Goal: Information Seeking & Learning: Check status

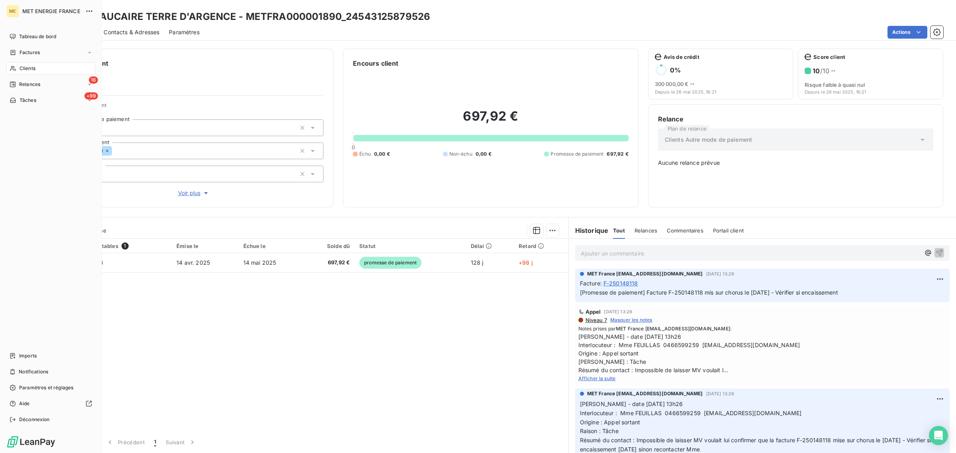
click at [16, 72] on div "Clients" at bounding box center [50, 68] width 89 height 13
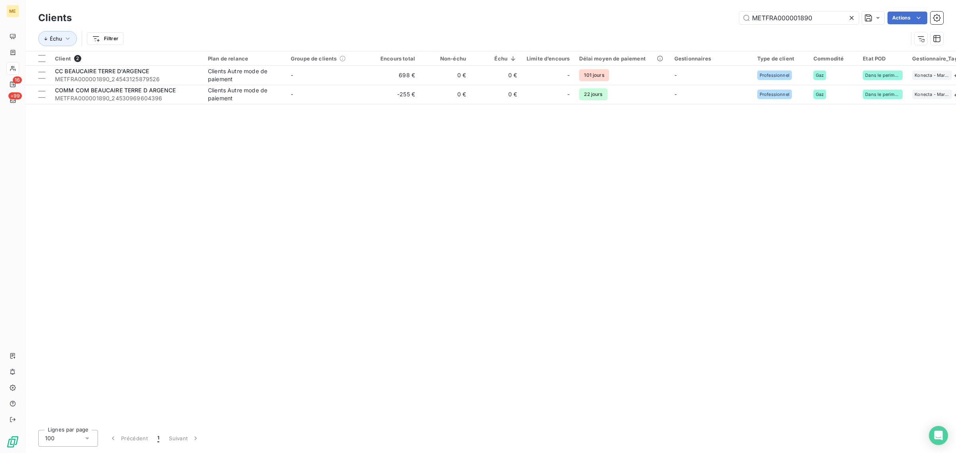
drag, startPoint x: 816, startPoint y: 16, endPoint x: 665, endPoint y: 16, distance: 150.5
click at [665, 16] on div "METFRA000001890 Actions" at bounding box center [512, 18] width 862 height 13
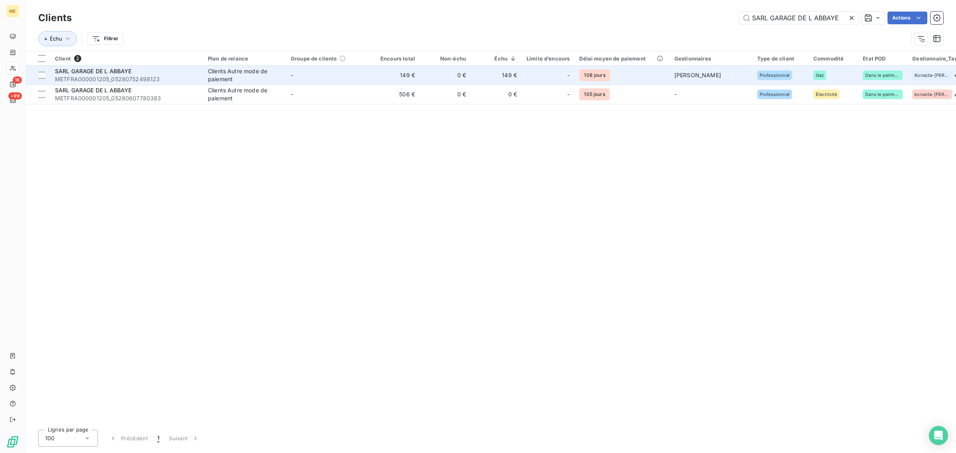
type input "SARL GARAGE DE L ABBAYE"
click at [319, 72] on td "-" at bounding box center [327, 75] width 83 height 19
click at [135, 74] on div "SARL GARAGE DE L ABBAYE" at bounding box center [126, 71] width 143 height 8
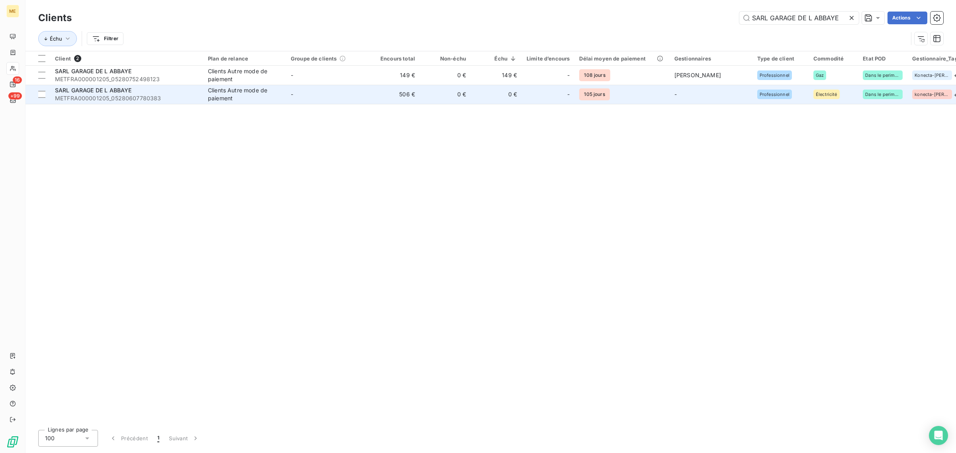
click at [331, 88] on td "-" at bounding box center [327, 94] width 83 height 19
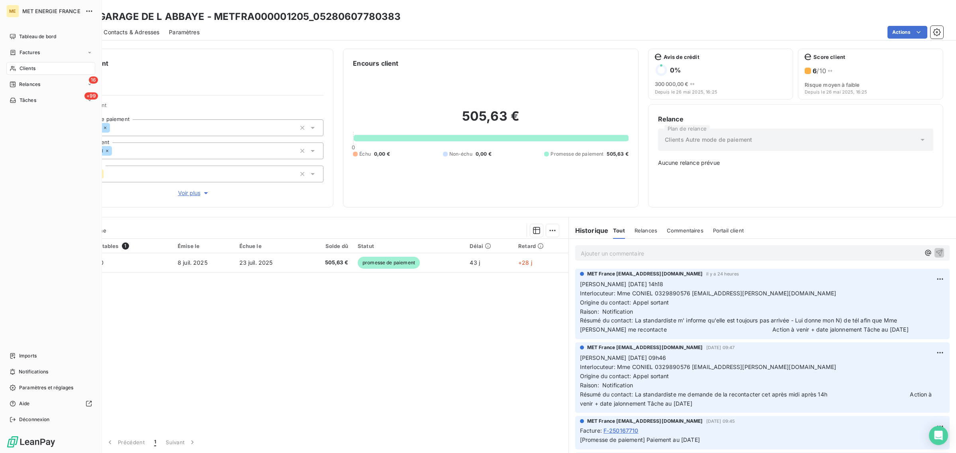
click at [18, 66] on div "Clients" at bounding box center [50, 68] width 89 height 13
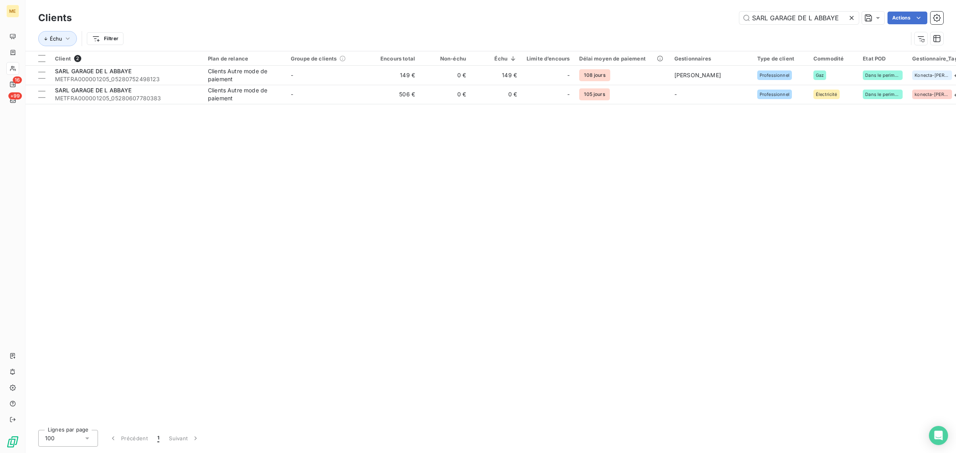
click at [853, 19] on icon at bounding box center [851, 18] width 8 height 8
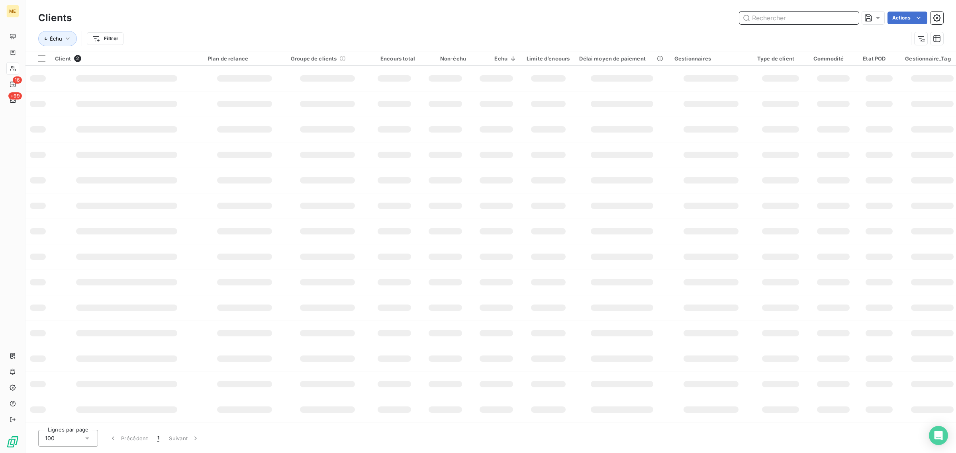
click at [808, 12] on input "text" at bounding box center [798, 18] width 119 height 13
paste input "NOMIS"
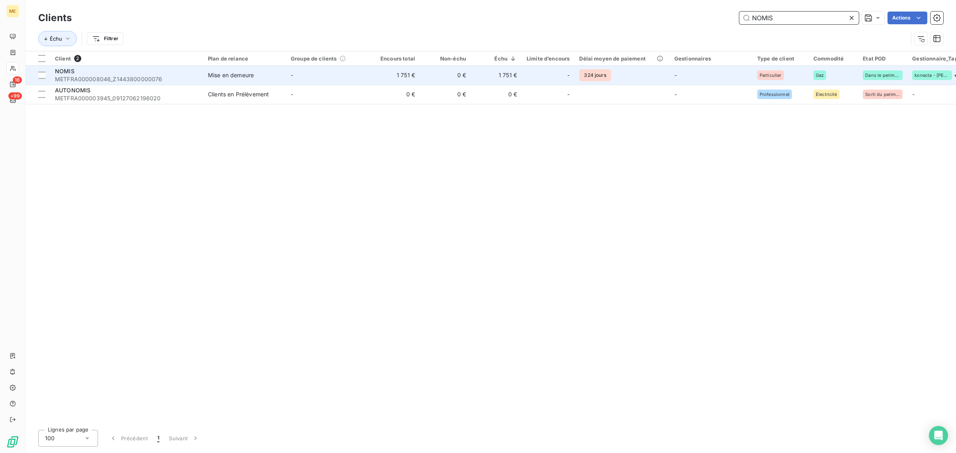
type input "NOMIS"
click at [363, 74] on td "-" at bounding box center [327, 75] width 83 height 19
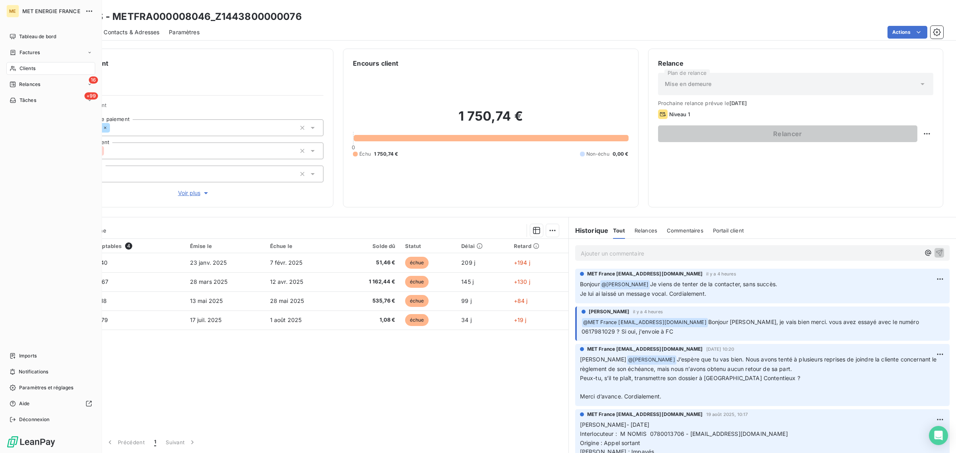
click at [12, 68] on icon at bounding box center [13, 68] width 6 height 5
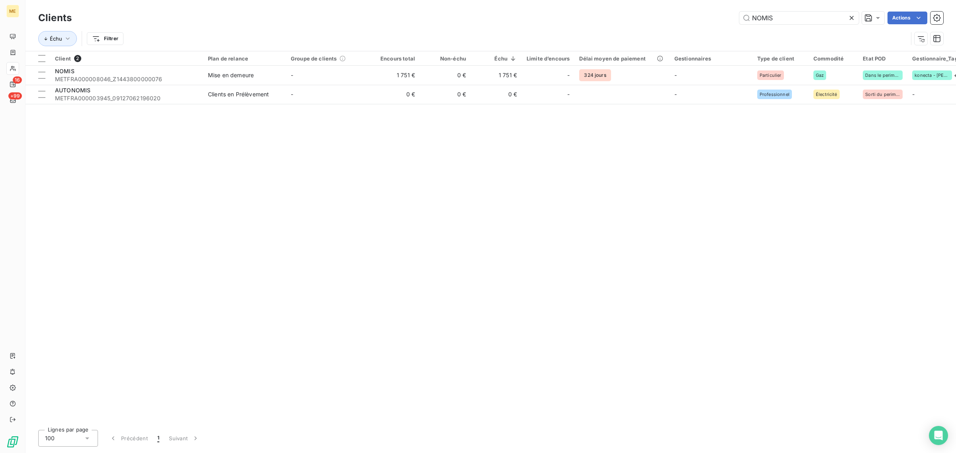
drag, startPoint x: 779, startPoint y: 10, endPoint x: 708, endPoint y: 14, distance: 71.4
click at [708, 14] on div "Clients NOMIS Actions" at bounding box center [490, 18] width 905 height 17
drag, startPoint x: 787, startPoint y: 18, endPoint x: 675, endPoint y: 18, distance: 111.9
click at [689, 18] on div "NOMIS Actions" at bounding box center [512, 18] width 862 height 13
paste input "[PERSON_NAME]"
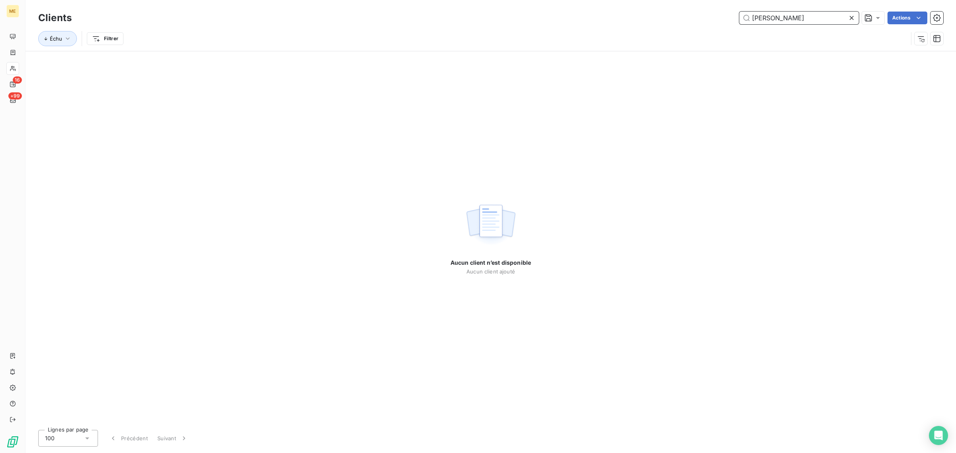
click at [754, 16] on input "[PERSON_NAME]" at bounding box center [798, 18] width 119 height 13
click at [830, 18] on input "[PERSON_NAME]" at bounding box center [798, 18] width 119 height 13
drag, startPoint x: 830, startPoint y: 18, endPoint x: 779, endPoint y: 17, distance: 51.0
click at [779, 17] on input "BECART CHRISTOPH" at bounding box center [798, 18] width 119 height 13
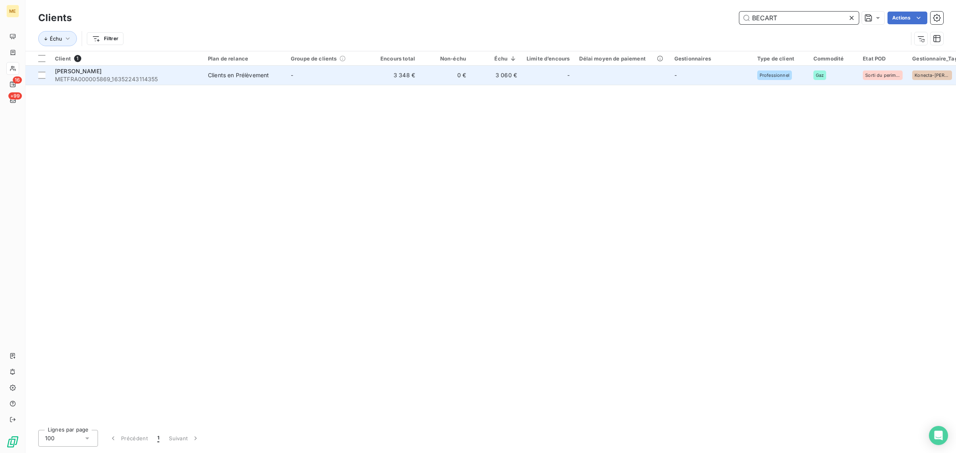
type input "BECART"
click at [232, 79] on div "Clients en Prélèvement" at bounding box center [238, 75] width 61 height 8
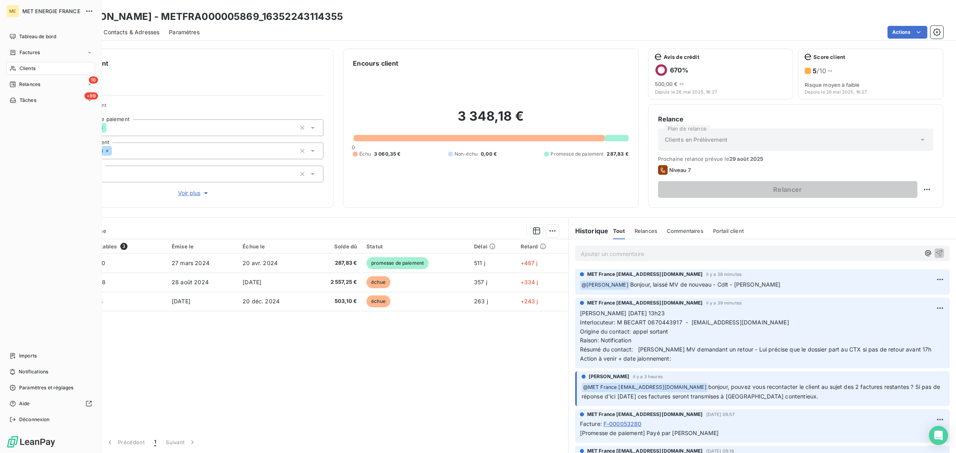
click at [22, 70] on span "Clients" at bounding box center [28, 68] width 16 height 7
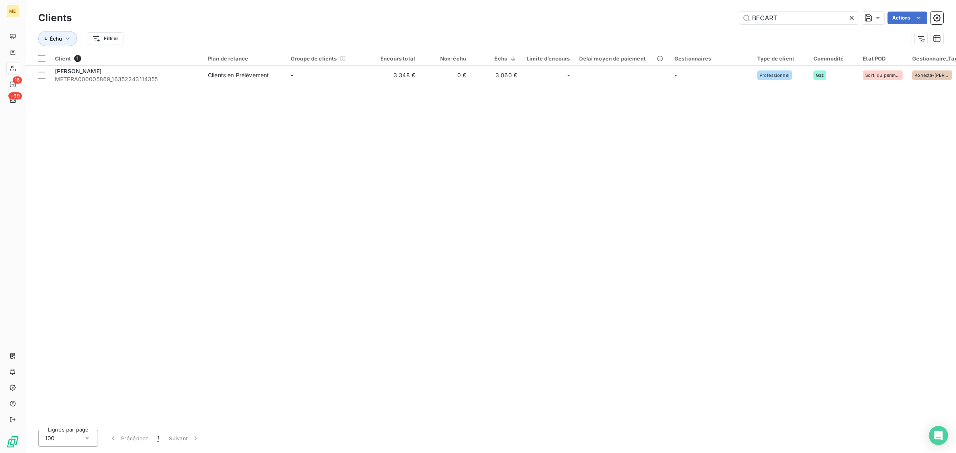
drag, startPoint x: 826, startPoint y: 23, endPoint x: 668, endPoint y: 23, distance: 157.3
click at [680, 23] on div "BECART Actions" at bounding box center [512, 18] width 862 height 13
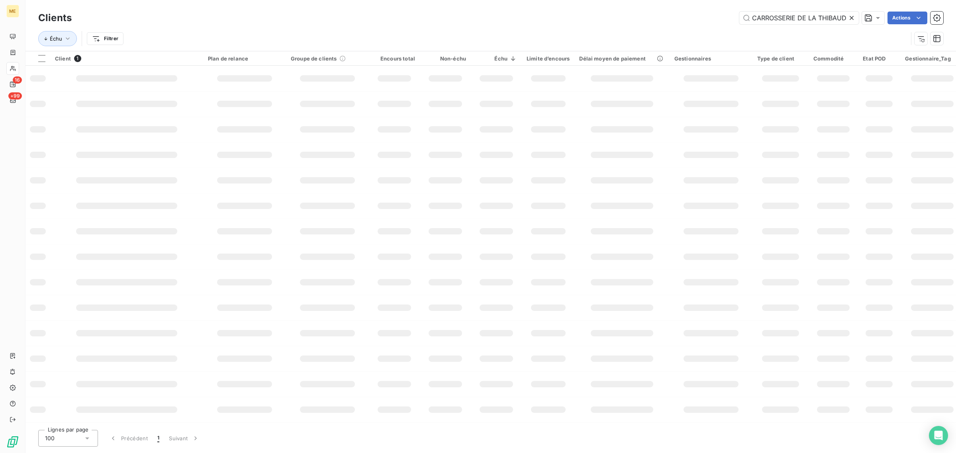
scroll to position [0, 3]
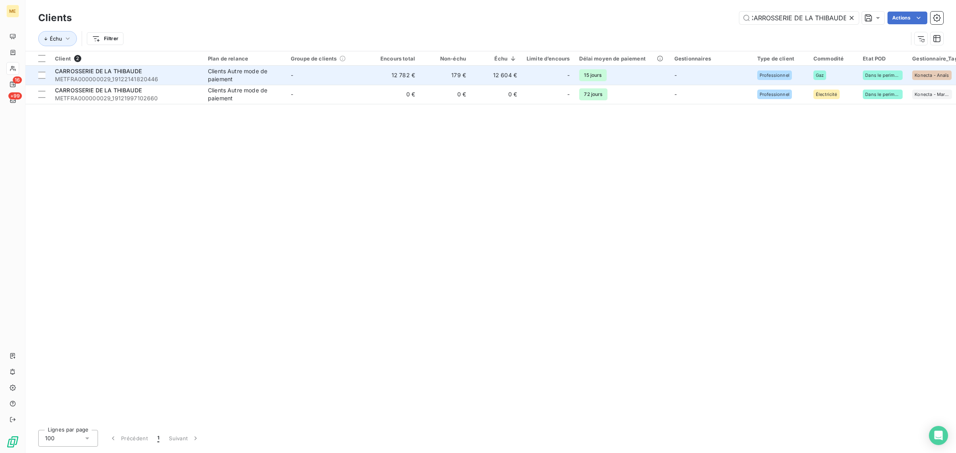
type input "CARROSSERIE DE LA THIBAUDE"
click at [362, 78] on td "-" at bounding box center [327, 75] width 83 height 19
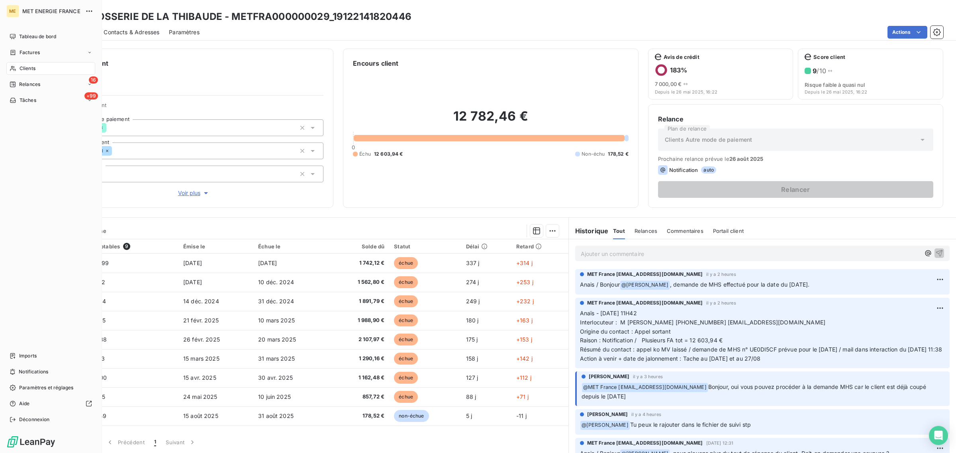
click at [9, 68] on div "Clients" at bounding box center [50, 68] width 89 height 13
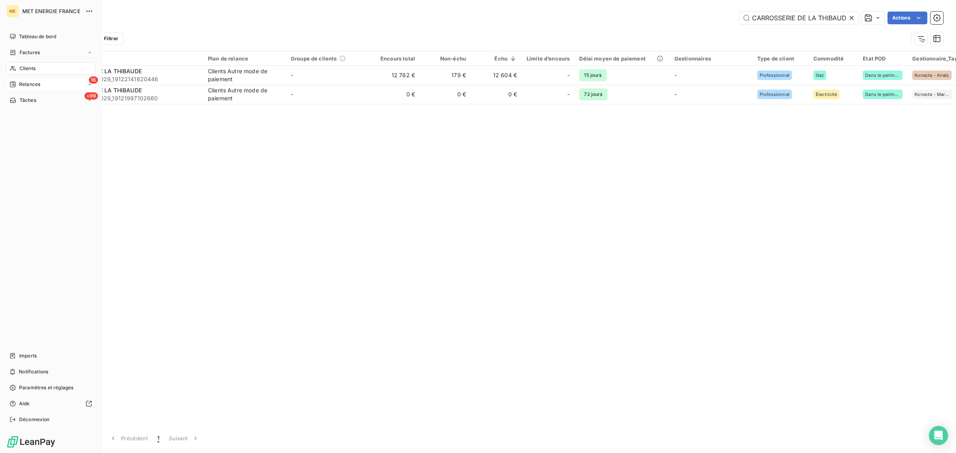
click at [25, 84] on span "Relances" at bounding box center [29, 84] width 21 height 7
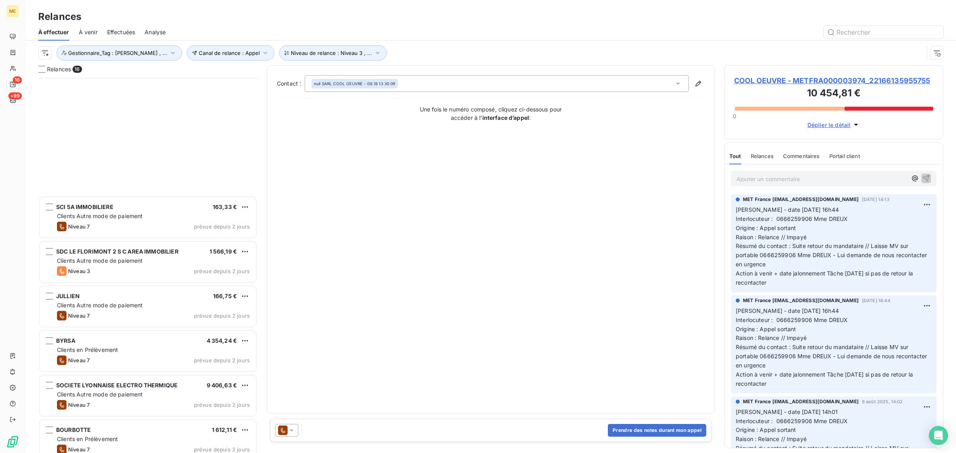
scroll to position [299, 0]
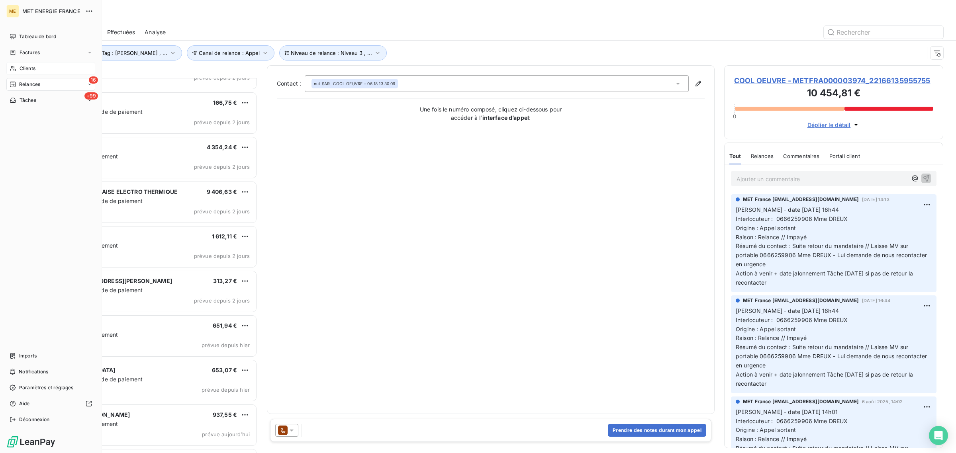
click at [12, 66] on icon at bounding box center [13, 68] width 7 height 6
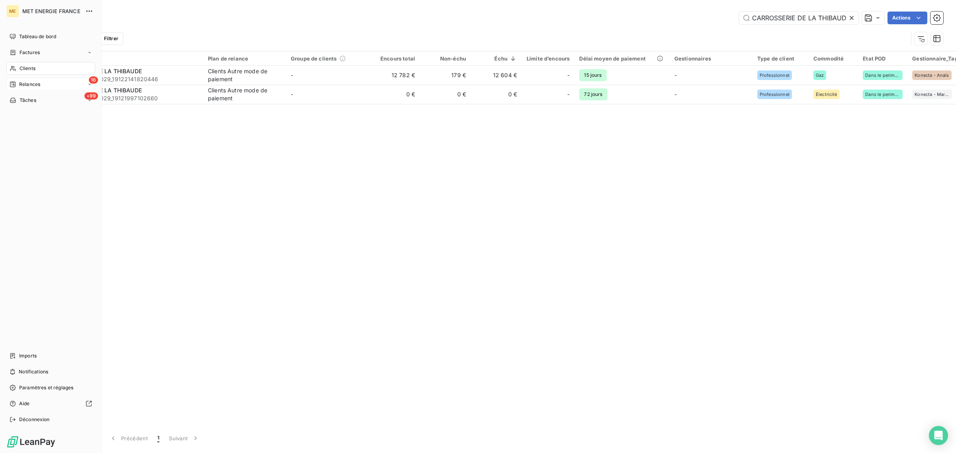
scroll to position [0, 3]
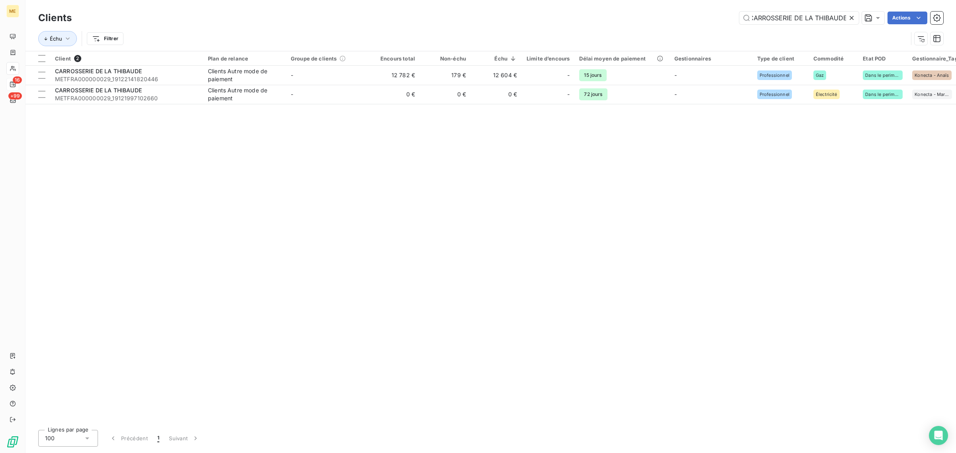
click at [276, 206] on div "Client 2 Plan de relance Groupe de clients Encours total Non-échu Échu Limite d…" at bounding box center [490, 237] width 930 height 372
click at [851, 18] on icon at bounding box center [851, 18] width 4 height 4
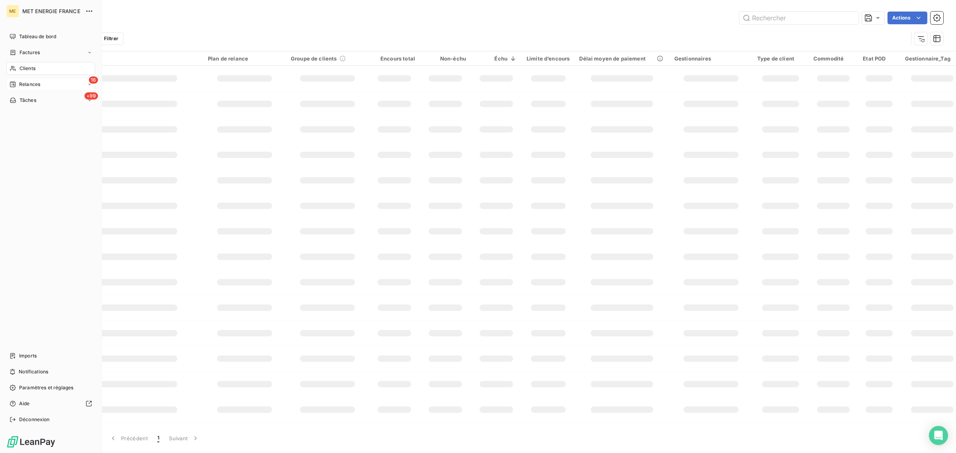
click at [18, 83] on div "Relances" at bounding box center [25, 84] width 31 height 7
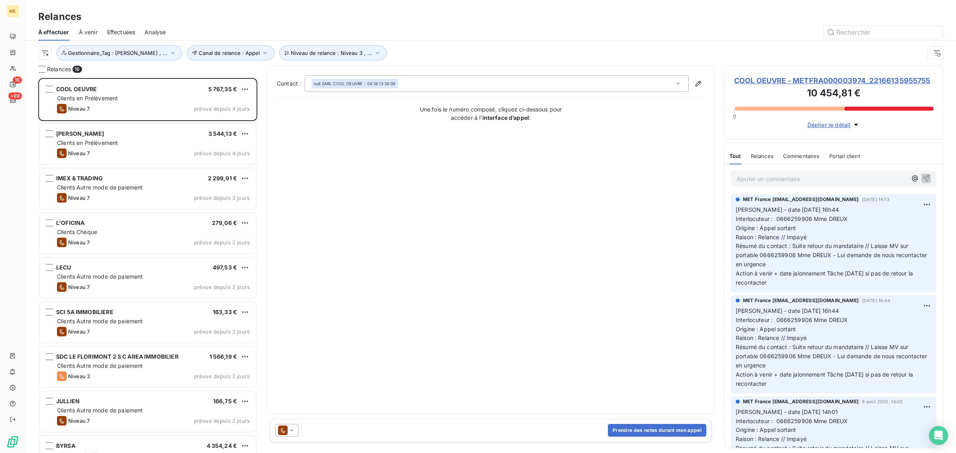
scroll to position [368, 211]
click at [348, 178] on div "Contact : null SARL COOL OEUVRE - 06 18 13 30 09 Une fois le numéro composé, cl…" at bounding box center [491, 239] width 428 height 329
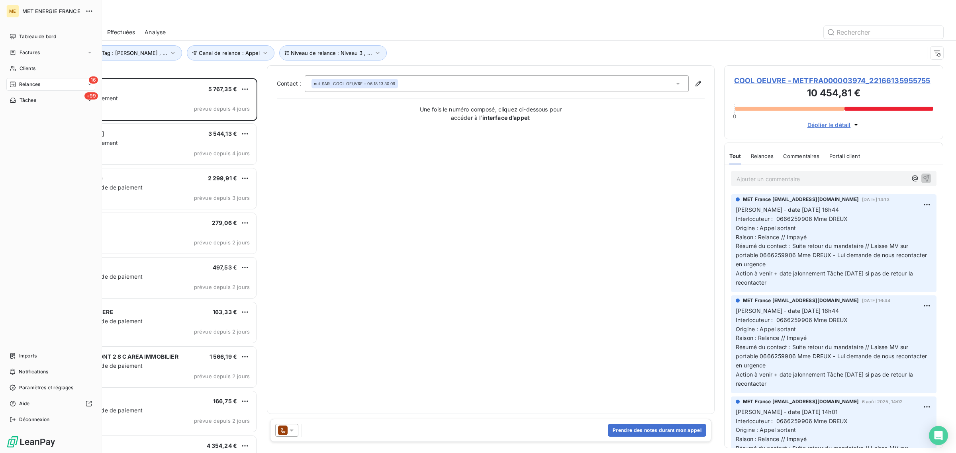
click at [19, 82] on span "Relances" at bounding box center [29, 84] width 21 height 7
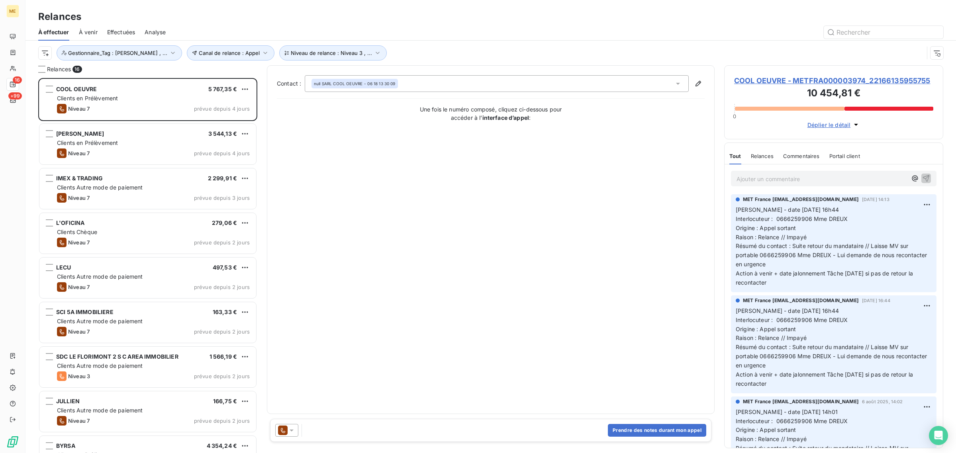
click at [397, 123] on div "Contact : null SARL COOL OEUVRE - 06 18 13 30 09 Une fois le numéro composé, cl…" at bounding box center [491, 239] width 428 height 329
click at [329, 52] on span "Niveau de relance : Niveau 3 , ..." at bounding box center [331, 53] width 81 height 6
click at [235, 52] on span "Canal de relance : Appel" at bounding box center [229, 53] width 61 height 6
click at [327, 153] on div "Contact : null SARL COOL OEUVRE - 06 18 13 30 09 Une fois le numéro composé, cl…" at bounding box center [491, 239] width 428 height 329
click at [150, 56] on button "Gestionnaire_Tag : [PERSON_NAME] , ..." at bounding box center [119, 52] width 125 height 15
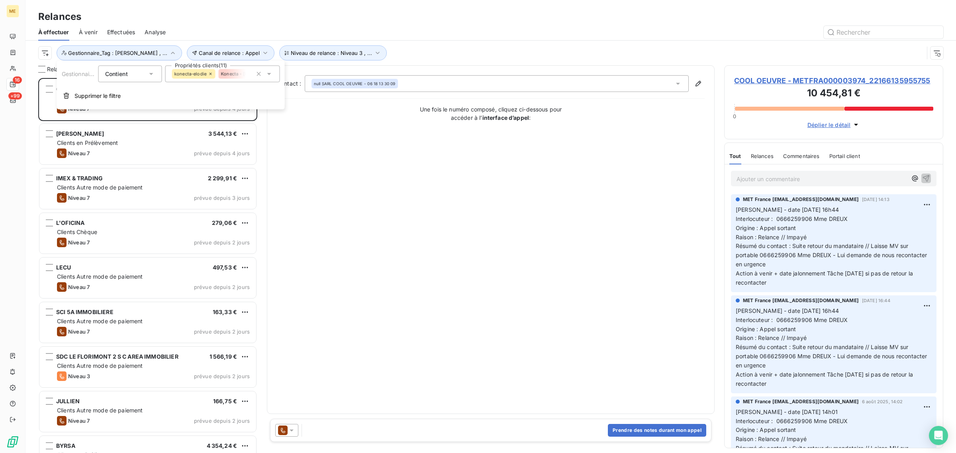
click at [194, 73] on span "konecta-elodie" at bounding box center [190, 74] width 32 height 5
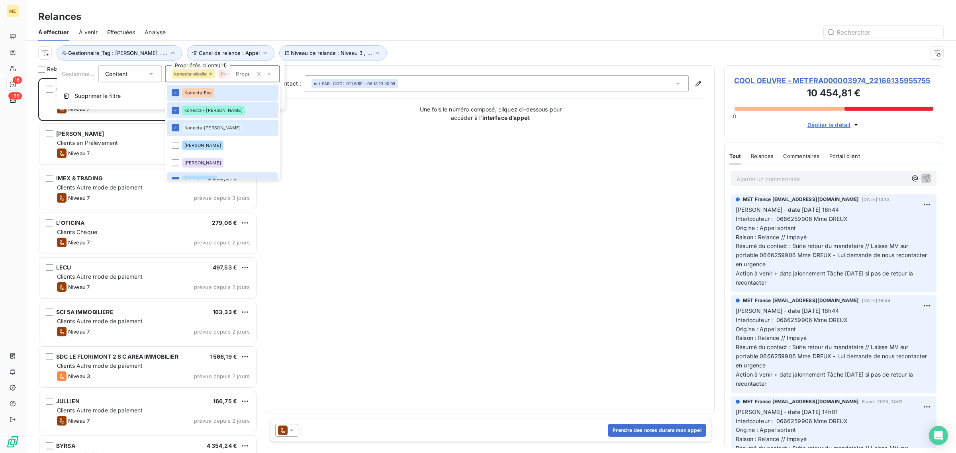
scroll to position [291, 0]
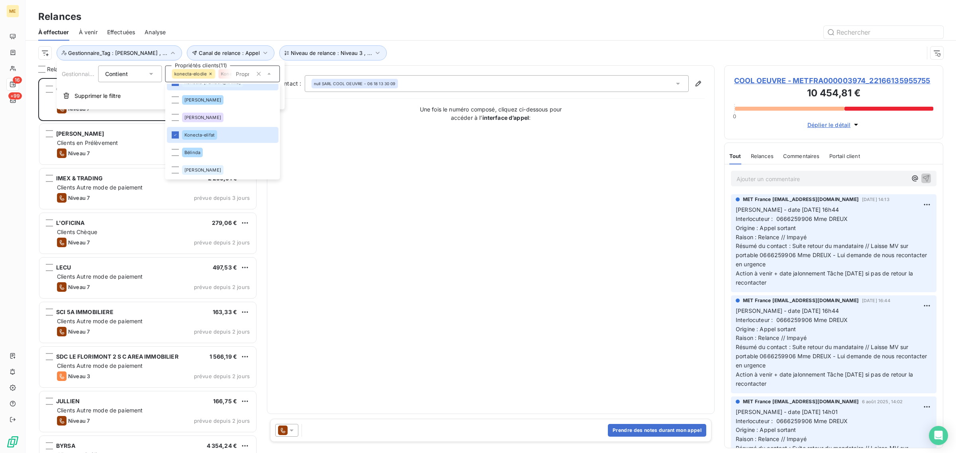
click at [413, 200] on div "Contact : null SARL COOL OEUVRE - 06 18 13 30 09 Une fois le numéro composé, cl…" at bounding box center [491, 239] width 428 height 329
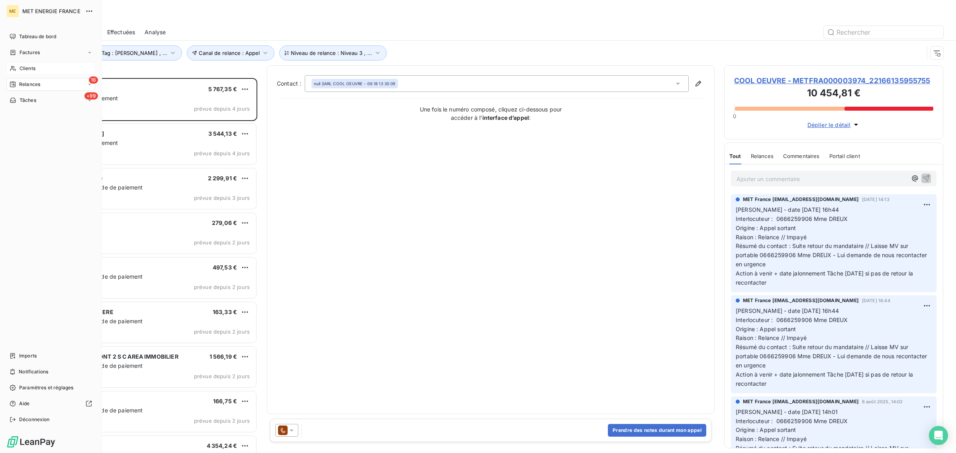
click at [15, 66] on icon at bounding box center [13, 68] width 7 height 6
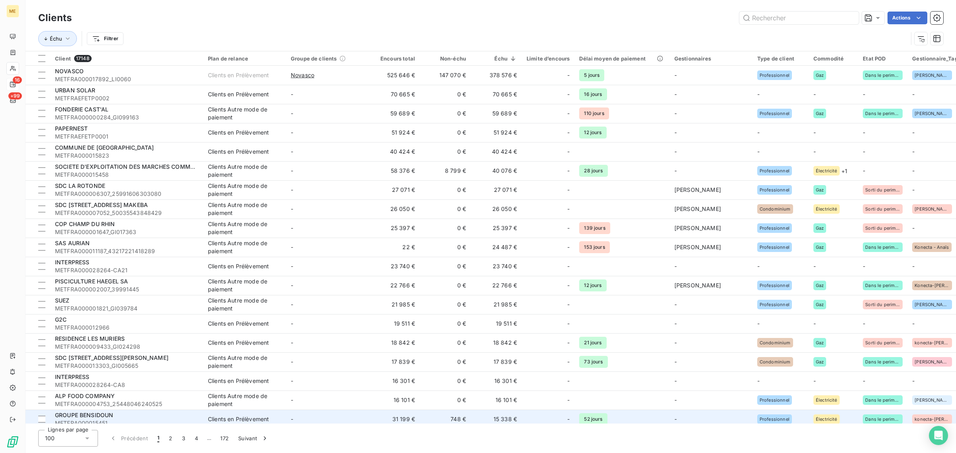
click at [277, 421] on span "Clients en Prélèvement" at bounding box center [244, 419] width 73 height 8
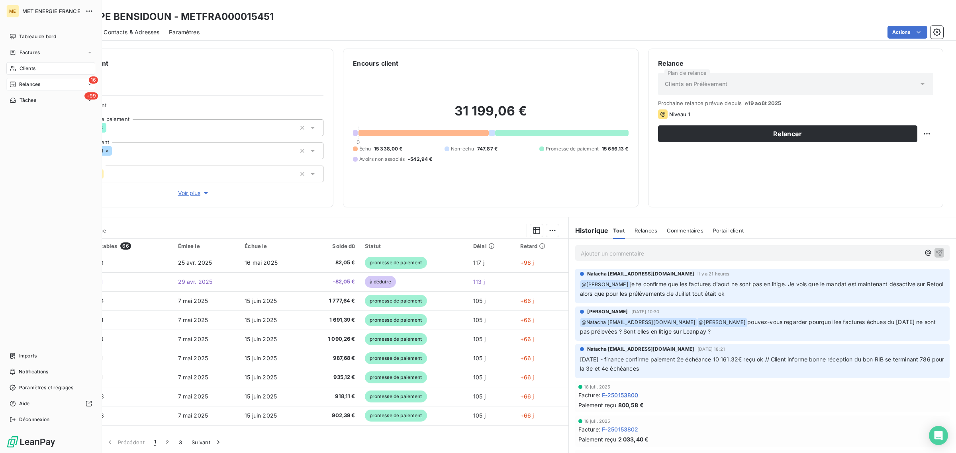
click at [20, 68] on span "Clients" at bounding box center [28, 68] width 16 height 7
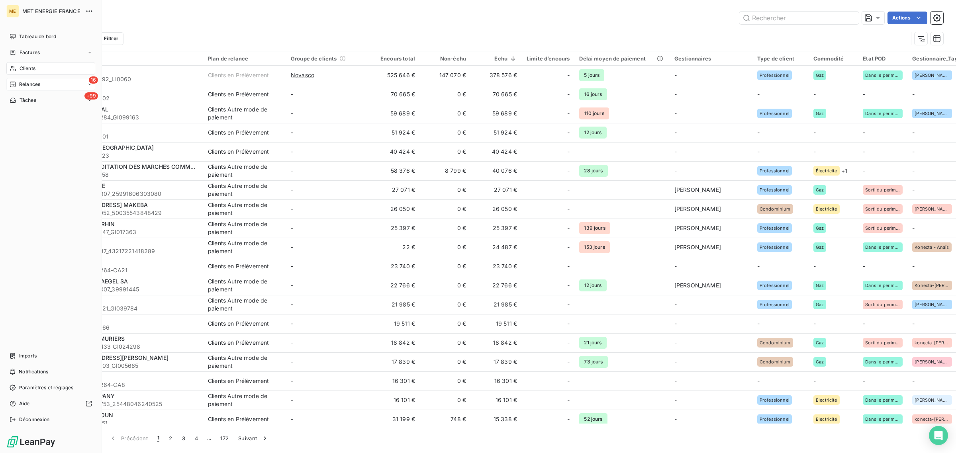
click at [39, 70] on div "Clients" at bounding box center [50, 68] width 89 height 13
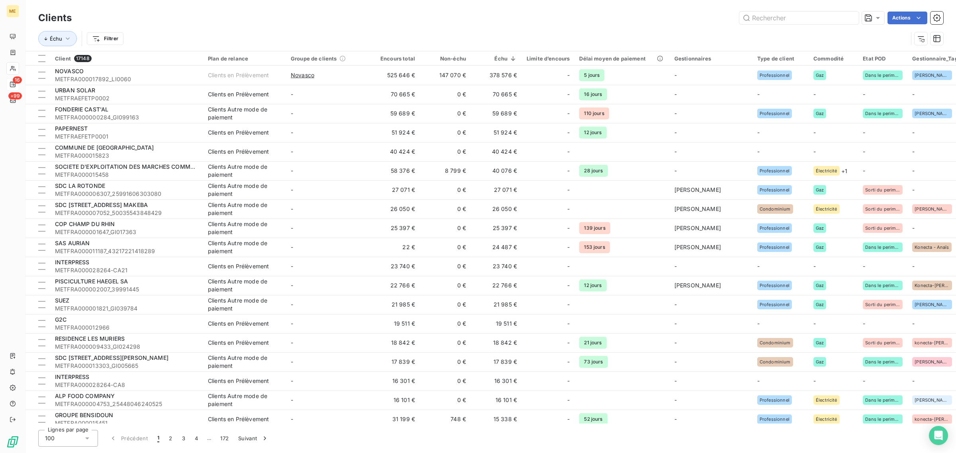
click at [329, 435] on div "Lignes par page 100 Précédent 1 2 3 4 … 172 Suivant" at bounding box center [490, 438] width 905 height 17
click at [564, 19] on div "Actions" at bounding box center [512, 18] width 862 height 13
click at [102, 39] on html "ME 16 +99 Clients Actions Échu Filtrer Client 17148 Plan de relance Groupe de c…" at bounding box center [478, 226] width 956 height 453
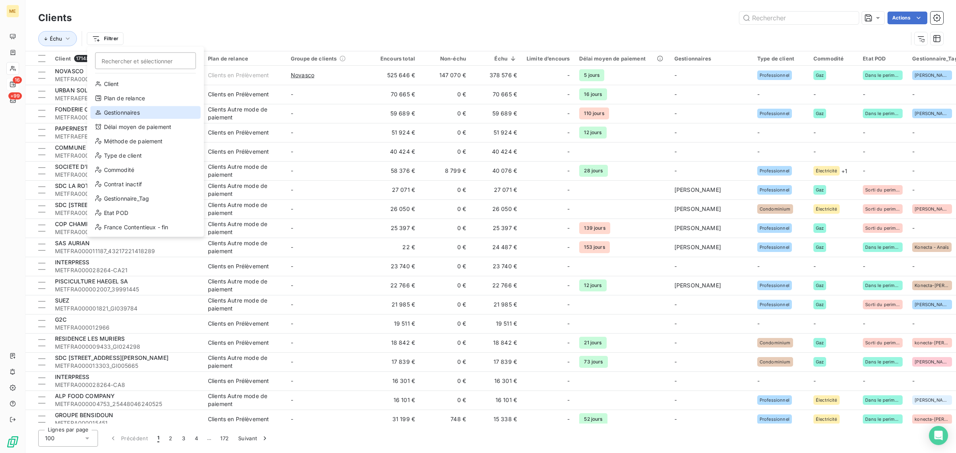
click at [117, 113] on div "Gestionnaires" at bounding box center [145, 112] width 110 height 13
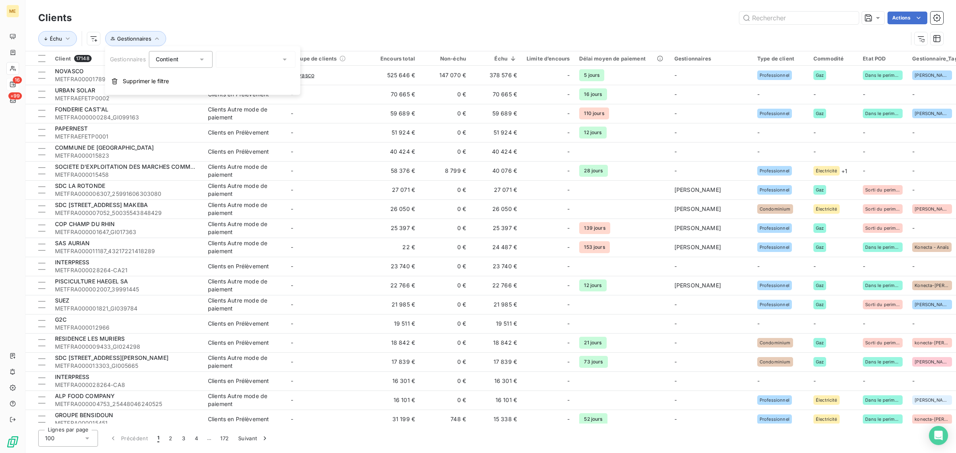
click at [236, 57] on div at bounding box center [256, 59] width 80 height 17
click at [238, 89] on li "[PERSON_NAME]" at bounding box center [255, 94] width 76 height 14
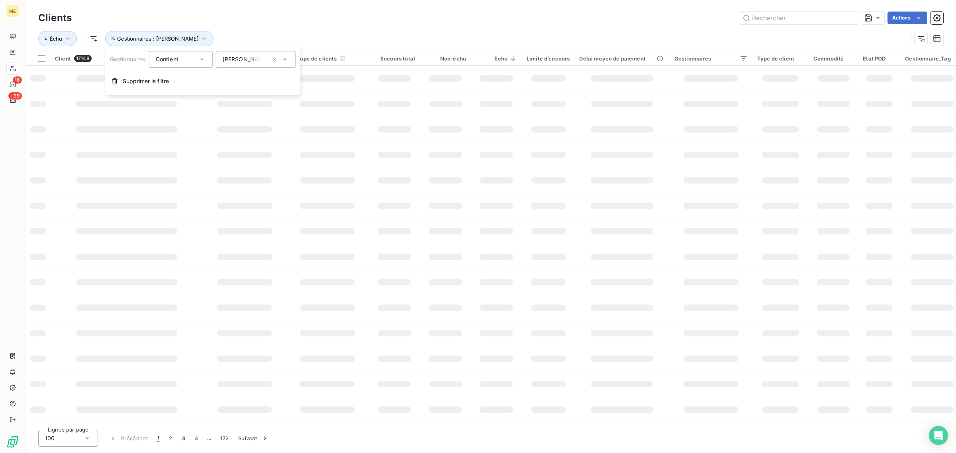
click at [170, 59] on span "Contient" at bounding box center [167, 59] width 23 height 7
click at [176, 92] on span "Ne contient pas" at bounding box center [186, 92] width 43 height 7
click at [255, 10] on div "Clients Actions" at bounding box center [490, 18] width 905 height 17
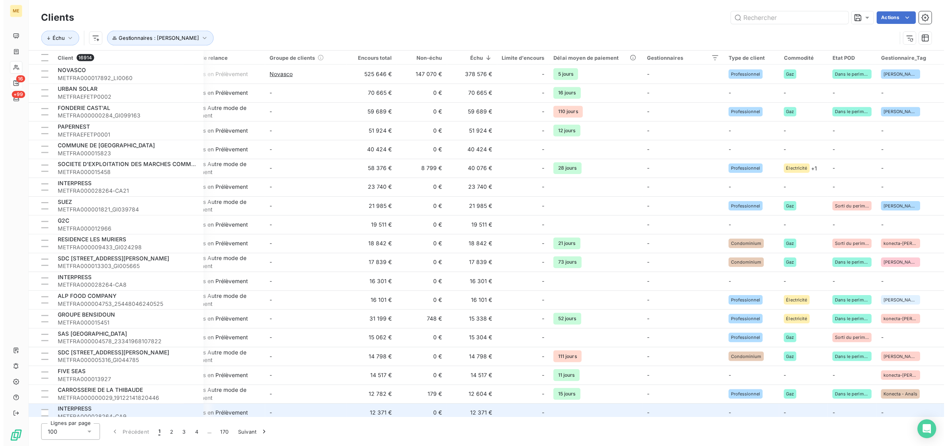
scroll to position [0, 21]
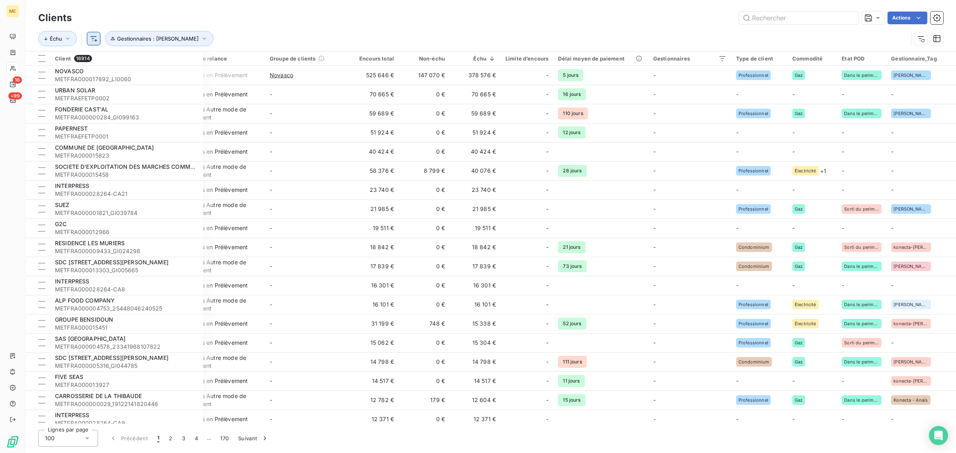
click at [90, 37] on html "ME 16 +99 Clients Actions Échu Gestionnaires : [PERSON_NAME] Client 16914 Plan …" at bounding box center [478, 226] width 956 height 453
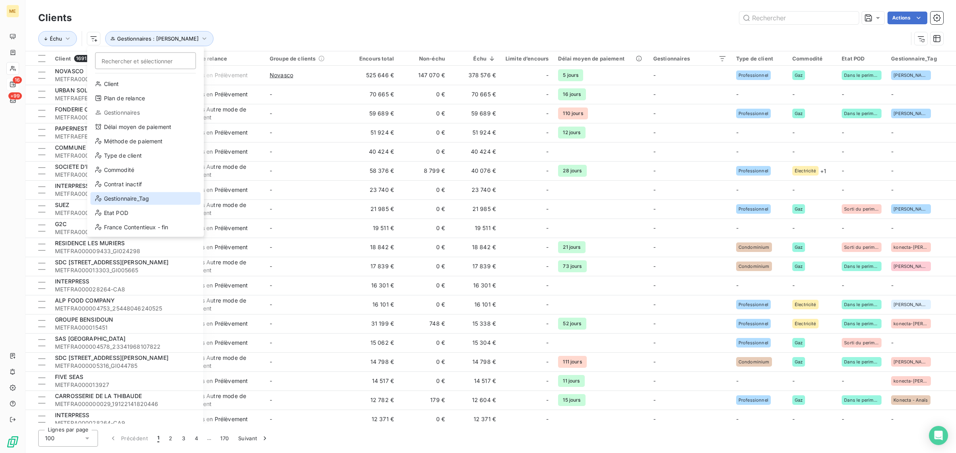
click at [108, 197] on div "Gestionnaire_Tag" at bounding box center [145, 198] width 110 height 13
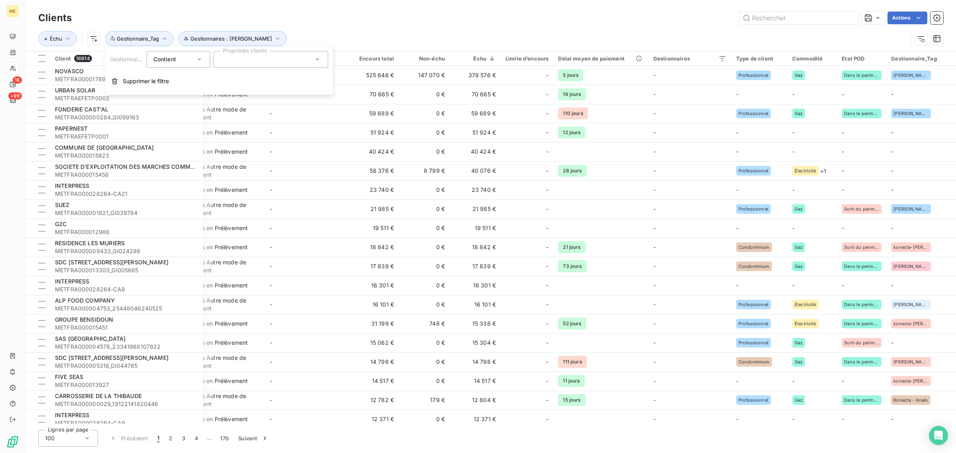
click at [174, 64] on div "Contient" at bounding box center [174, 59] width 42 height 11
click at [175, 92] on span "Ne contient pas" at bounding box center [183, 92] width 43 height 7
click at [225, 60] on input "text" at bounding box center [223, 59] width 6 height 7
click at [226, 108] on li "[PERSON_NAME]" at bounding box center [271, 114] width 112 height 16
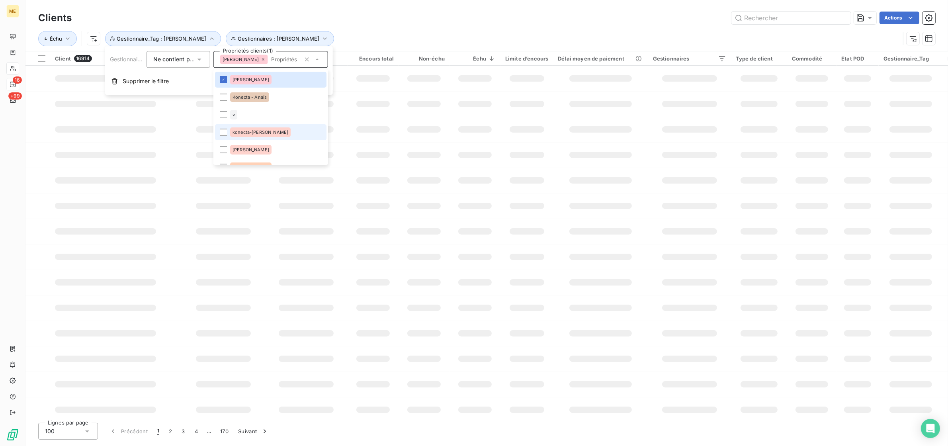
scroll to position [50, 0]
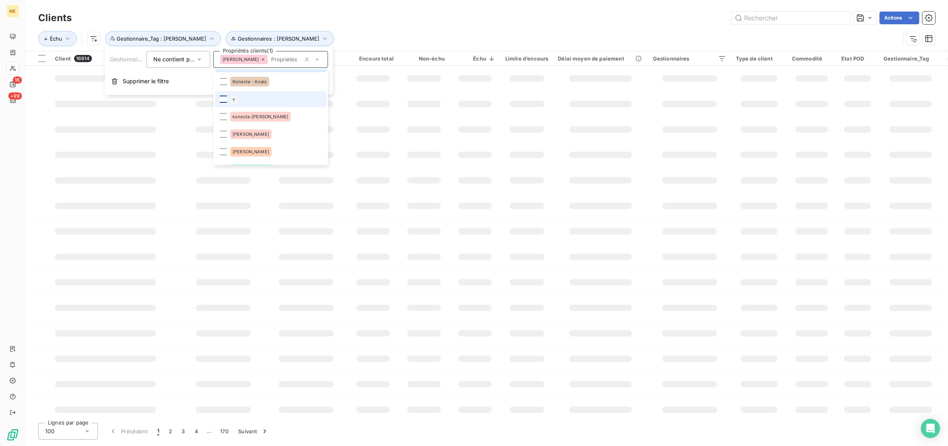
click at [225, 96] on div at bounding box center [223, 99] width 7 height 7
click at [223, 102] on div at bounding box center [223, 99] width 7 height 7
click at [225, 131] on div at bounding box center [223, 134] width 7 height 7
click at [223, 150] on div at bounding box center [223, 151] width 7 height 7
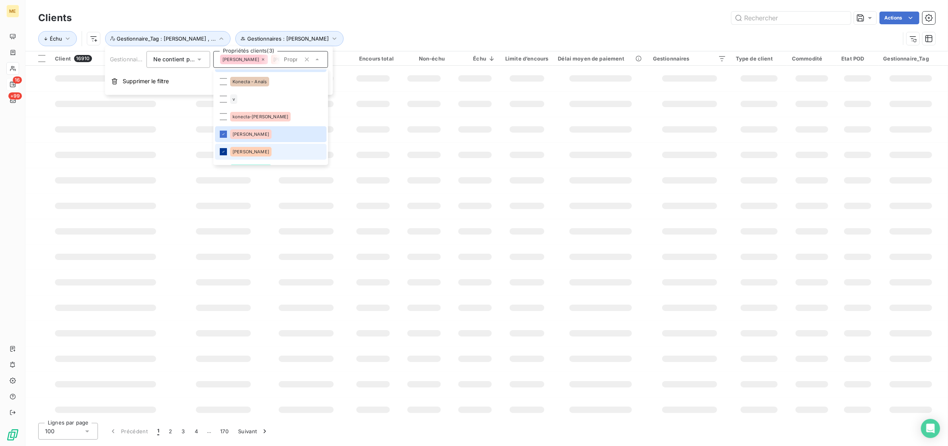
scroll to position [149, 0]
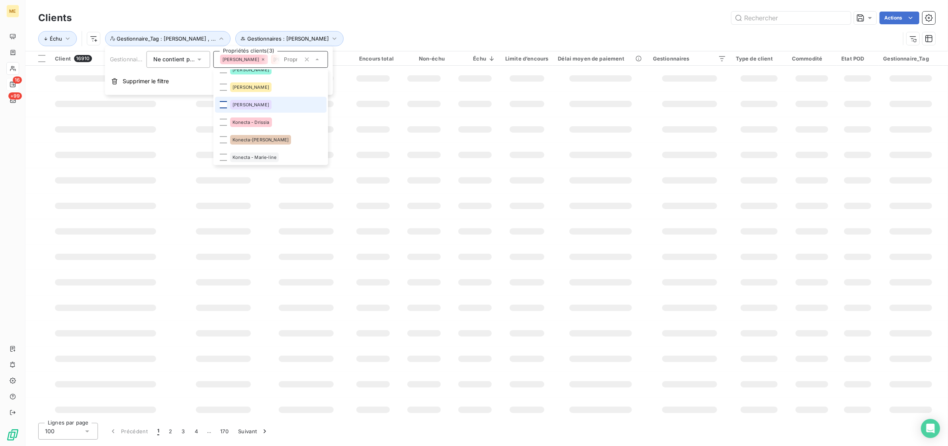
click at [224, 102] on div at bounding box center [223, 104] width 7 height 7
click at [224, 86] on div at bounding box center [223, 87] width 7 height 7
click at [221, 70] on li "[PERSON_NAME]" at bounding box center [271, 70] width 112 height 16
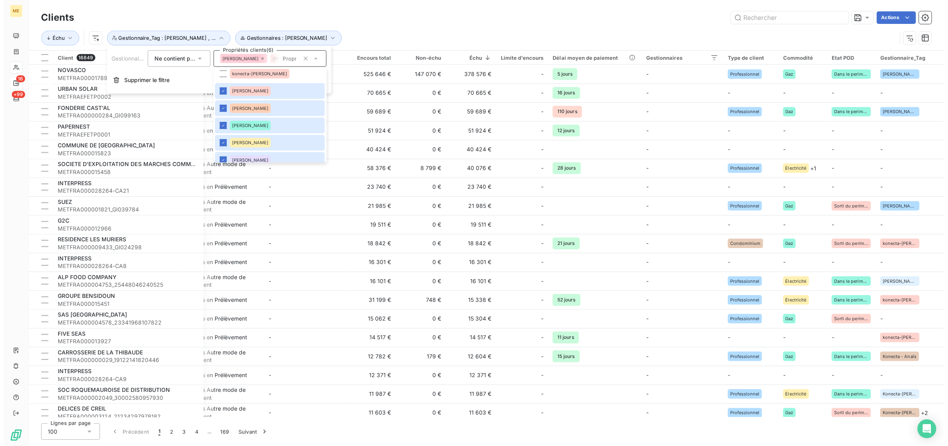
scroll to position [291, 0]
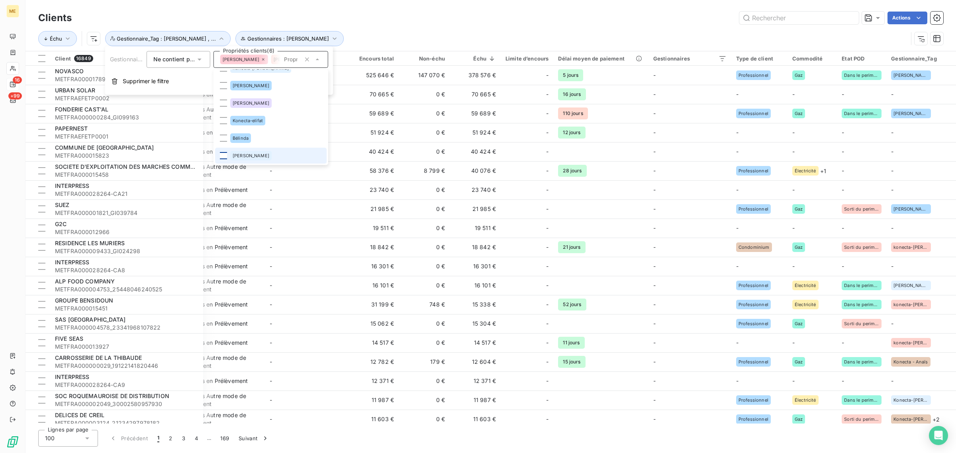
click at [222, 155] on div at bounding box center [223, 155] width 7 height 7
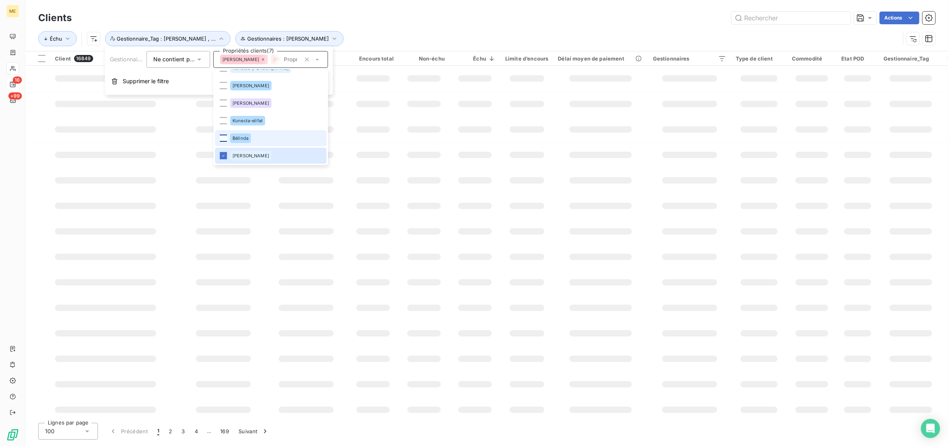
click at [225, 137] on div at bounding box center [223, 138] width 7 height 7
click at [222, 102] on div at bounding box center [223, 103] width 7 height 7
click at [223, 86] on div at bounding box center [223, 85] width 7 height 7
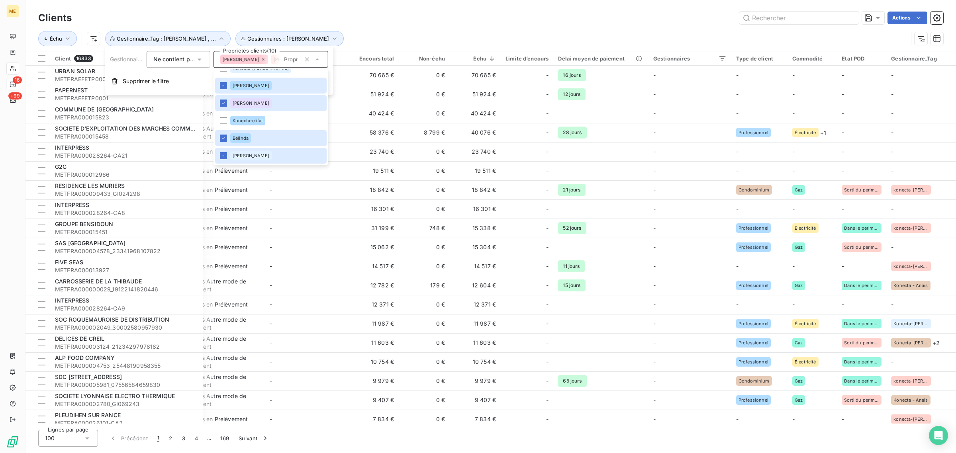
click at [379, 22] on div "Actions" at bounding box center [512, 18] width 862 height 13
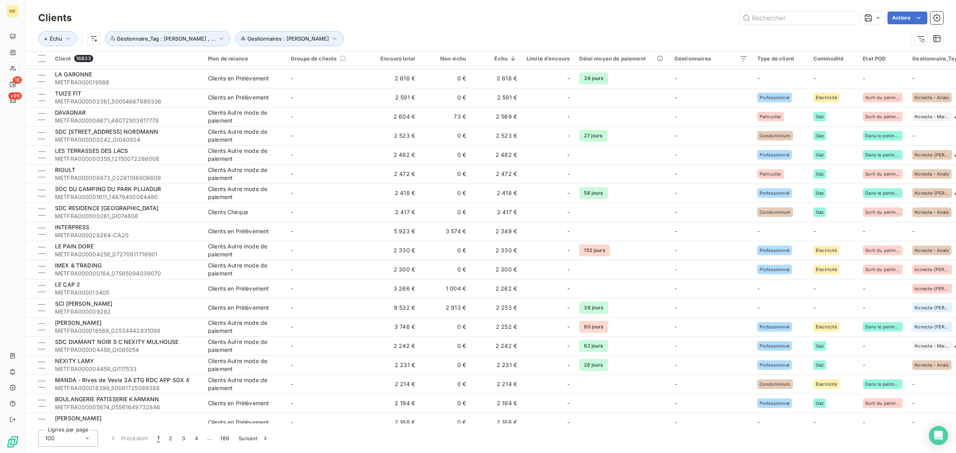
scroll to position [1556, 0]
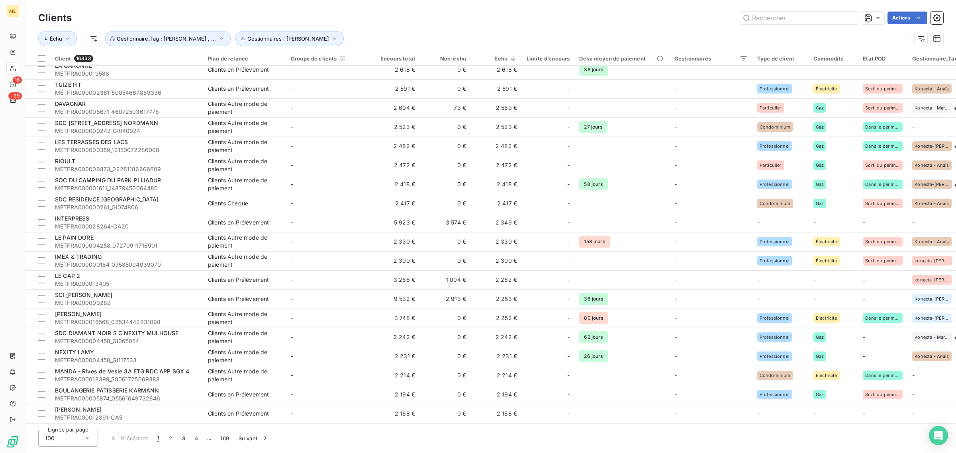
click at [80, 439] on div "100" at bounding box center [68, 438] width 60 height 17
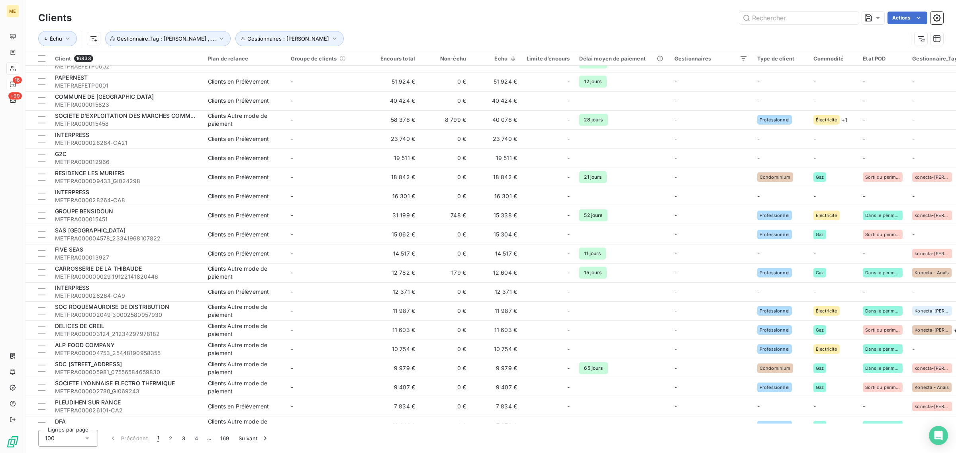
scroll to position [0, 0]
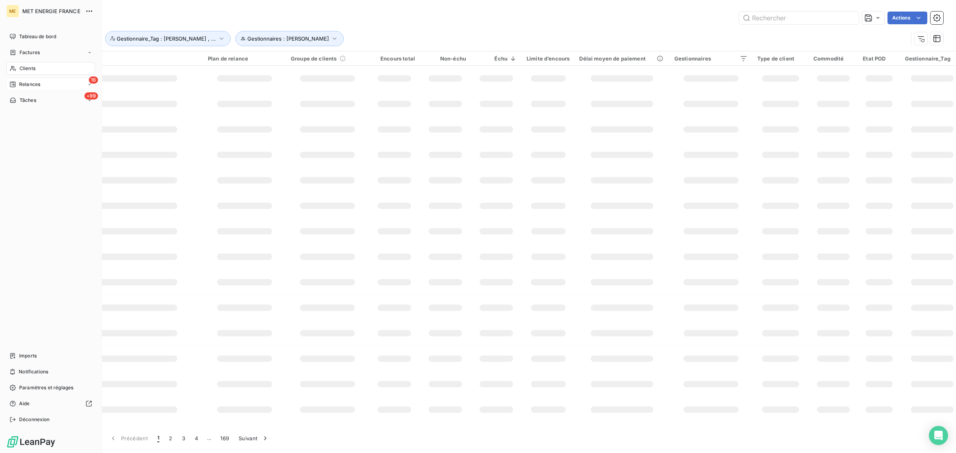
click at [27, 82] on span "Relances" at bounding box center [29, 84] width 21 height 7
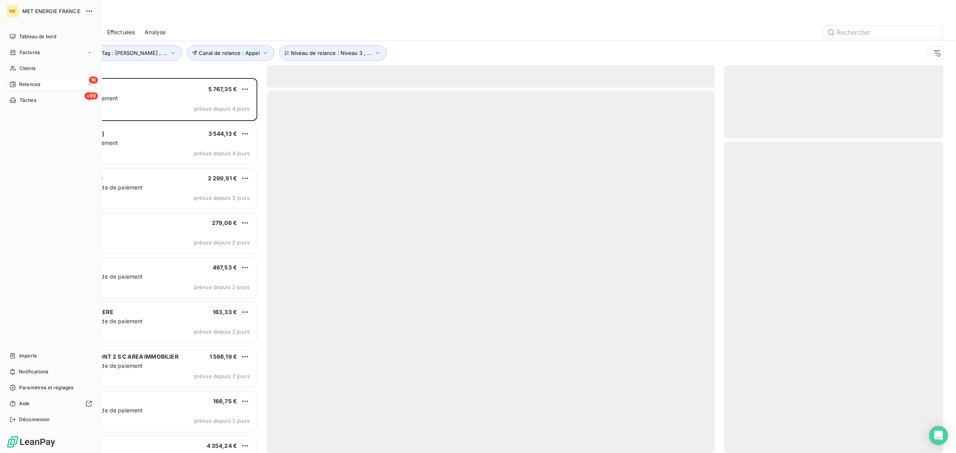
scroll to position [368, 211]
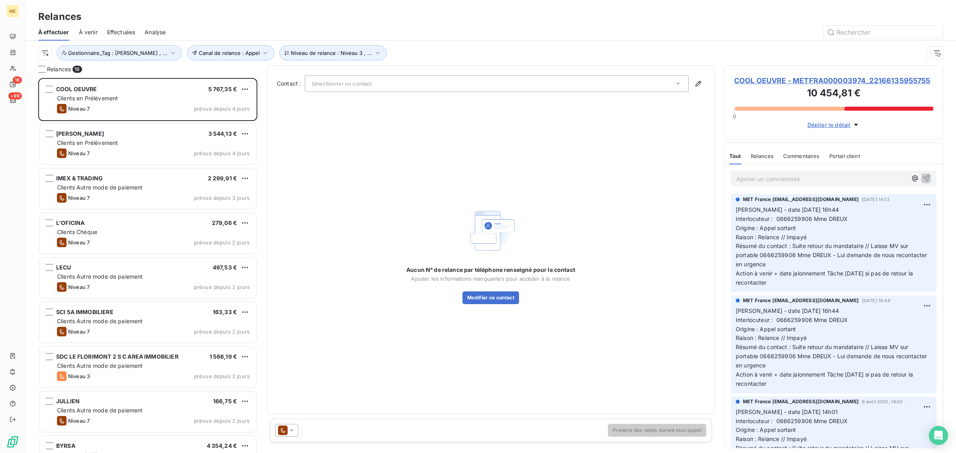
click at [489, 36] on div at bounding box center [559, 32] width 768 height 13
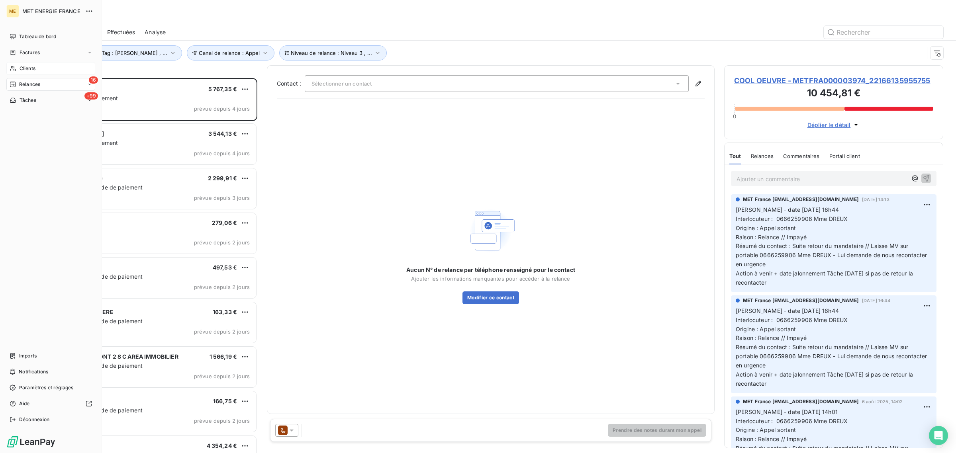
click at [20, 68] on span "Clients" at bounding box center [28, 68] width 16 height 7
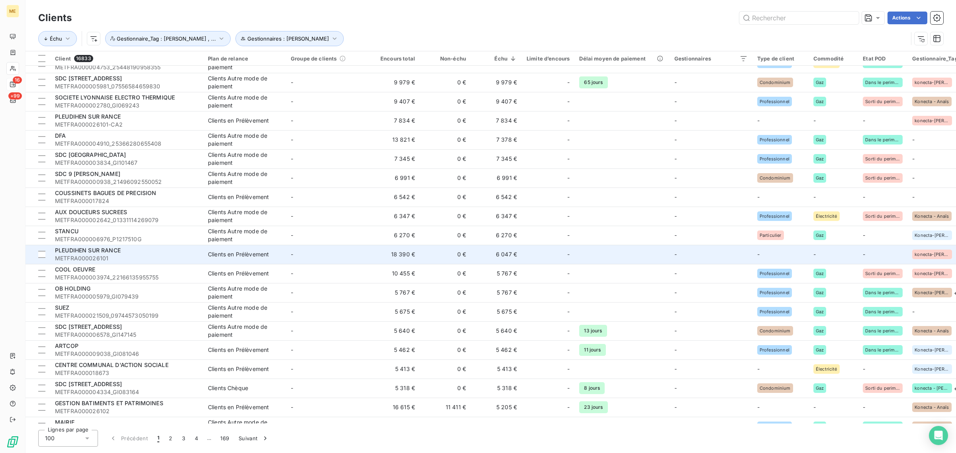
scroll to position [548, 0]
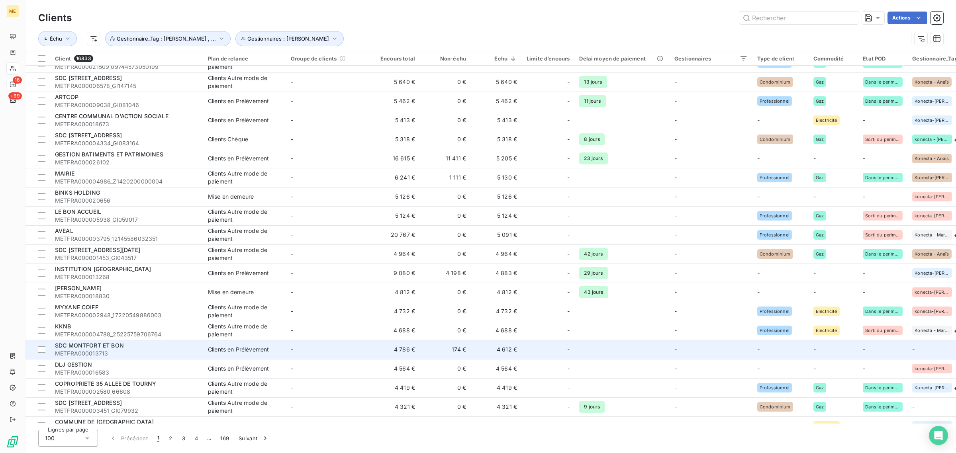
click at [536, 357] on td "-" at bounding box center [548, 349] width 53 height 19
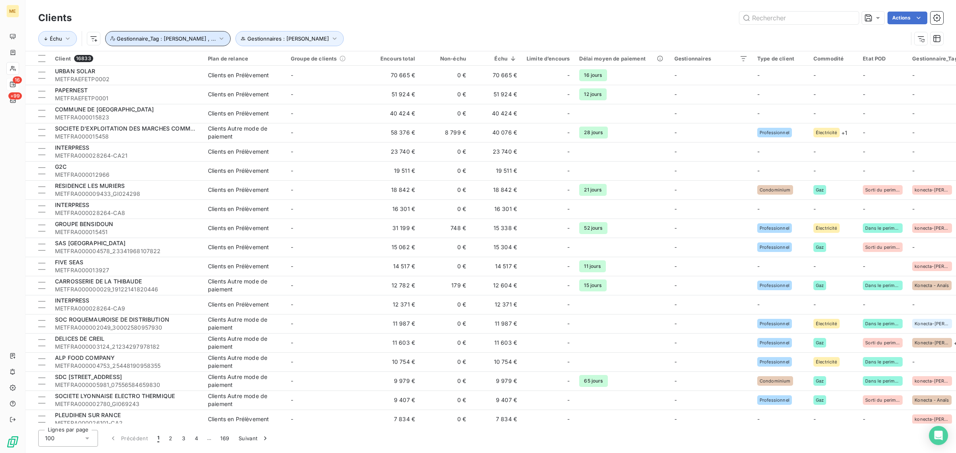
click at [160, 38] on span "Gestionnaire_Tag : [PERSON_NAME] , ..." at bounding box center [166, 38] width 99 height 6
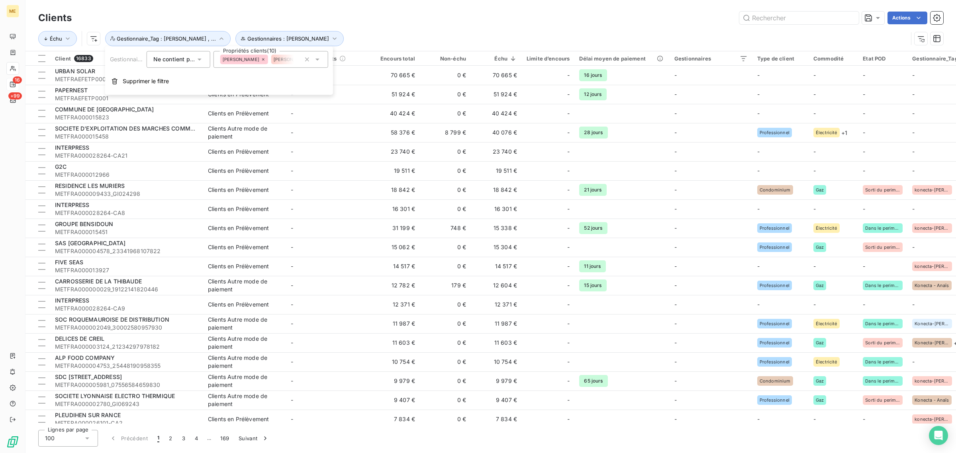
click at [242, 65] on div "[PERSON_NAME] [PERSON_NAME] [PERSON_NAME]" at bounding box center [270, 59] width 115 height 17
click at [403, 25] on div "Clients Actions" at bounding box center [490, 18] width 905 height 17
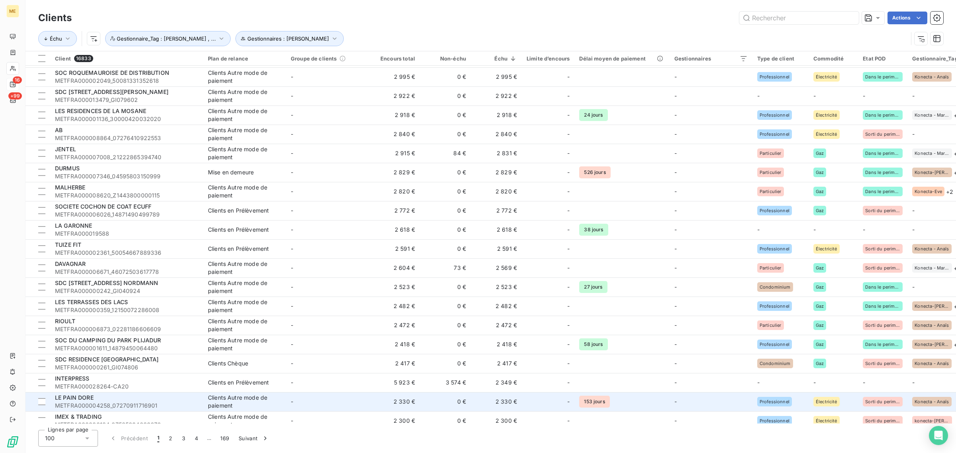
scroll to position [1556, 0]
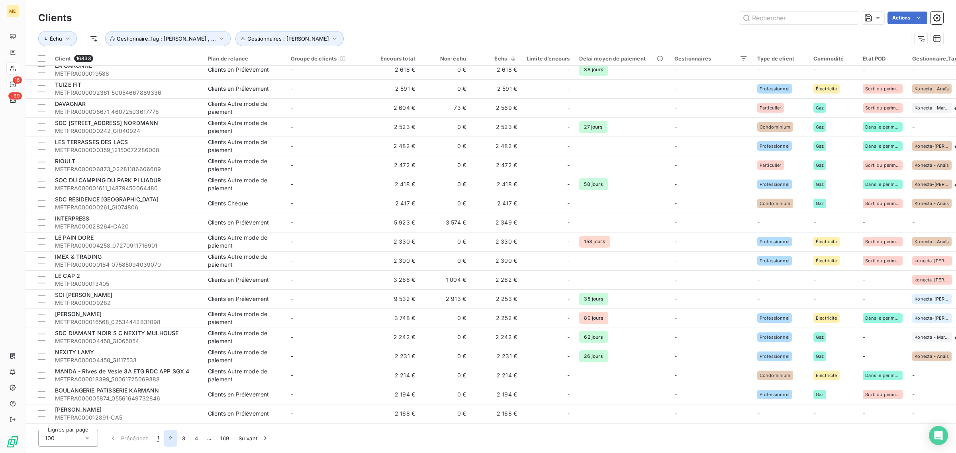
click at [171, 436] on button "2" at bounding box center [170, 438] width 13 height 17
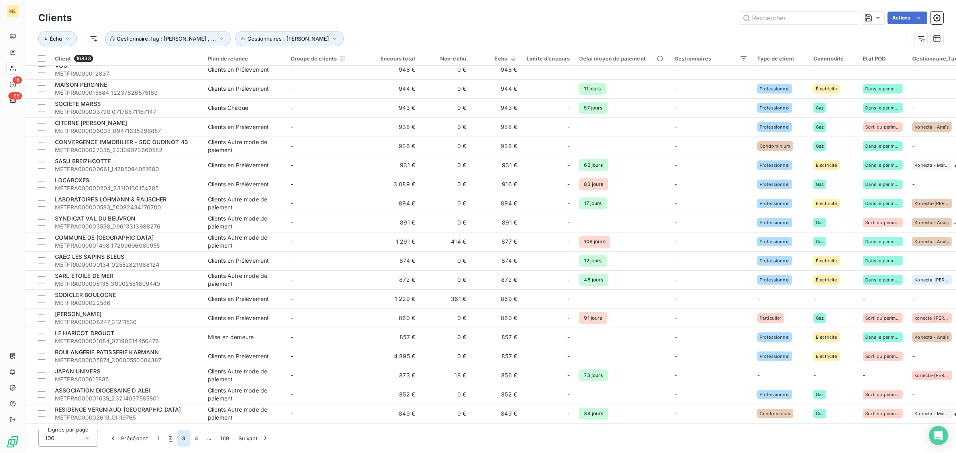
click at [180, 438] on button "3" at bounding box center [183, 438] width 13 height 17
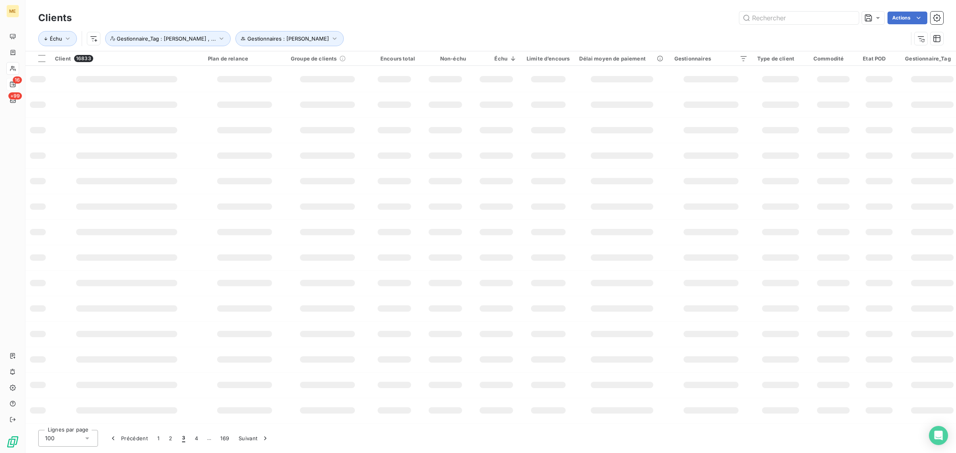
scroll to position [27, 0]
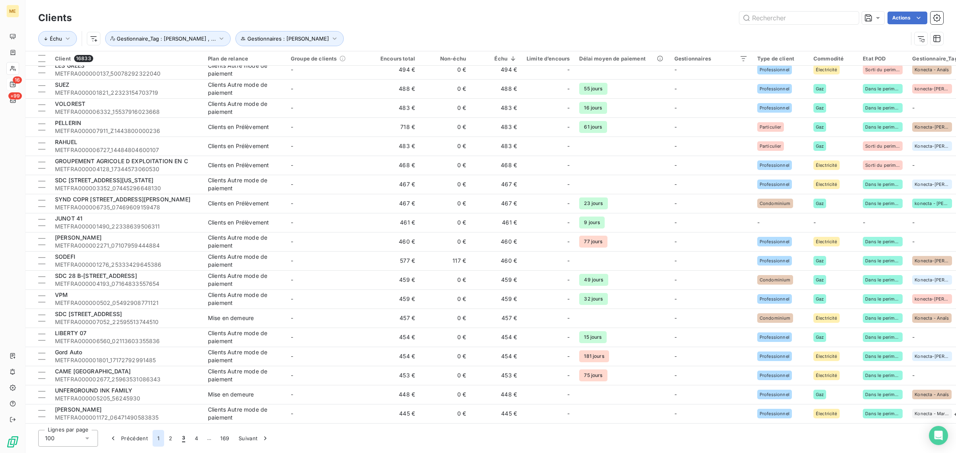
click at [158, 435] on button "1" at bounding box center [159, 438] width 12 height 17
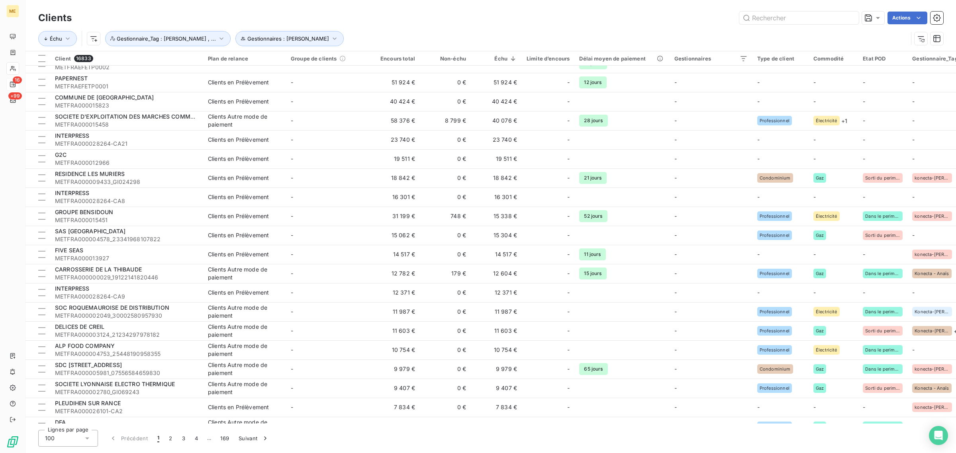
scroll to position [0, 0]
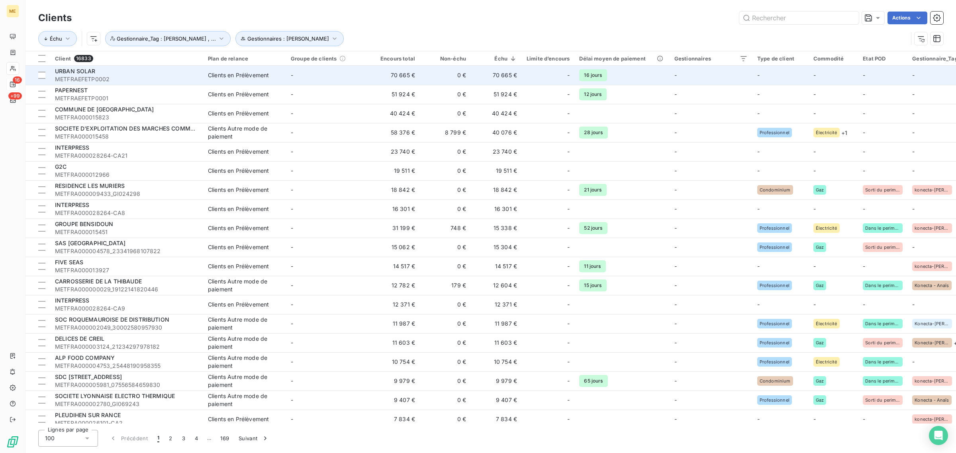
click at [551, 76] on div at bounding box center [557, 75] width 13 height 13
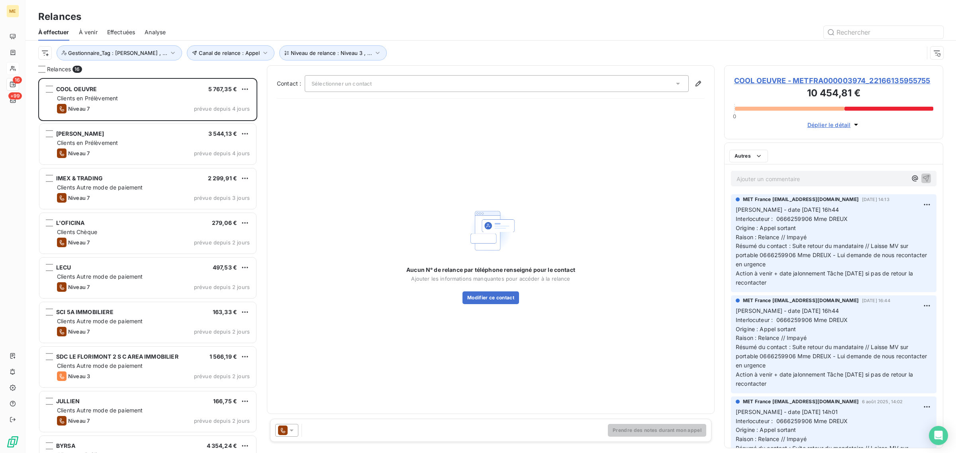
scroll to position [368, 211]
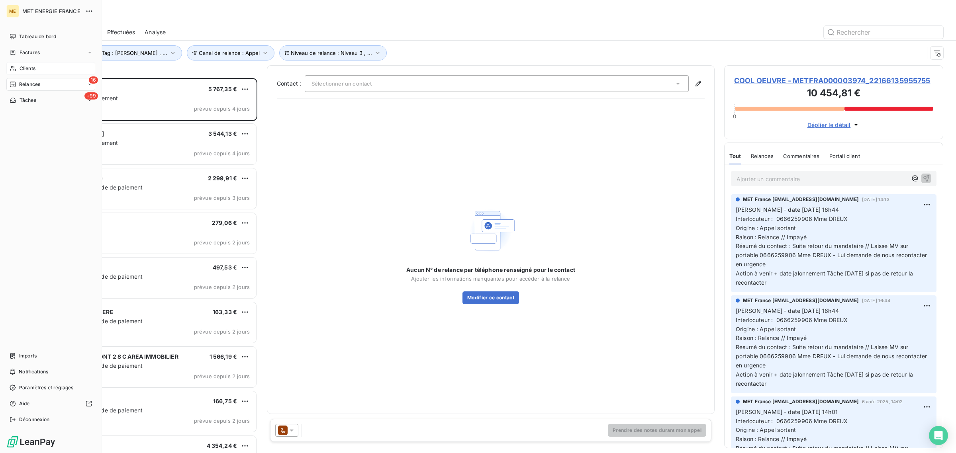
click at [21, 67] on span "Clients" at bounding box center [28, 68] width 16 height 7
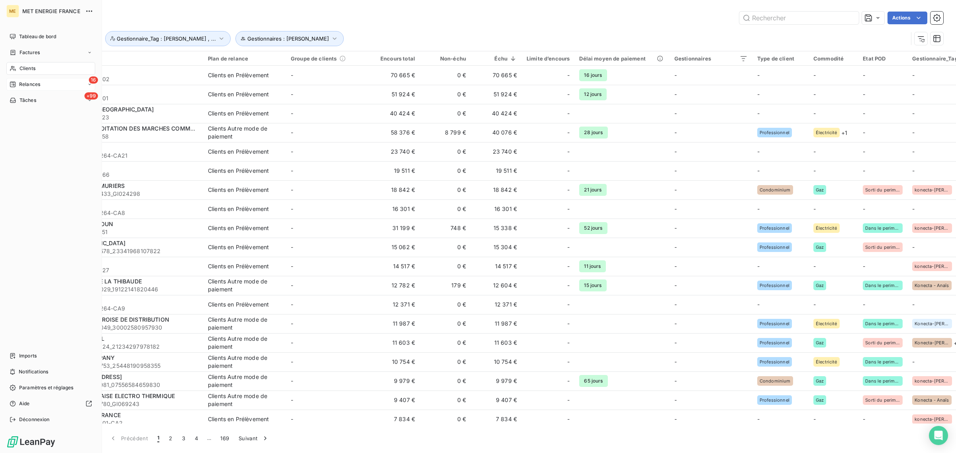
click at [15, 85] on icon at bounding box center [13, 85] width 6 height 6
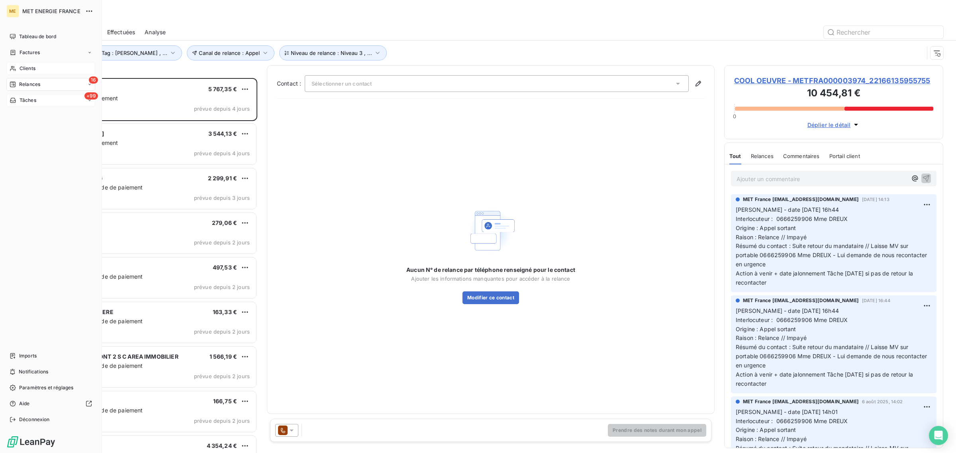
click at [17, 104] on div "+99 Tâches" at bounding box center [50, 100] width 89 height 13
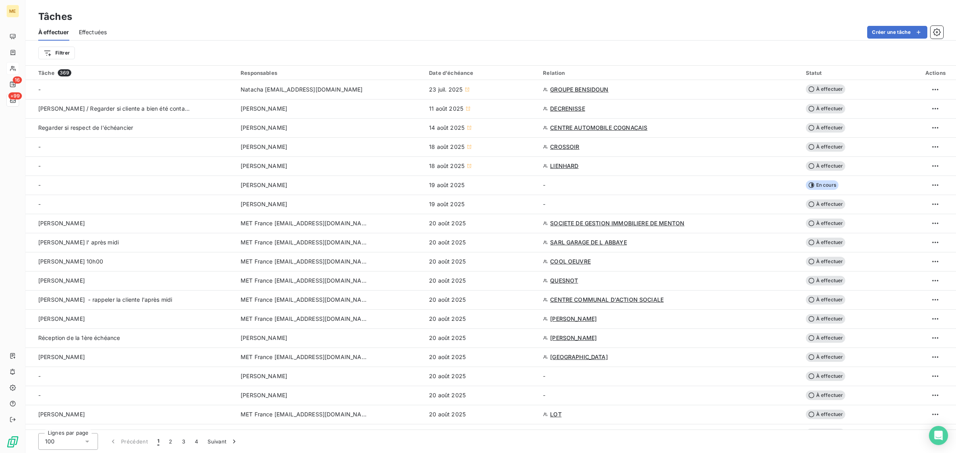
click at [83, 32] on span "Effectuées" at bounding box center [93, 32] width 28 height 8
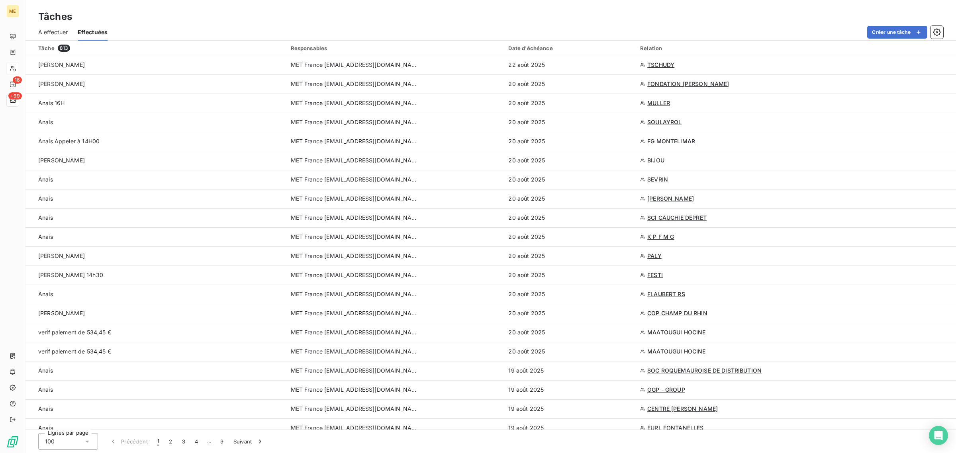
click at [60, 32] on span "À effectuer" at bounding box center [53, 32] width 30 height 8
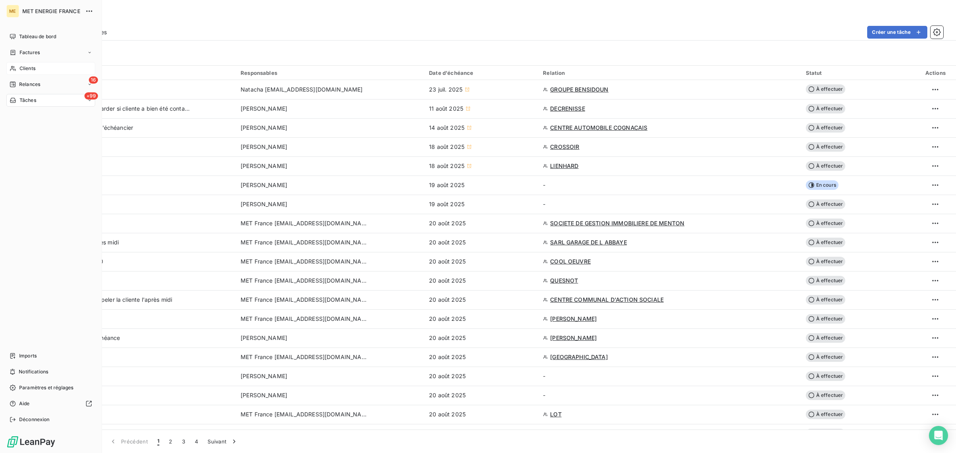
click at [12, 68] on icon at bounding box center [13, 68] width 7 height 6
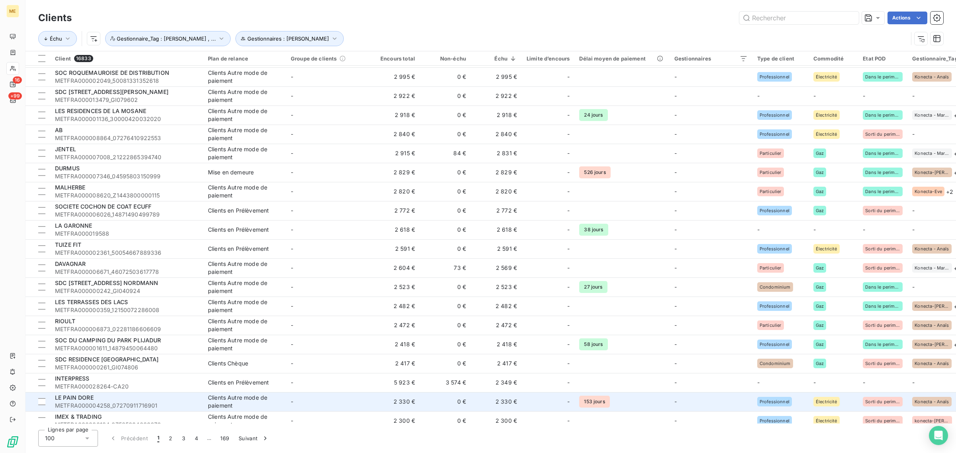
scroll to position [1556, 0]
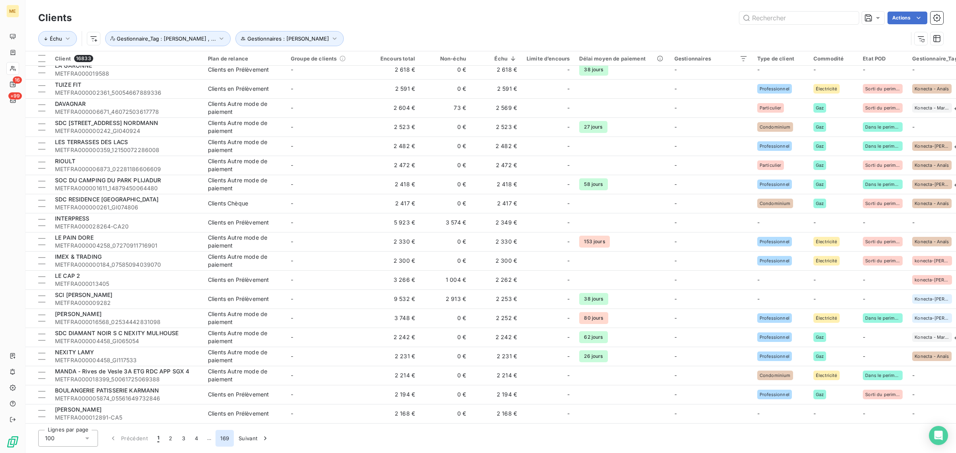
click at [221, 435] on button "169" at bounding box center [224, 438] width 18 height 17
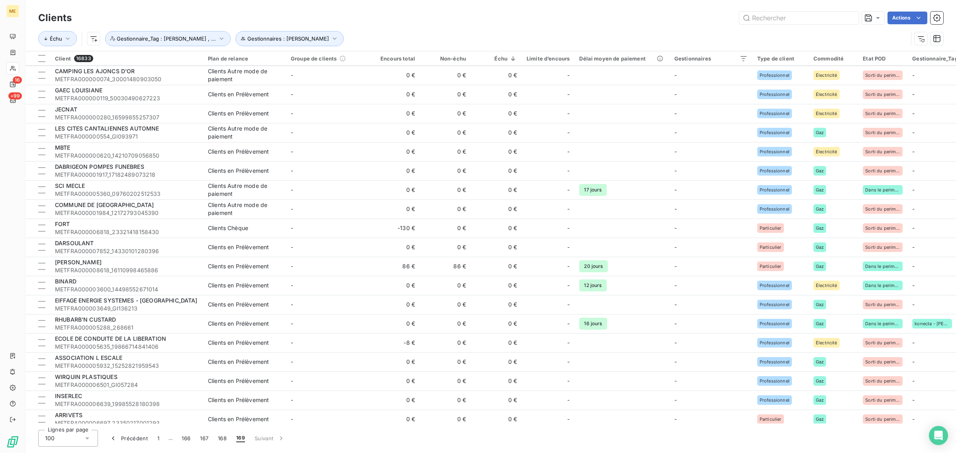
scroll to position [0, 0]
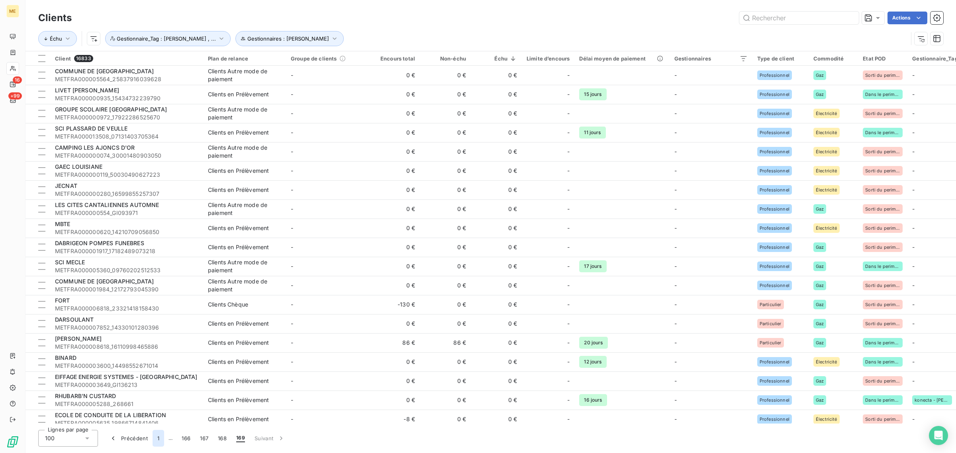
click at [160, 438] on button "1" at bounding box center [159, 438] width 12 height 17
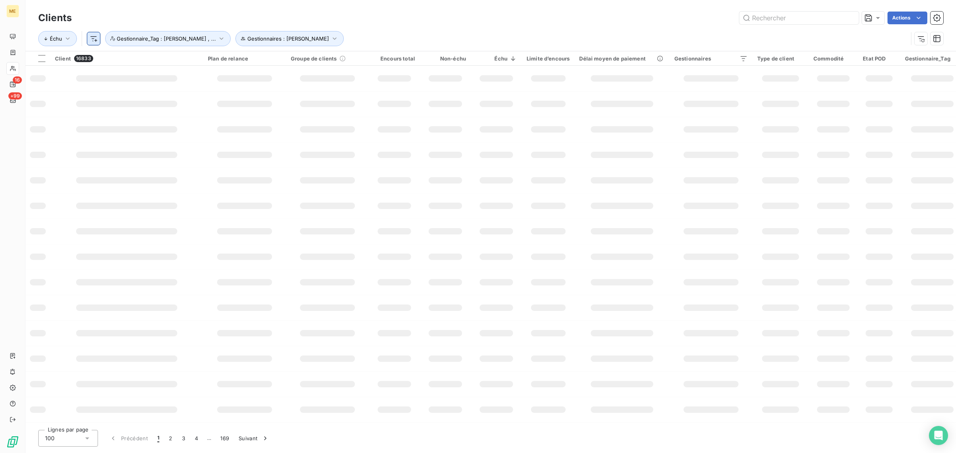
click at [94, 42] on html "ME 16 +99 Clients Actions Échu Gestionnaires : [PERSON_NAME] : [PERSON_NAME] , …" at bounding box center [478, 226] width 956 height 453
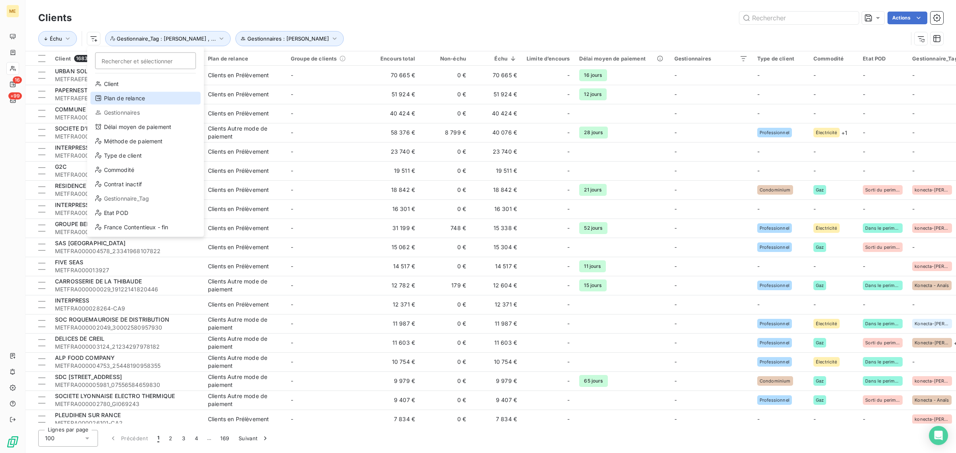
click at [113, 97] on div "Plan de relance" at bounding box center [145, 98] width 110 height 13
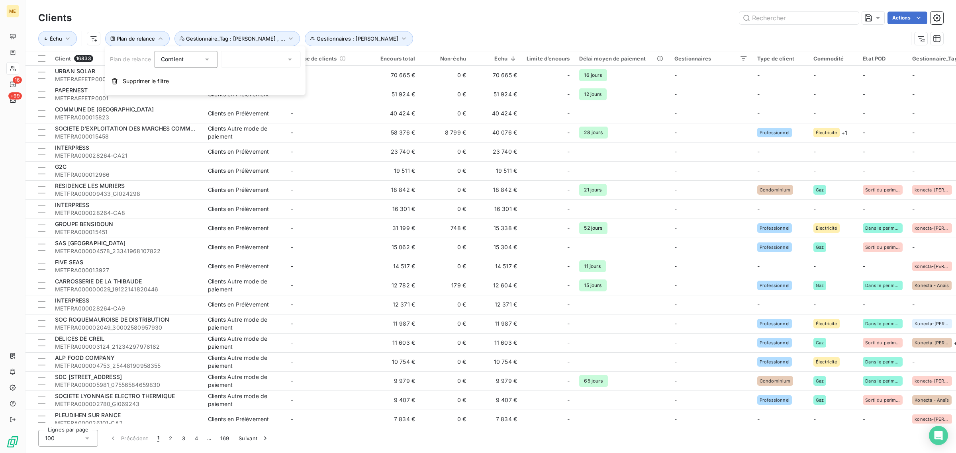
click at [231, 62] on div at bounding box center [261, 59] width 80 height 17
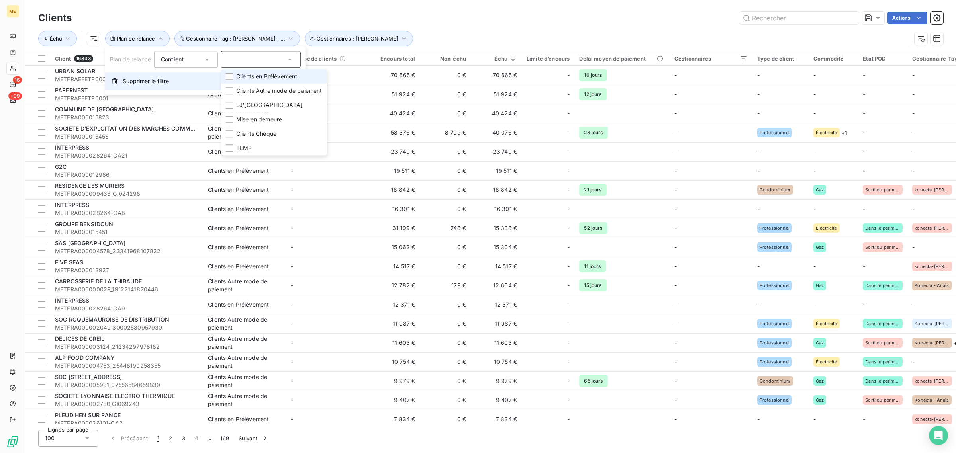
click at [135, 80] on span "Supprimer le filtre" at bounding box center [146, 81] width 46 height 8
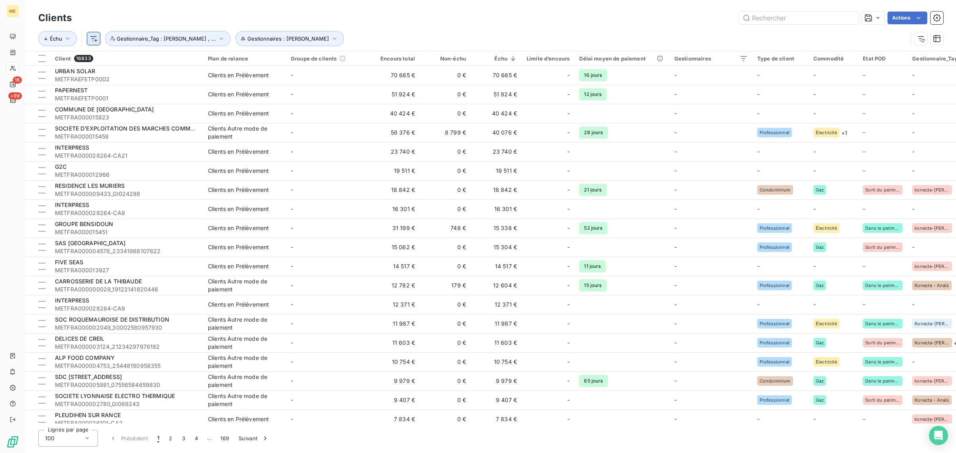
click at [95, 38] on html "ME 16 +99 Clients Actions Échu Gestionnaires : [PERSON_NAME] : [PERSON_NAME] , …" at bounding box center [478, 226] width 956 height 453
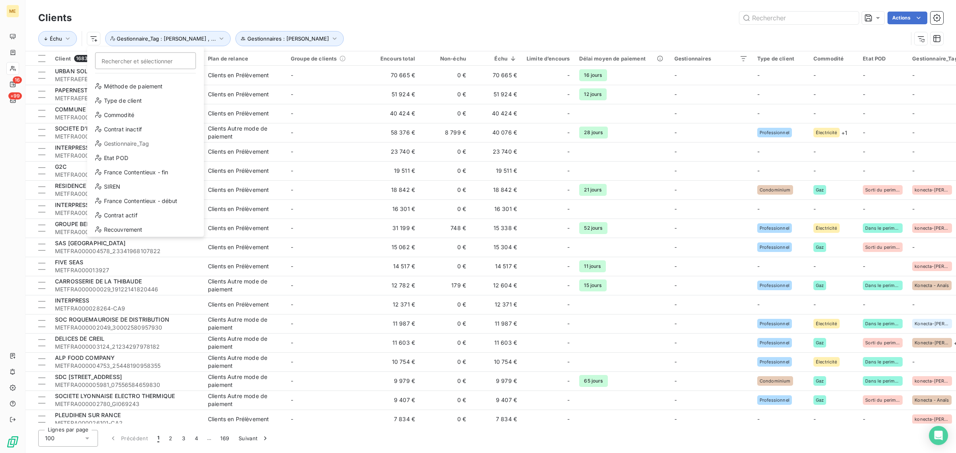
scroll to position [57, 0]
click at [408, 5] on html "ME 16 +99 Clients Actions Échu Rechercher et sélectionner Client Plan de relanc…" at bounding box center [478, 226] width 956 height 453
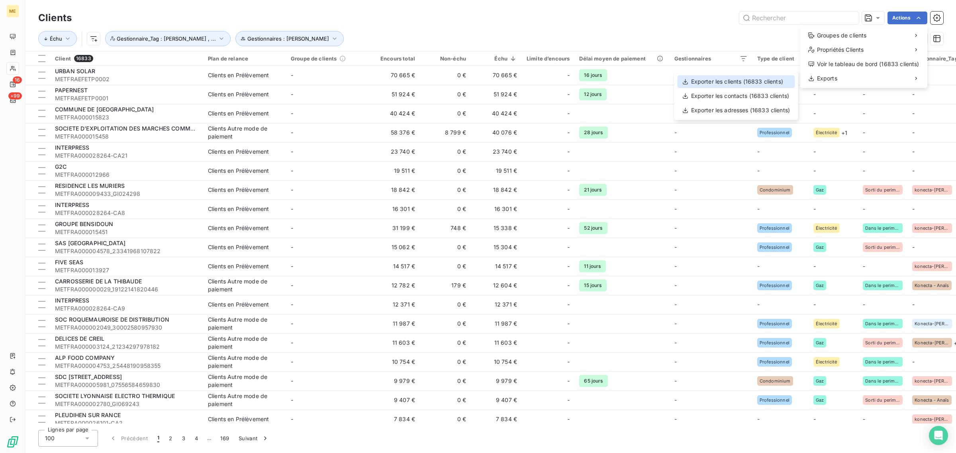
click at [702, 85] on div "Exporter les clients (16833 clients)" at bounding box center [735, 81] width 117 height 13
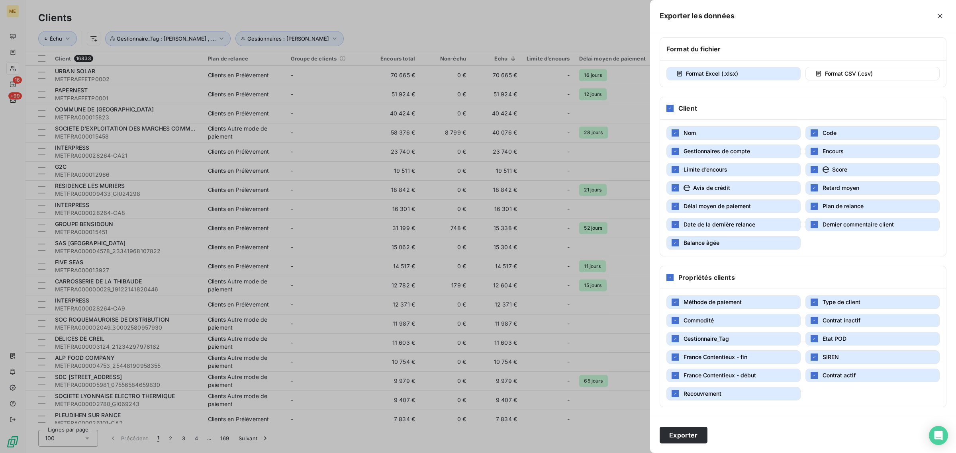
scroll to position [0, 0]
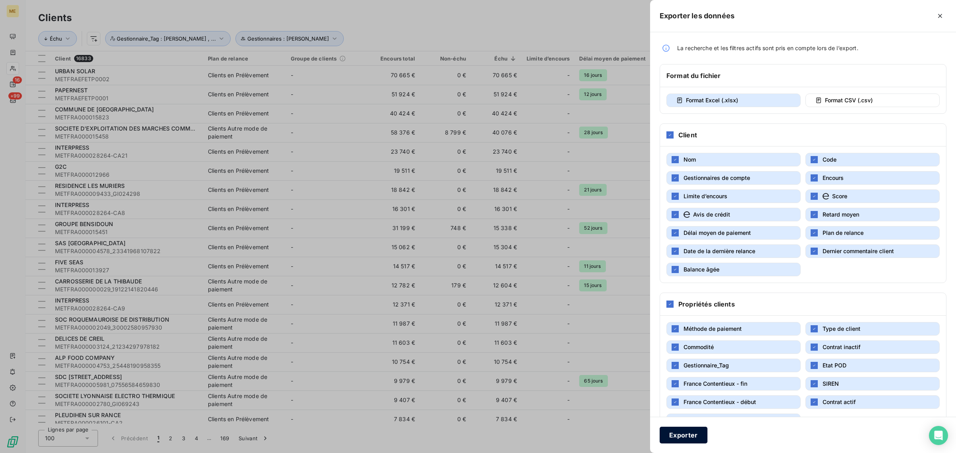
click at [695, 431] on button "Exporter" at bounding box center [683, 435] width 48 height 17
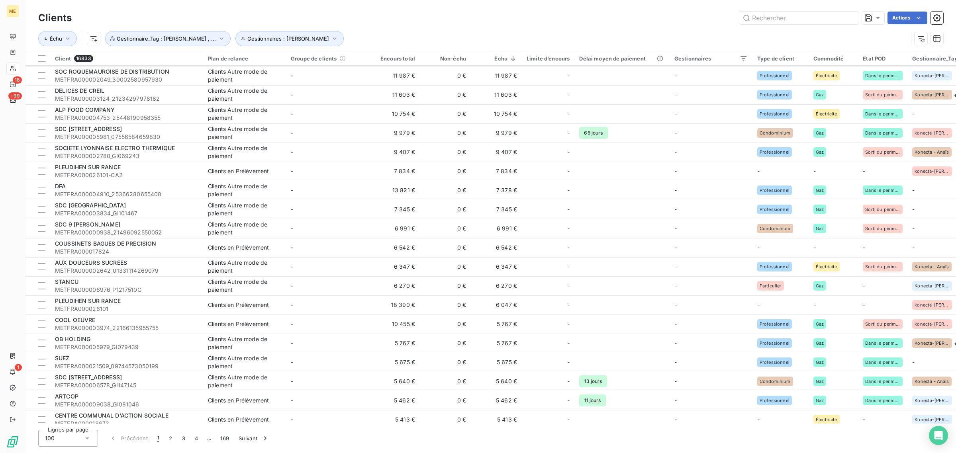
scroll to position [249, 0]
click at [151, 37] on span "Gestionnaire_Tag : [PERSON_NAME] , ..." at bounding box center [166, 38] width 99 height 6
click at [369, 25] on div "Clients Actions" at bounding box center [490, 18] width 905 height 17
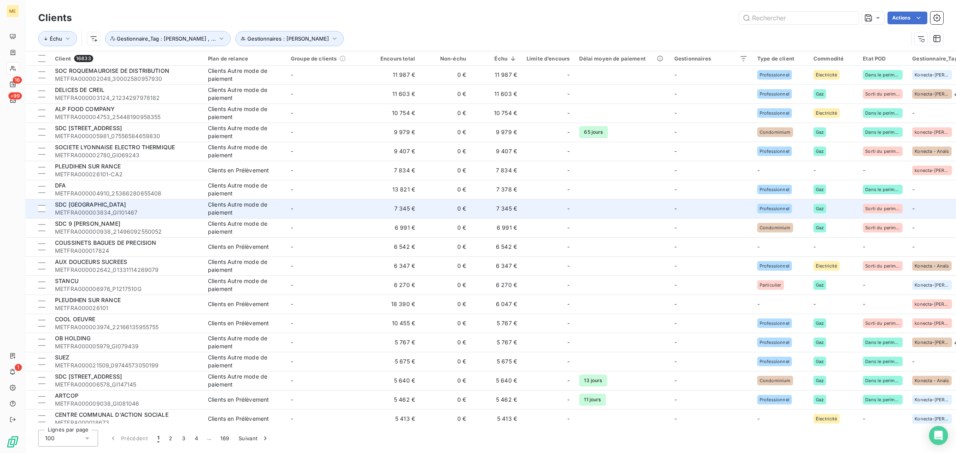
click at [343, 214] on td "-" at bounding box center [327, 208] width 83 height 19
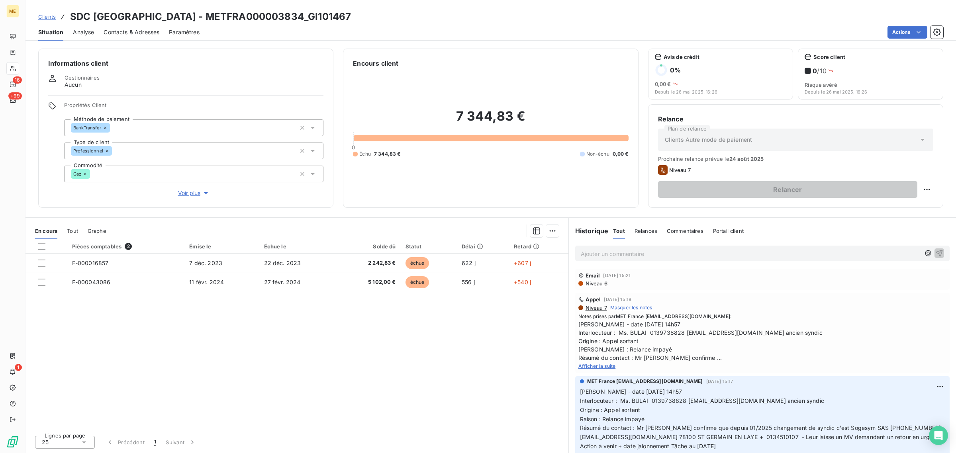
click at [192, 194] on span "Voir plus" at bounding box center [194, 193] width 32 height 8
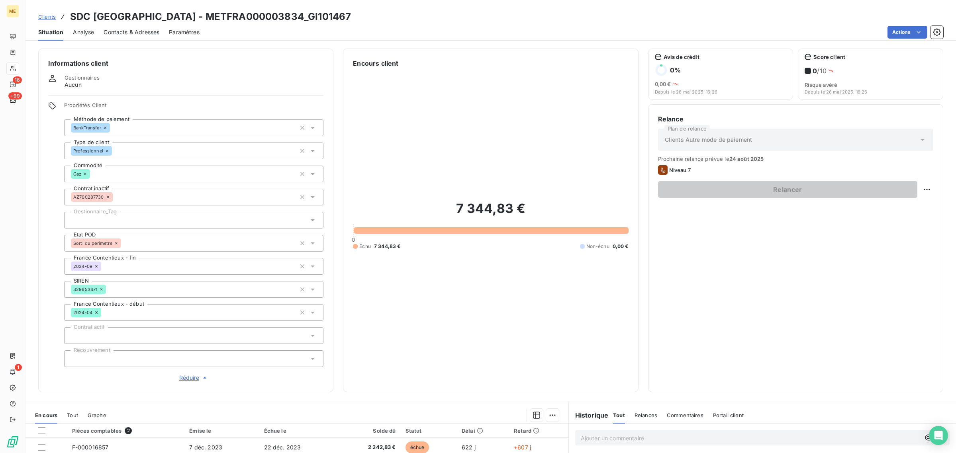
click at [189, 376] on span "Réduire" at bounding box center [193, 378] width 29 height 8
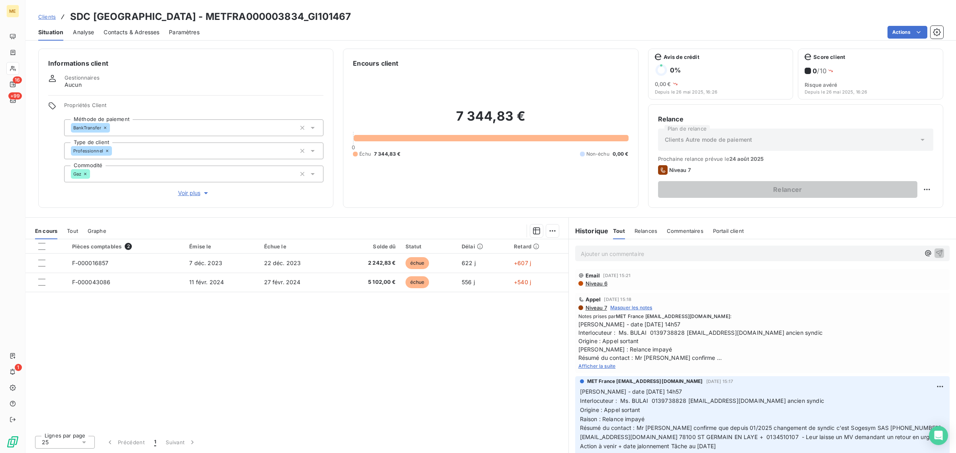
drag, startPoint x: 602, startPoint y: 299, endPoint x: 638, endPoint y: 312, distance: 37.5
click at [659, 301] on div "Appel [DATE] 15:18" at bounding box center [762, 299] width 368 height 6
click at [202, 192] on icon "button" at bounding box center [206, 193] width 8 height 8
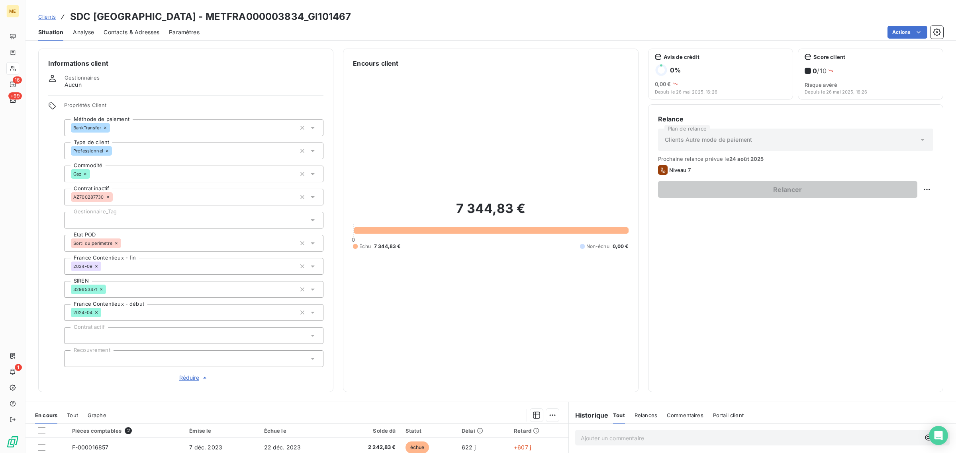
click at [134, 218] on div at bounding box center [193, 220] width 259 height 17
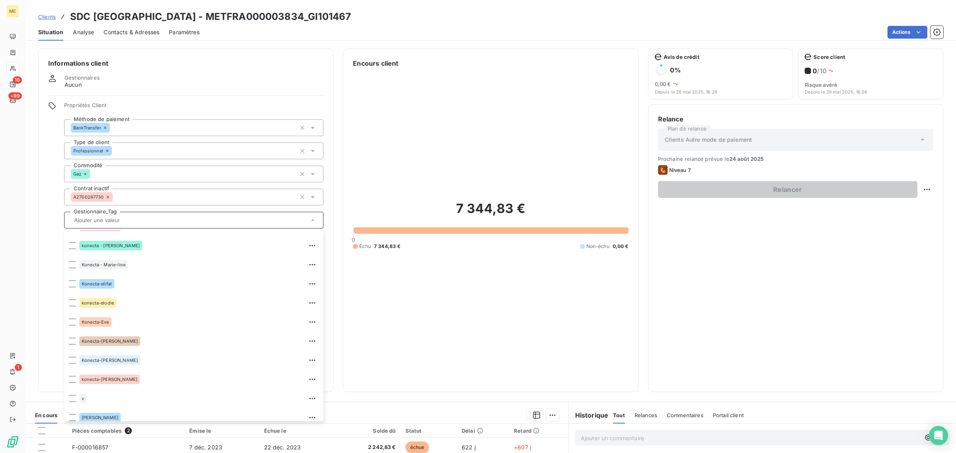
scroll to position [229, 0]
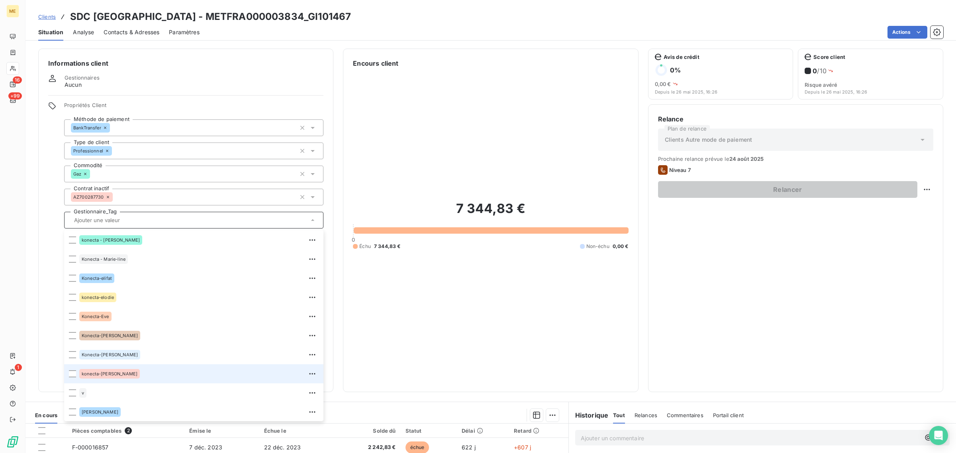
click at [88, 376] on span "konecta-[PERSON_NAME]" at bounding box center [110, 374] width 56 height 5
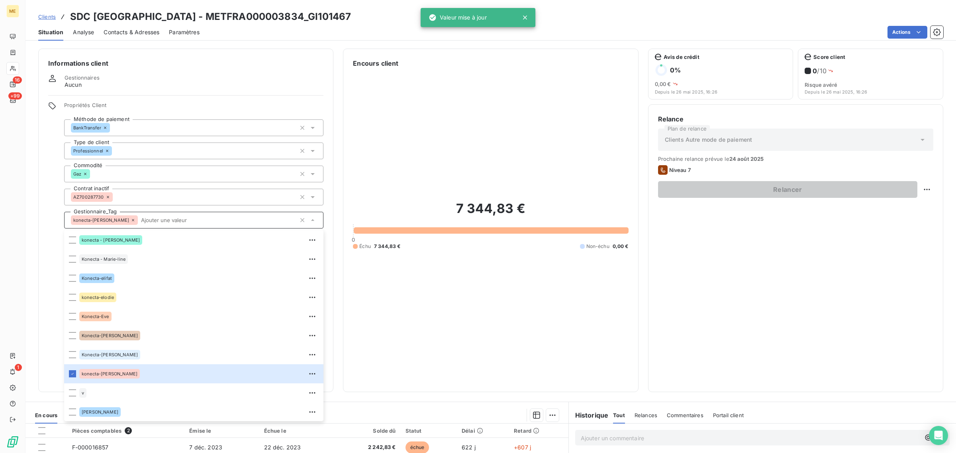
click at [472, 117] on div "7 344,83 € 0 Échu 7 344,83 € Non-échu 0,00 €" at bounding box center [490, 225] width 275 height 314
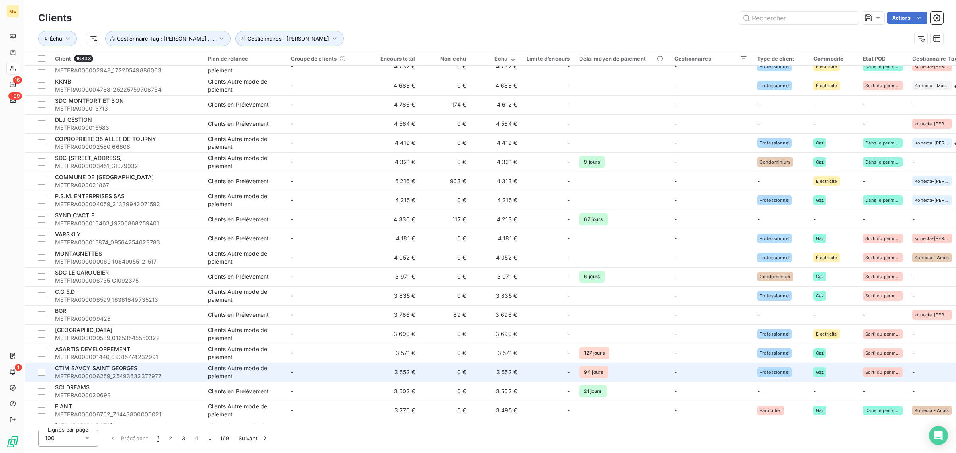
scroll to position [946, 0]
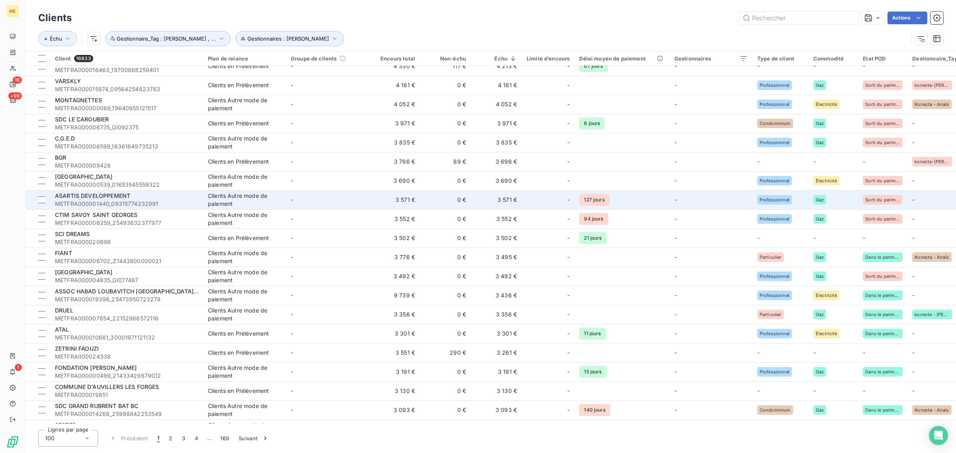
click at [559, 205] on div at bounding box center [557, 200] width 13 height 13
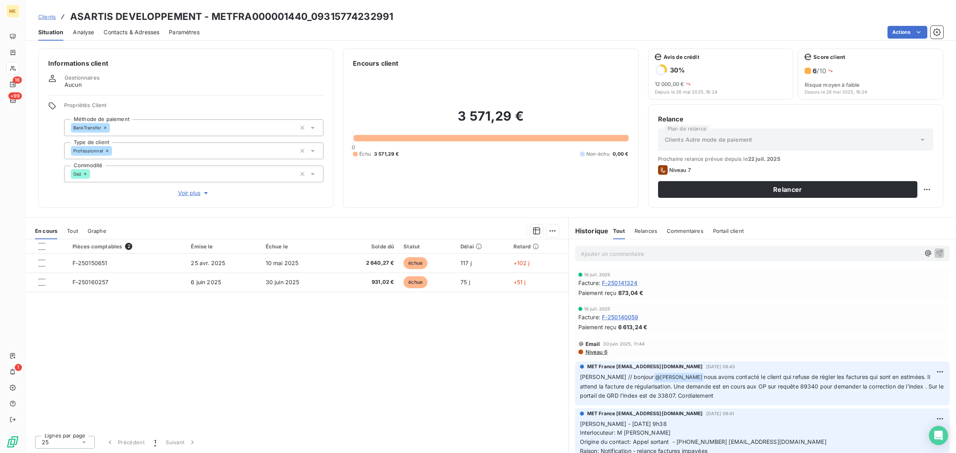
click at [190, 194] on span "Voir plus" at bounding box center [194, 193] width 32 height 8
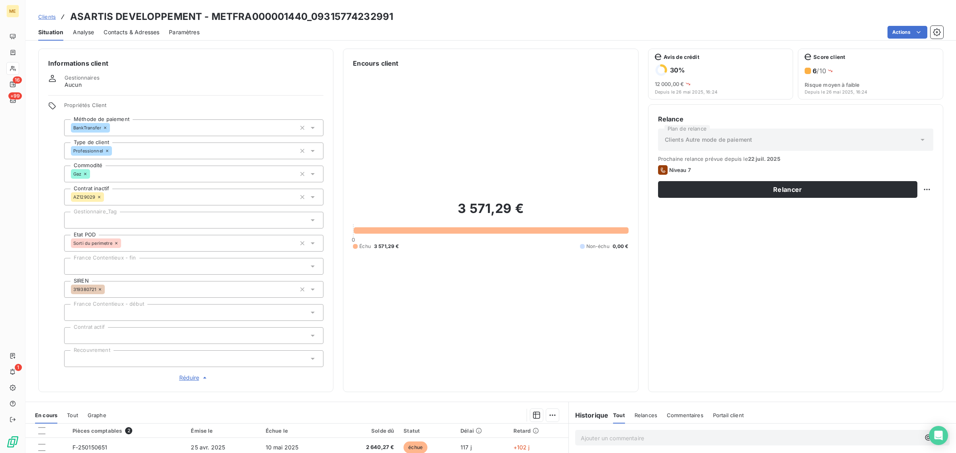
click at [188, 380] on span "Réduire" at bounding box center [193, 378] width 29 height 8
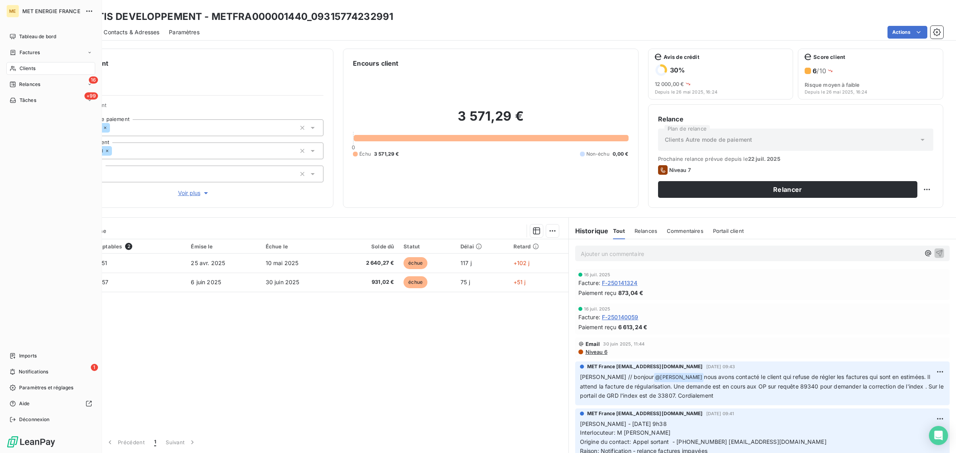
click at [14, 66] on icon at bounding box center [13, 68] width 6 height 5
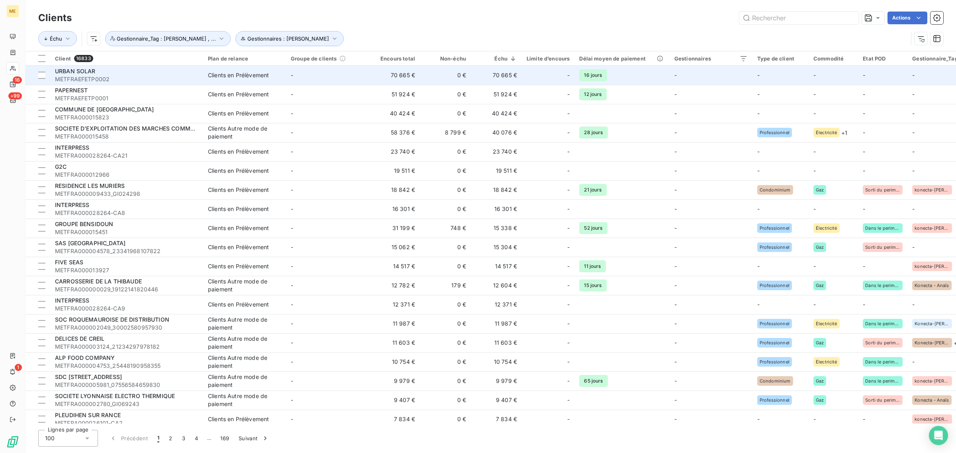
click at [487, 81] on td "70 665 €" at bounding box center [496, 75] width 51 height 19
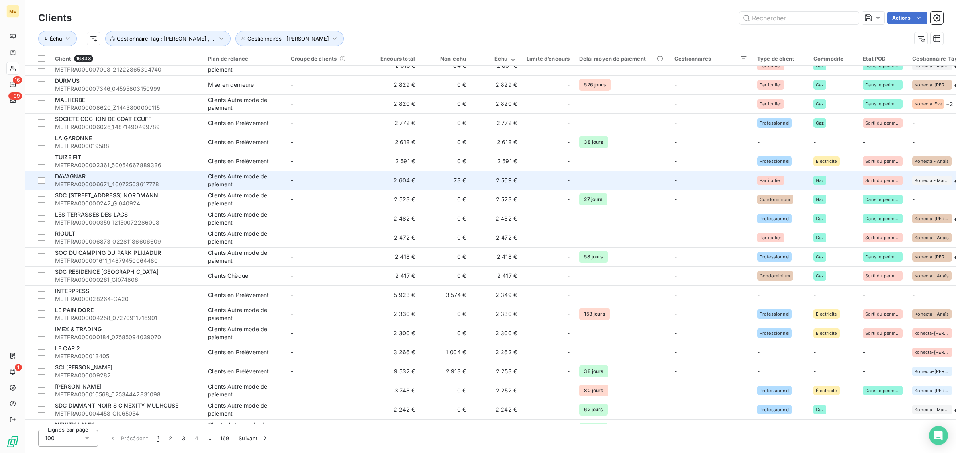
scroll to position [1556, 0]
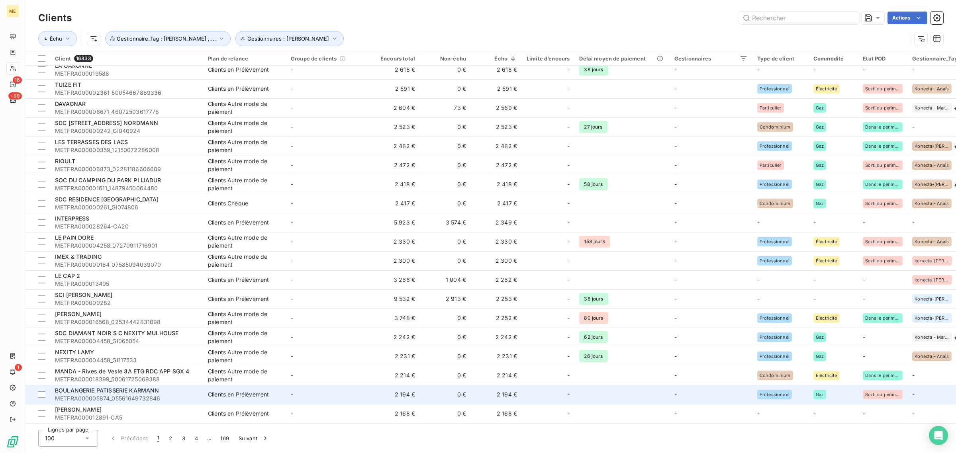
click at [614, 387] on td at bounding box center [621, 394] width 95 height 19
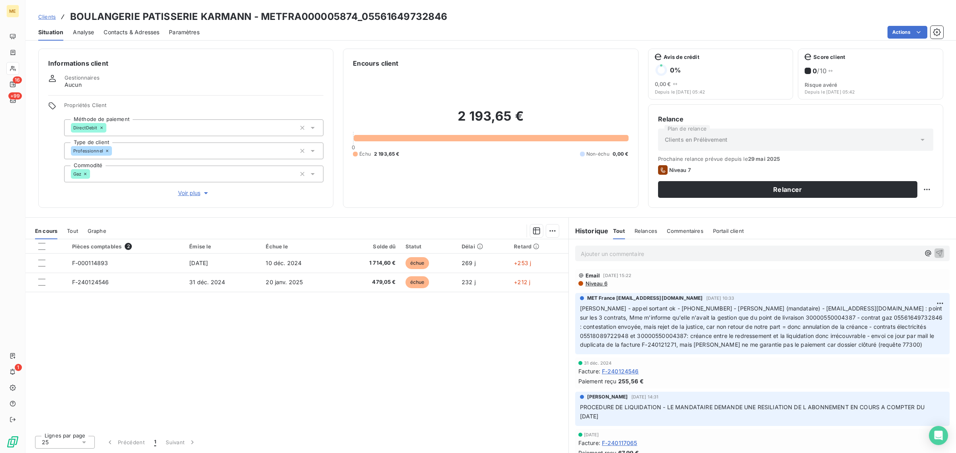
drag, startPoint x: 726, startPoint y: 301, endPoint x: 755, endPoint y: 305, distance: 29.3
click at [755, 303] on div "MET France [EMAIL_ADDRESS][DOMAIN_NAME] [DATE] 10:33 [PERSON_NAME] - appel sort…" at bounding box center [762, 322] width 365 height 55
click at [198, 194] on span "Voir plus" at bounding box center [194, 193] width 32 height 8
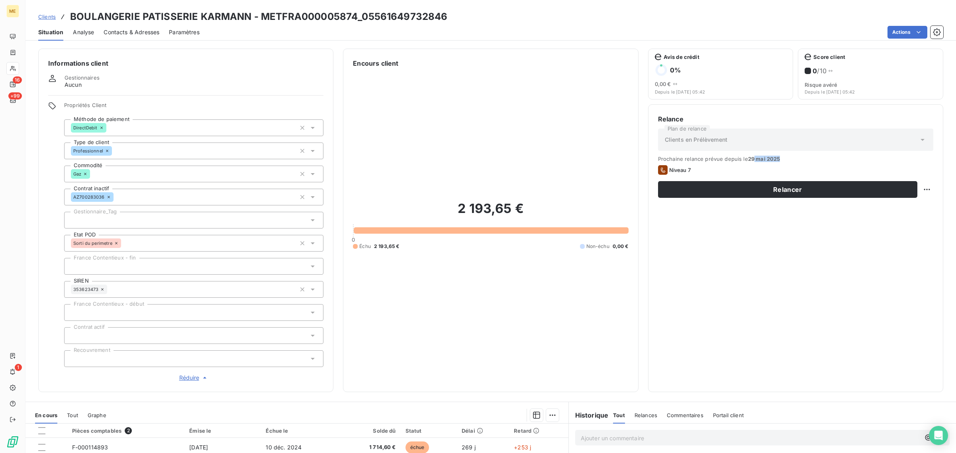
drag, startPoint x: 753, startPoint y: 160, endPoint x: 785, endPoint y: 160, distance: 31.5
click at [785, 160] on span "Prochaine relance prévue depuis le [DATE]" at bounding box center [795, 159] width 275 height 6
click at [431, 293] on div "2 193,65 € 0 Échu 2 193,65 € Non-échu 0,00 €" at bounding box center [490, 225] width 275 height 314
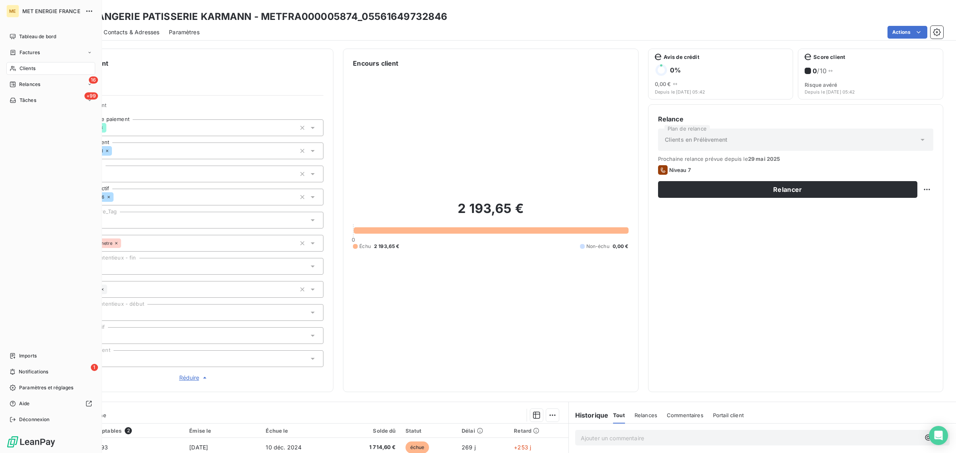
click at [12, 67] on icon at bounding box center [13, 68] width 7 height 6
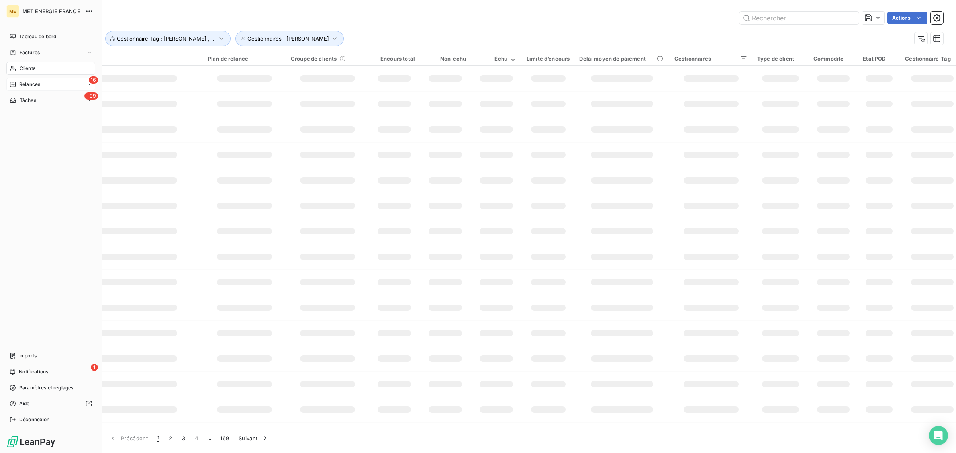
click at [19, 88] on div "16 Relances" at bounding box center [50, 84] width 89 height 13
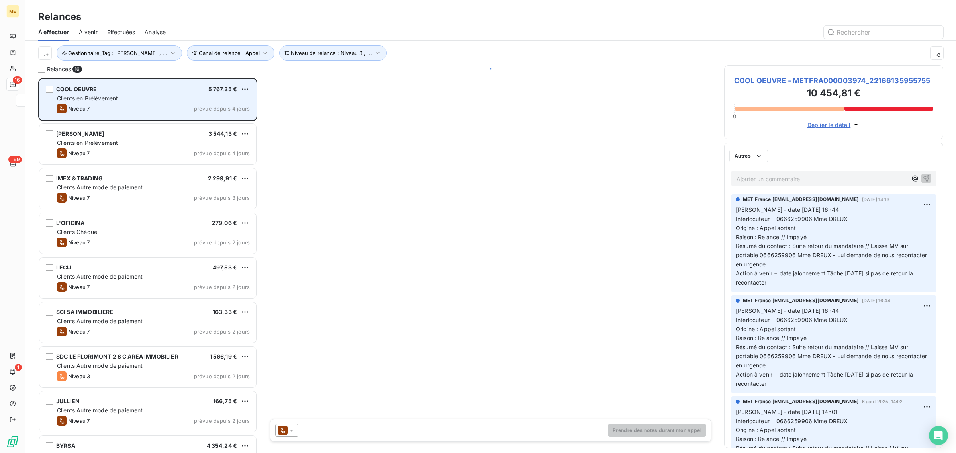
scroll to position [368, 211]
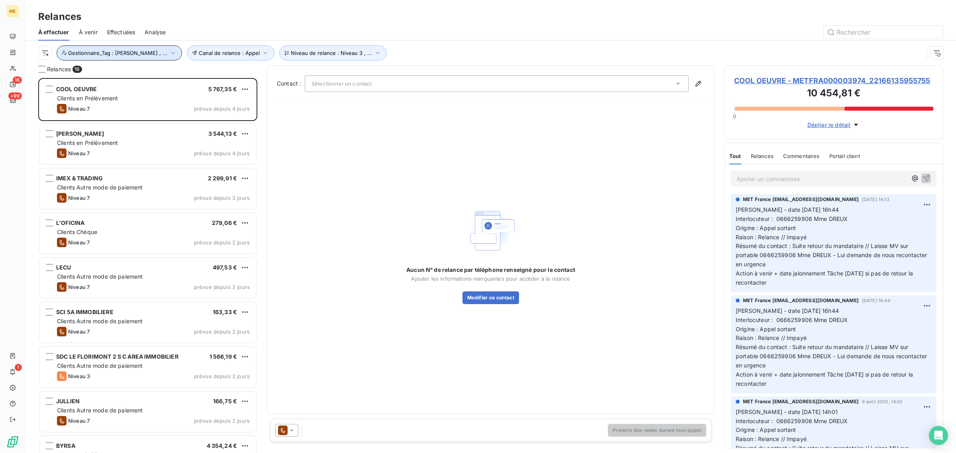
click at [112, 55] on span "Gestionnaire_Tag : [PERSON_NAME] , ..." at bounding box center [117, 53] width 99 height 6
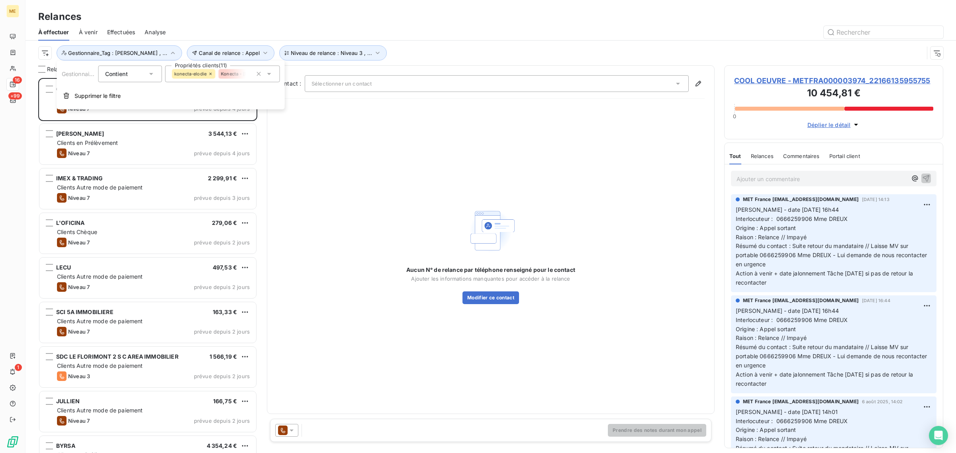
click at [119, 74] on span "Contient" at bounding box center [116, 73] width 23 height 7
click at [188, 98] on button "Supprimer le filtre" at bounding box center [171, 96] width 228 height 18
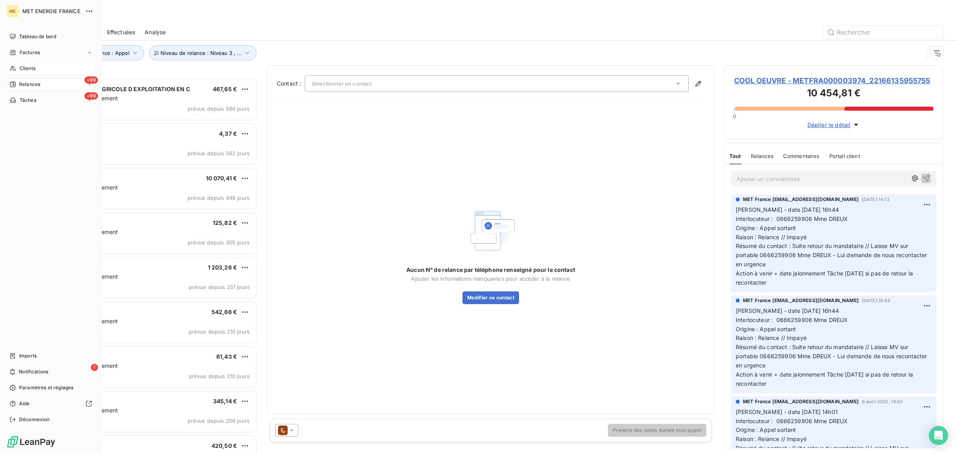
click at [20, 67] on span "Clients" at bounding box center [28, 68] width 16 height 7
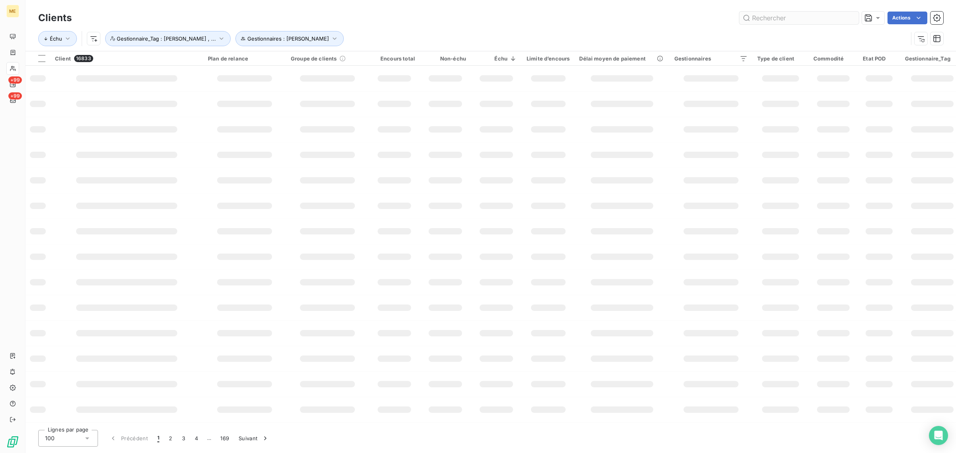
click at [815, 22] on input "text" at bounding box center [798, 18] width 119 height 13
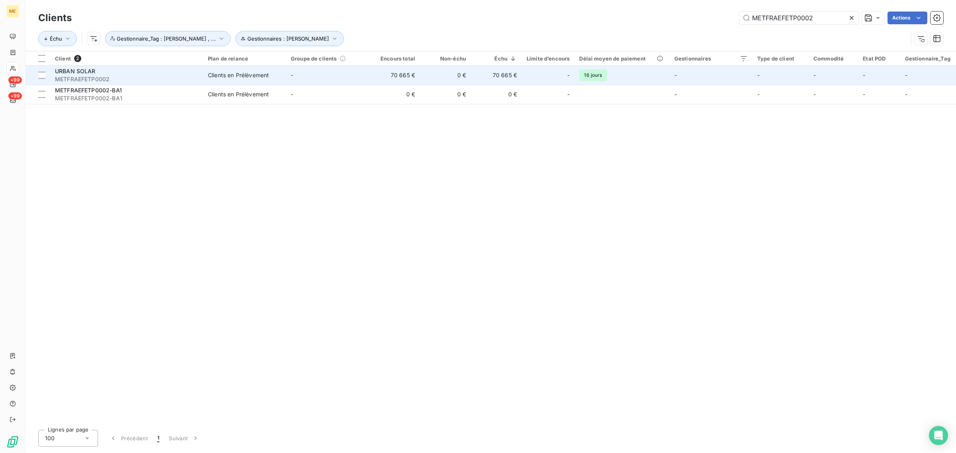
type input "METFRAEFETP0002"
click at [317, 80] on td "-" at bounding box center [327, 75] width 83 height 19
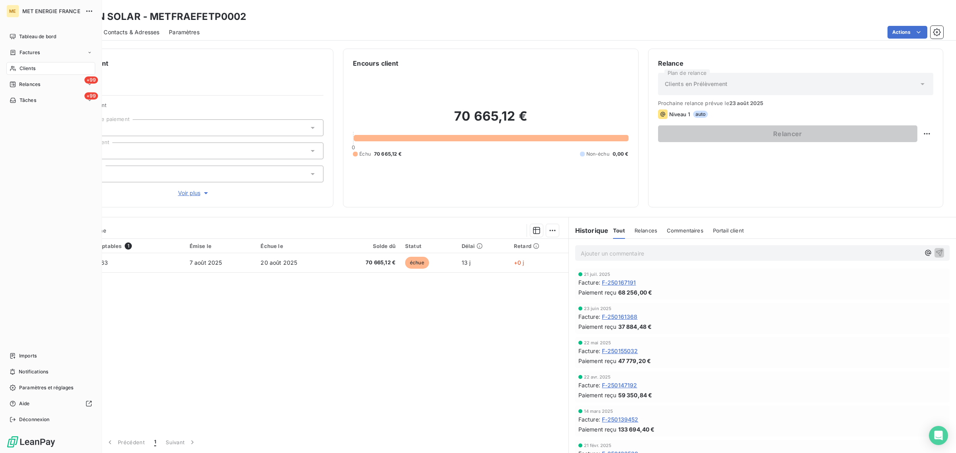
click at [18, 67] on div "Clients" at bounding box center [50, 68] width 89 height 13
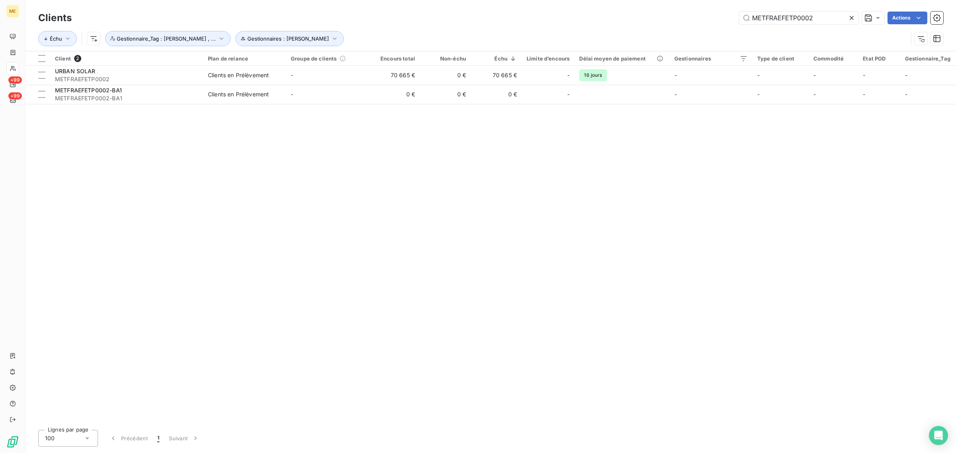
click at [851, 20] on icon at bounding box center [851, 18] width 8 height 8
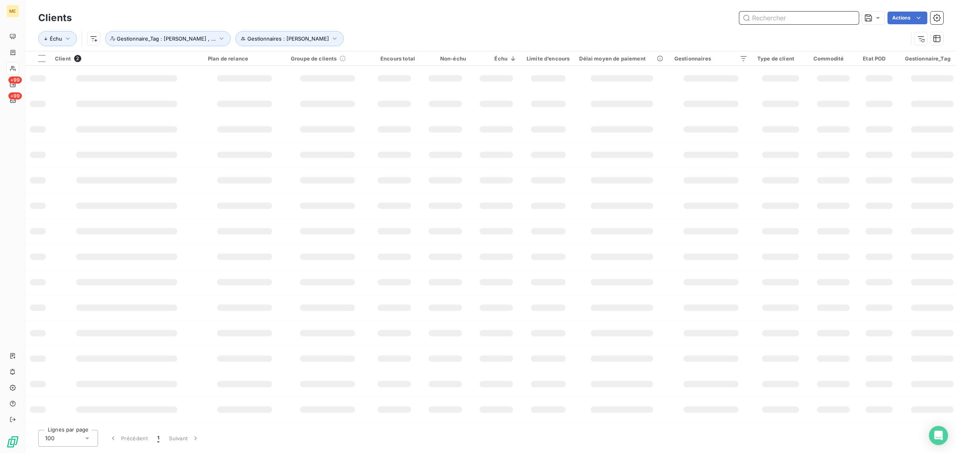
click at [807, 16] on input "text" at bounding box center [798, 18] width 119 height 13
paste input "METFRA000016463_19700868259401"
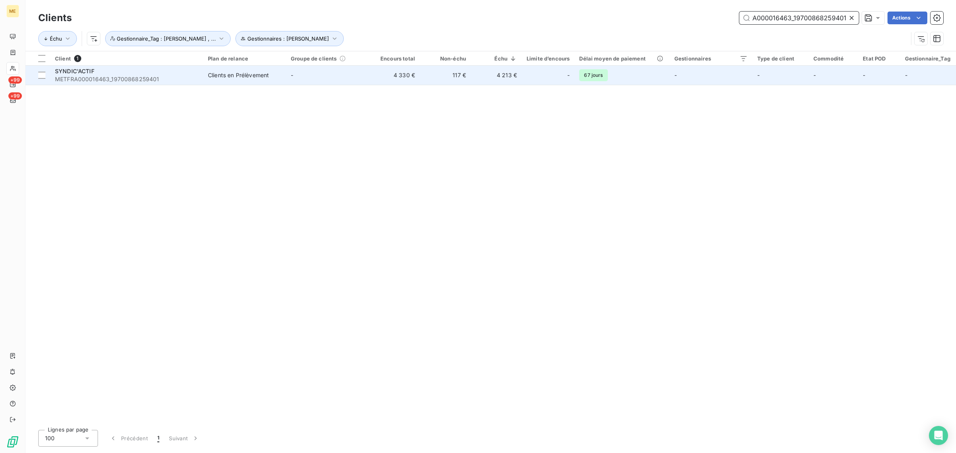
type input "METFRA000016463_19700868259401"
click at [413, 84] on td "4 330 €" at bounding box center [394, 75] width 51 height 19
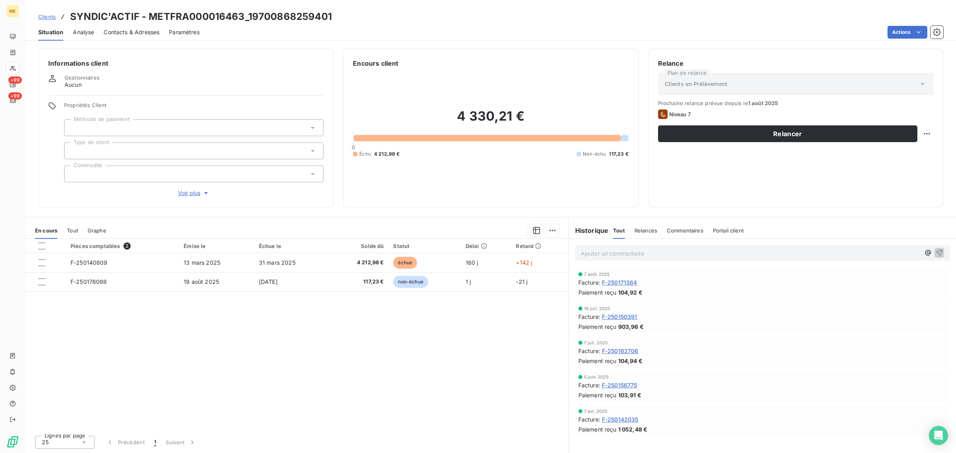
click at [182, 192] on span "Voir plus" at bounding box center [194, 193] width 32 height 8
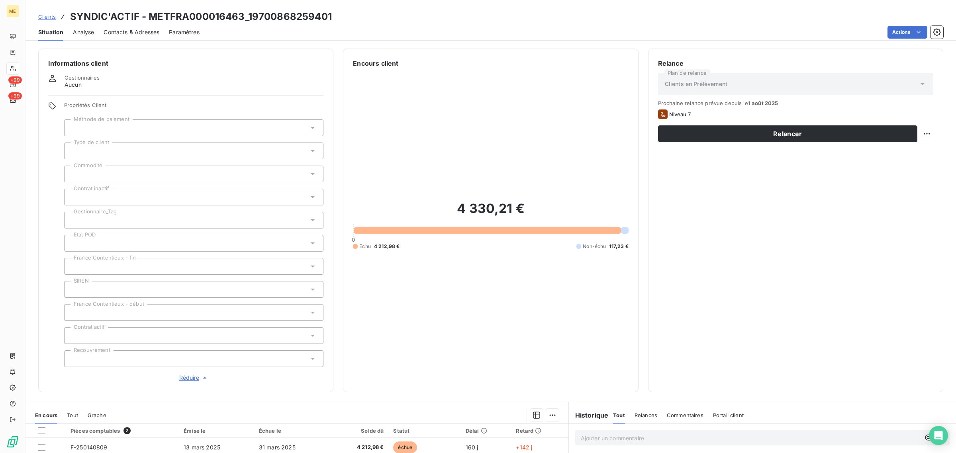
click at [186, 379] on span "Réduire" at bounding box center [193, 378] width 29 height 8
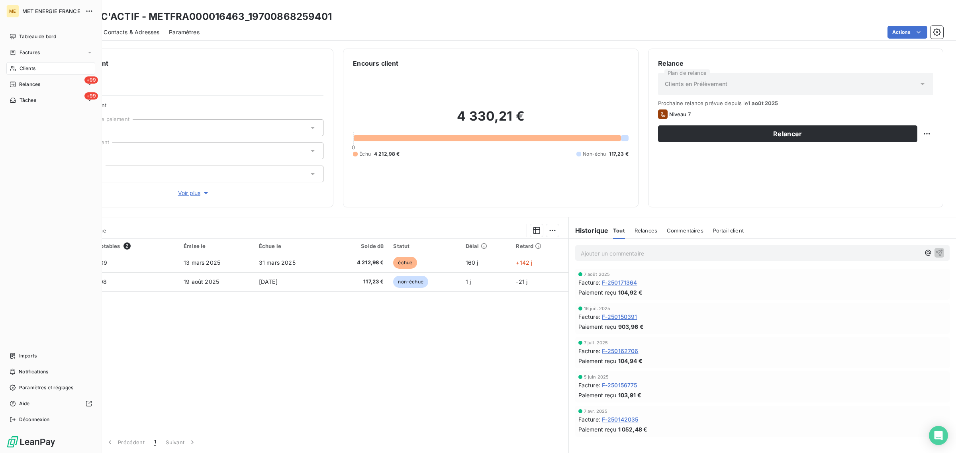
drag, startPoint x: 11, startPoint y: 74, endPoint x: 26, endPoint y: 68, distance: 15.6
click at [26, 68] on span "Clients" at bounding box center [28, 68] width 16 height 7
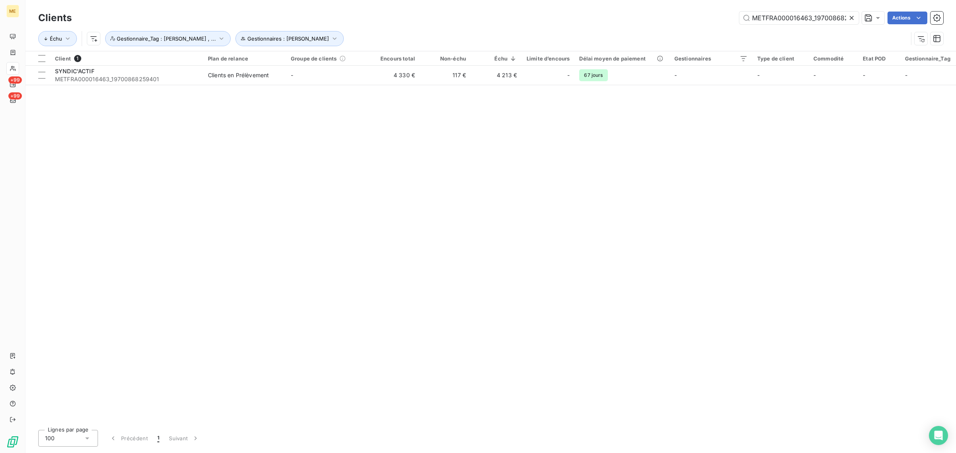
click at [852, 19] on icon at bounding box center [851, 18] width 4 height 4
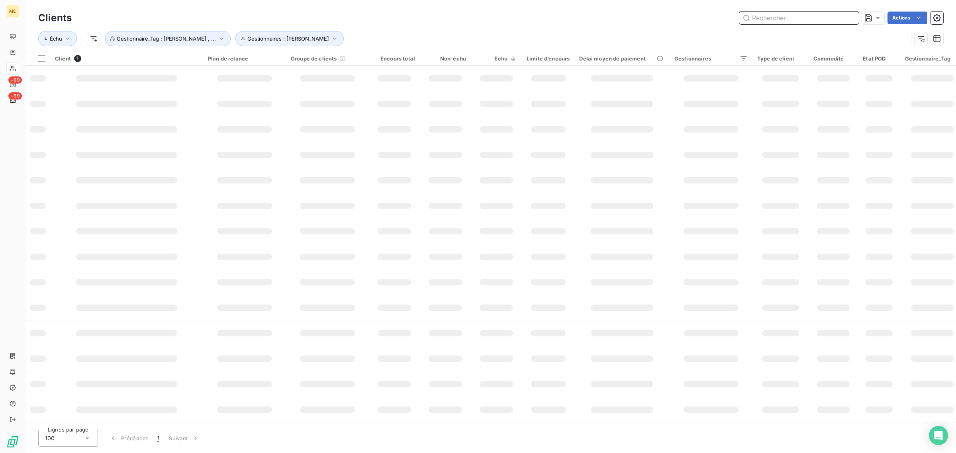
click at [802, 21] on input "text" at bounding box center [798, 18] width 119 height 13
paste input "METFRA000005937"
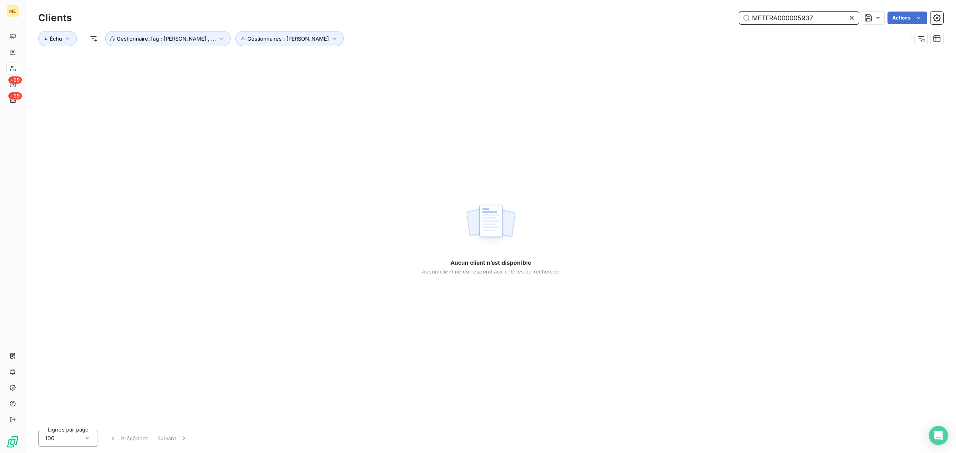
click at [752, 18] on input "METFRA000005937" at bounding box center [798, 18] width 119 height 13
click at [828, 19] on input "METFRA000005937" at bounding box center [798, 18] width 119 height 13
type input "METFRA000005937"
click at [146, 42] on button "Gestionnaire_Tag : [PERSON_NAME] , ..." at bounding box center [167, 38] width 125 height 15
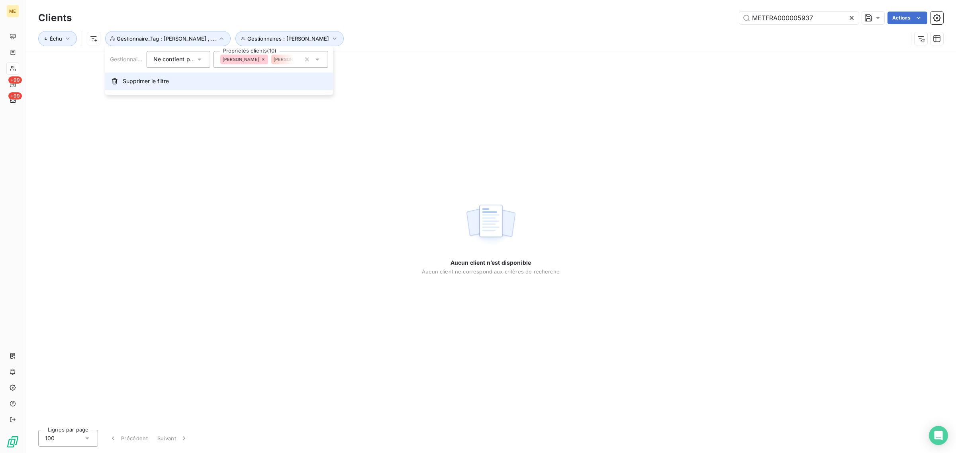
click at [147, 84] on span "Supprimer le filtre" at bounding box center [146, 81] width 46 height 8
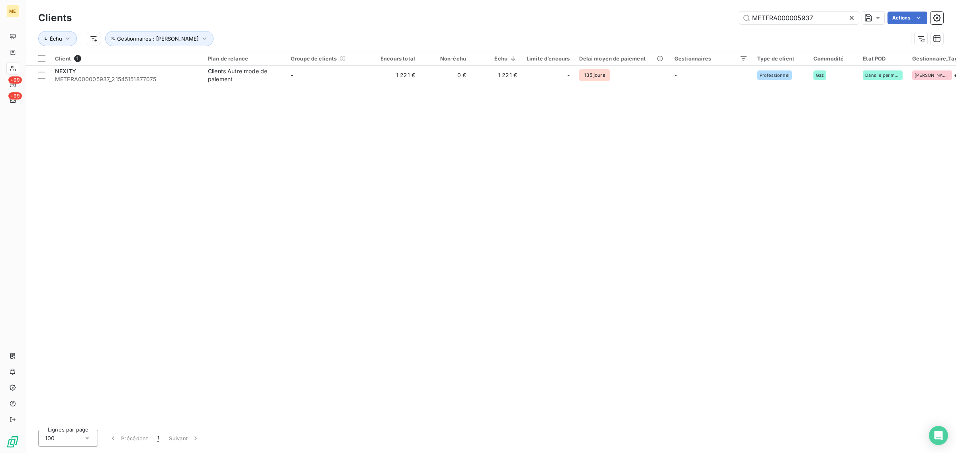
click at [150, 47] on div "Échu Gestionnaires : [PERSON_NAME]" at bounding box center [490, 38] width 905 height 25
click at [141, 34] on button "Gestionnaires : [PERSON_NAME]" at bounding box center [159, 38] width 108 height 15
click at [132, 83] on span "Supprimer le filtre" at bounding box center [146, 81] width 46 height 8
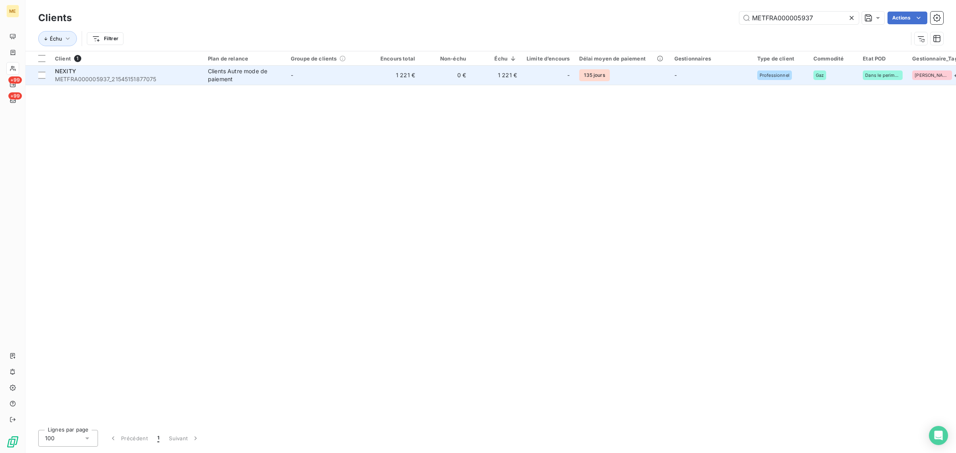
click at [260, 70] on div "Clients Autre mode de paiement" at bounding box center [244, 75] width 73 height 16
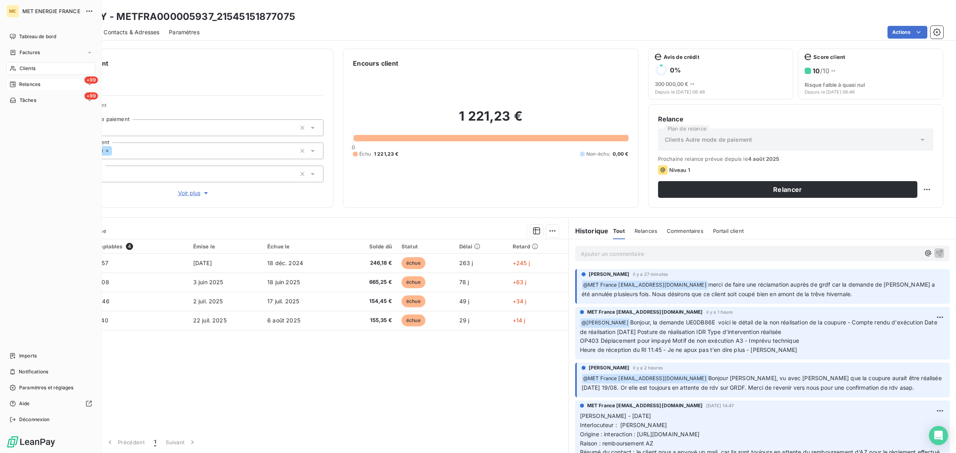
click at [10, 85] on icon at bounding box center [13, 85] width 6 height 6
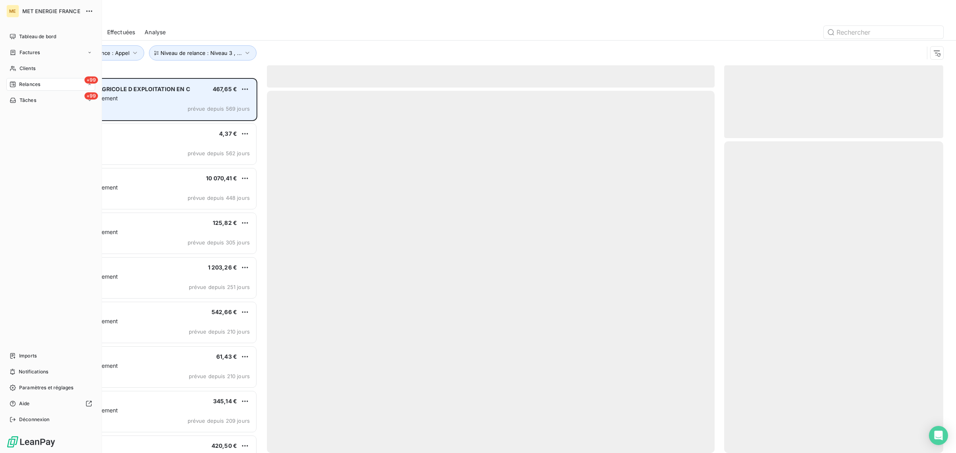
scroll to position [368, 211]
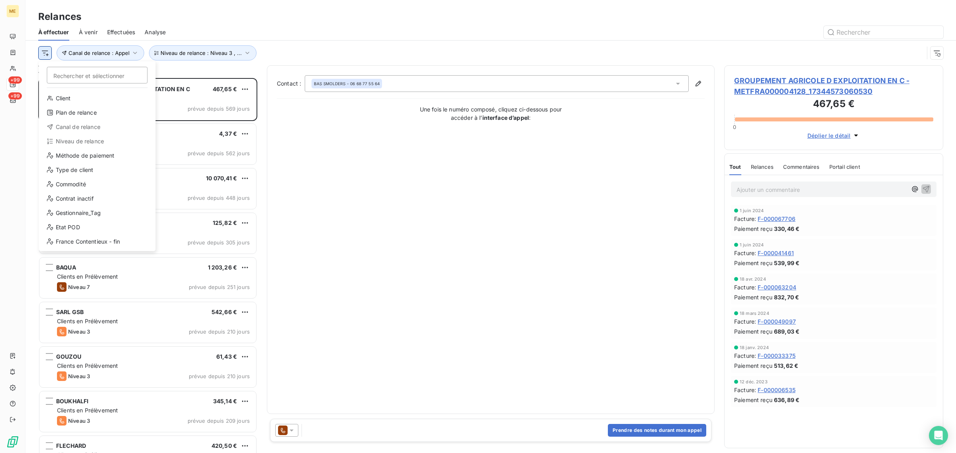
click at [48, 54] on html "ME +99 +99 Relances À effectuer À venir Effectuées Analyse Rechercher et sélect…" at bounding box center [478, 226] width 956 height 453
click at [62, 212] on div "Gestionnaire_Tag" at bounding box center [97, 213] width 110 height 13
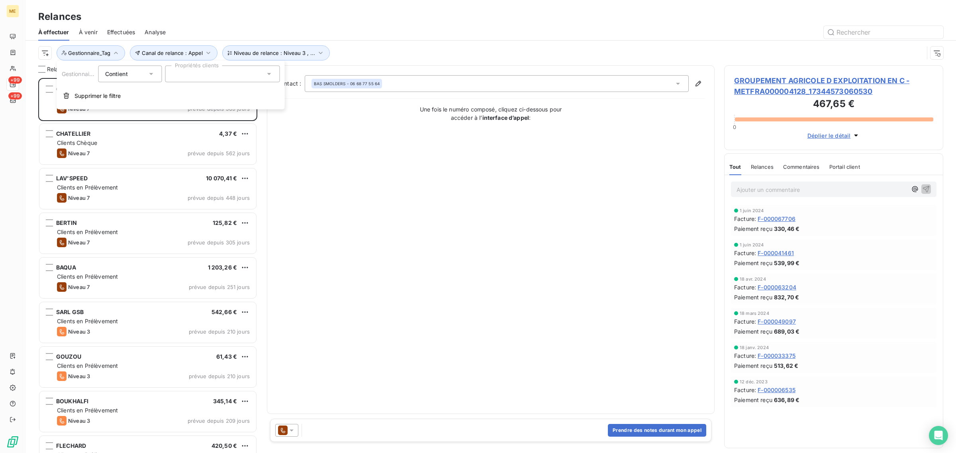
click at [187, 74] on div at bounding box center [222, 74] width 115 height 17
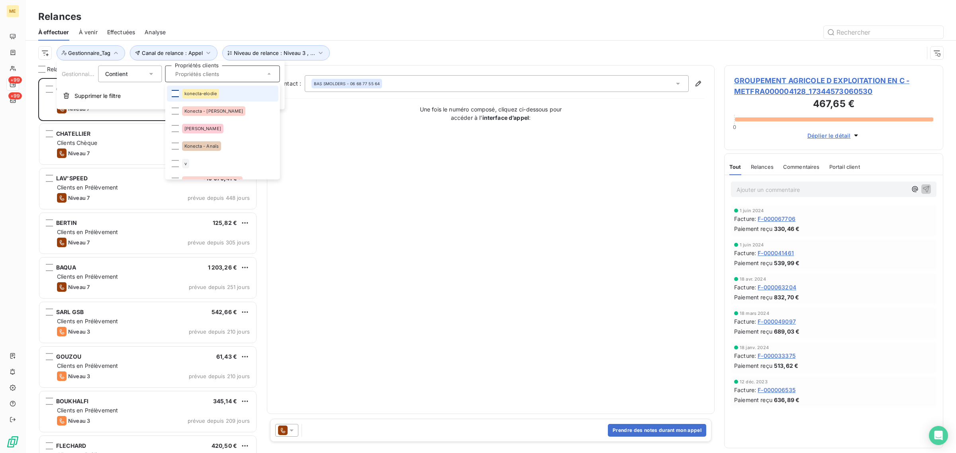
click at [176, 94] on div at bounding box center [175, 93] width 7 height 7
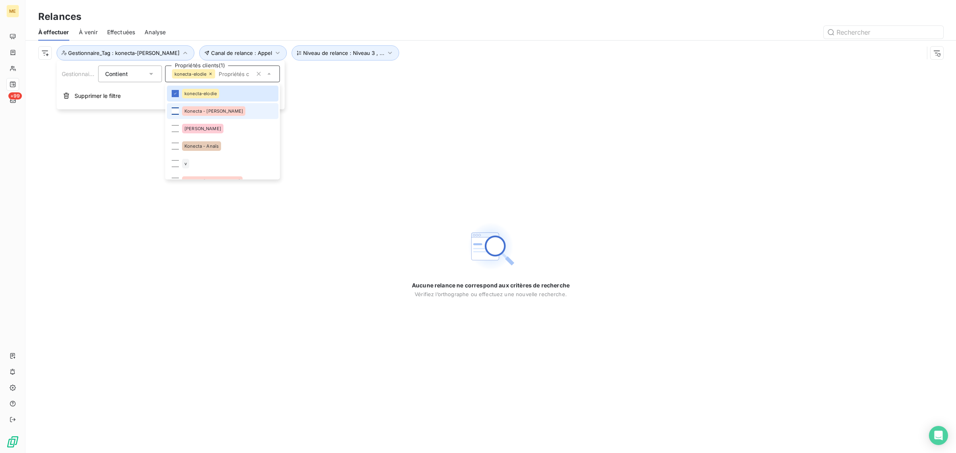
click at [176, 108] on div at bounding box center [175, 111] width 7 height 7
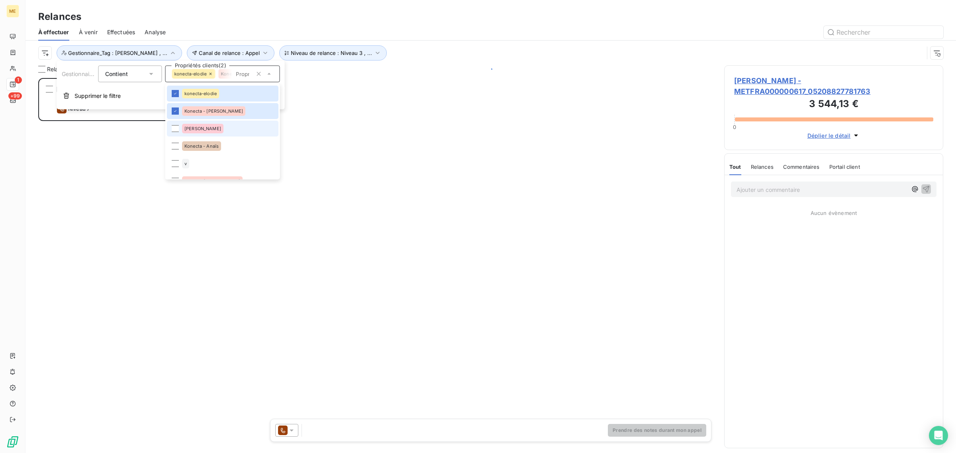
click at [180, 128] on li "[PERSON_NAME]" at bounding box center [223, 129] width 112 height 16
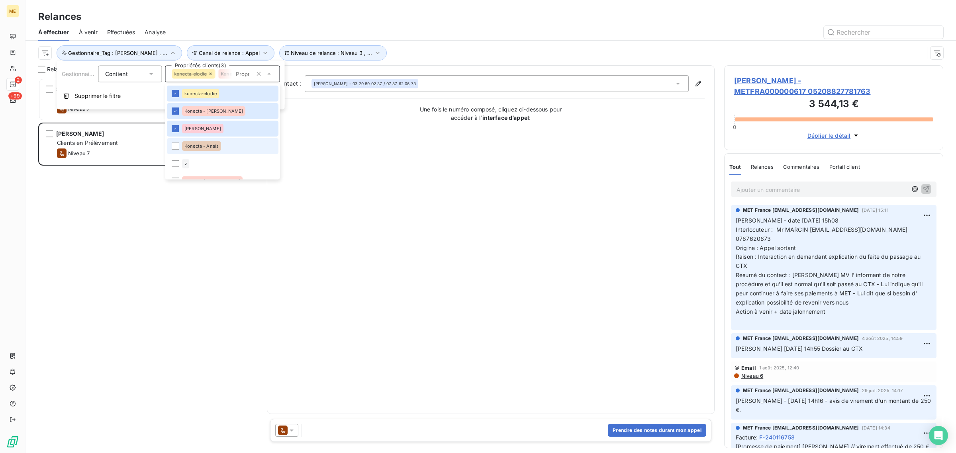
click at [180, 142] on li "Konecta - Anaïs" at bounding box center [223, 146] width 112 height 16
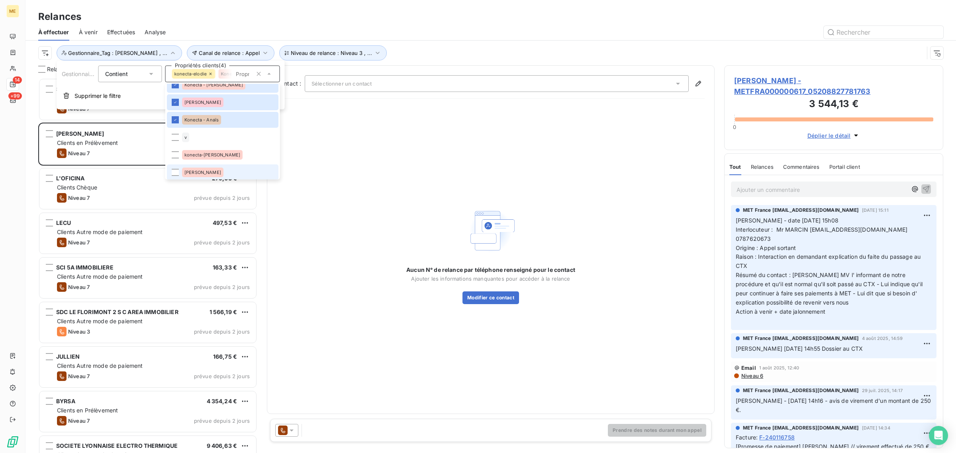
scroll to position [50, 0]
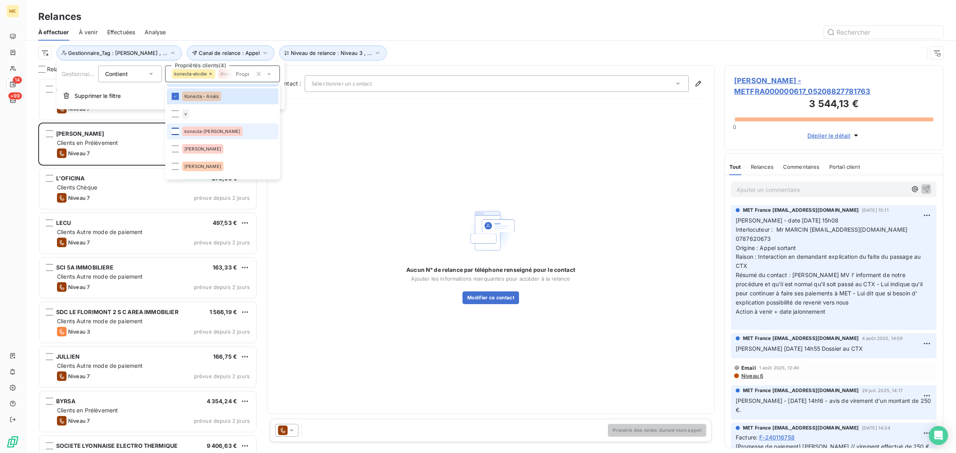
click at [178, 131] on div at bounding box center [175, 131] width 7 height 7
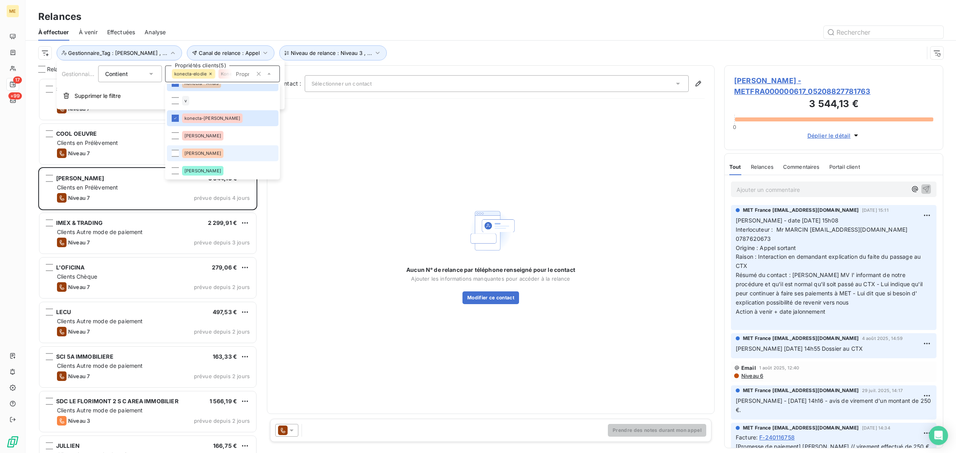
scroll to position [199, 0]
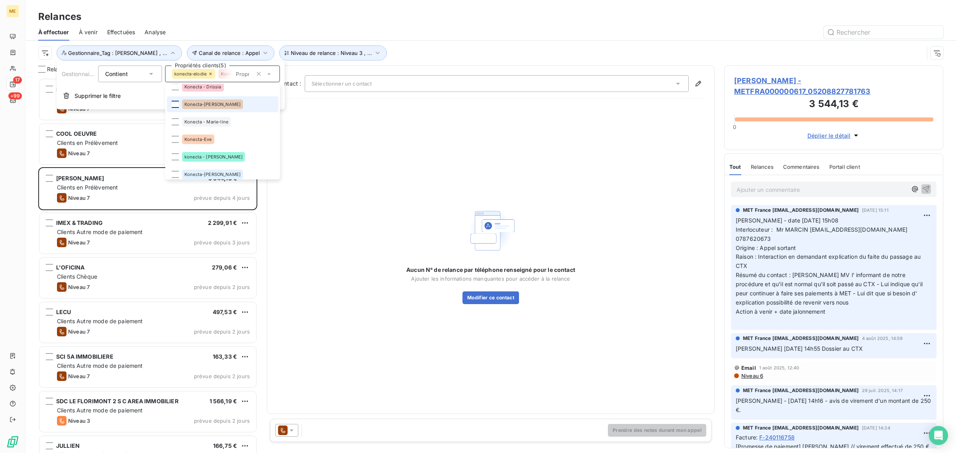
click at [176, 102] on div at bounding box center [175, 104] width 7 height 7
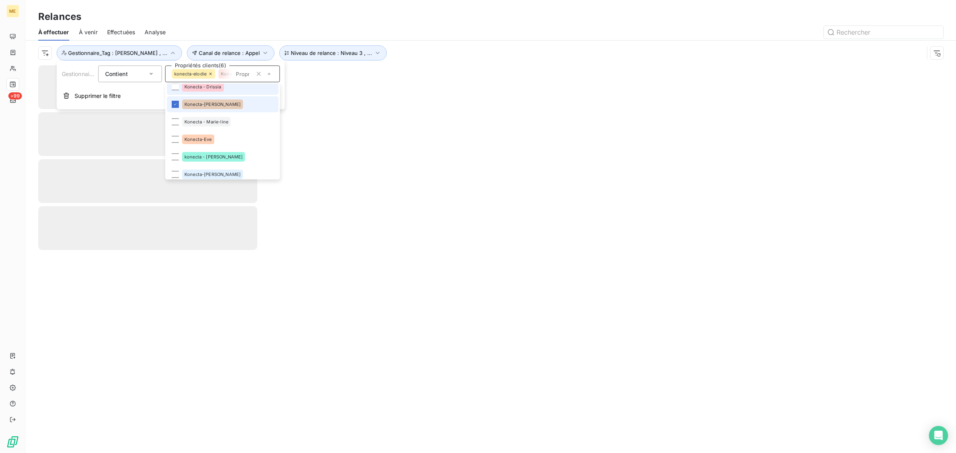
click at [175, 90] on li "Konecta - Drissia" at bounding box center [223, 87] width 112 height 16
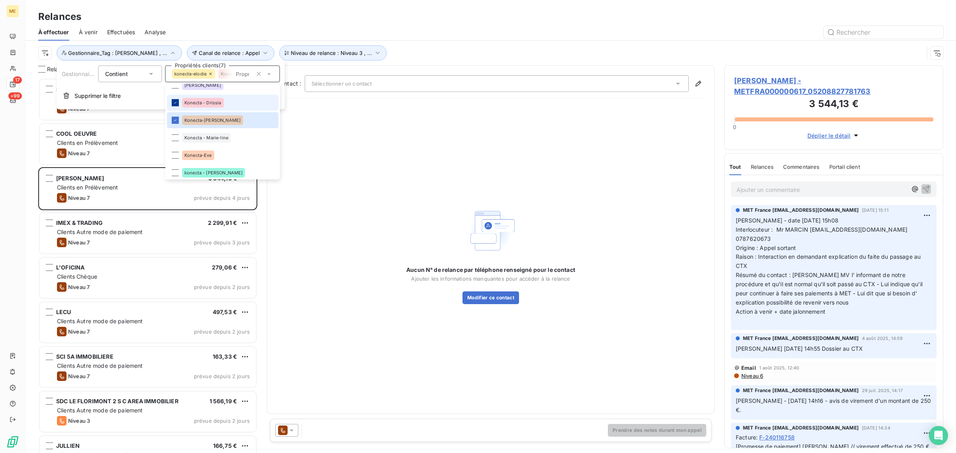
scroll to position [194, 0]
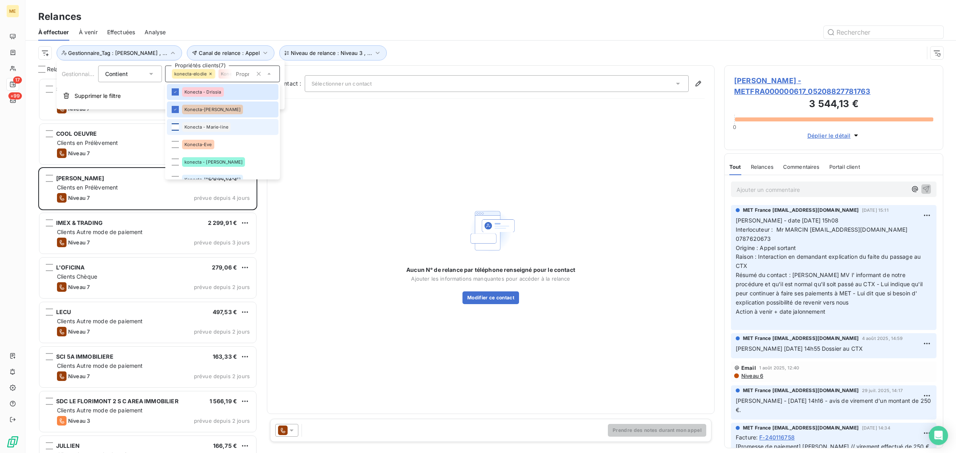
click at [174, 129] on div at bounding box center [175, 127] width 7 height 7
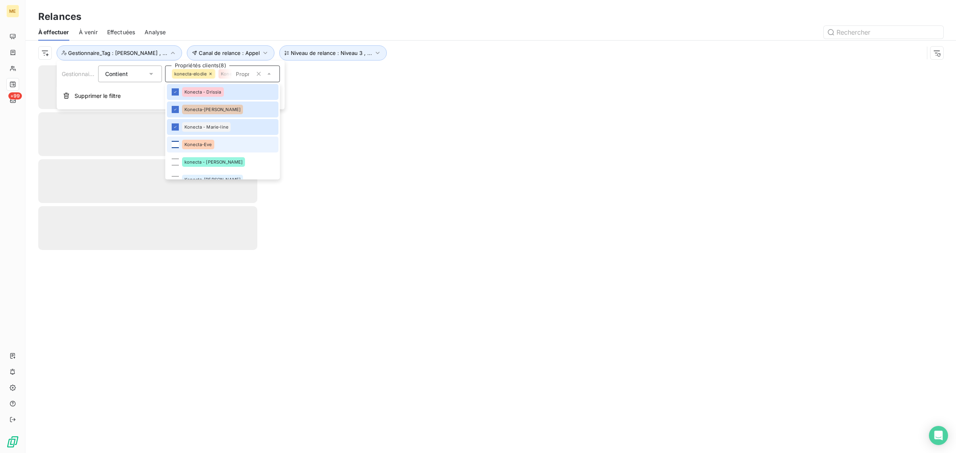
click at [176, 141] on div at bounding box center [175, 144] width 7 height 7
click at [176, 155] on li "konecta - [PERSON_NAME]" at bounding box center [223, 163] width 112 height 16
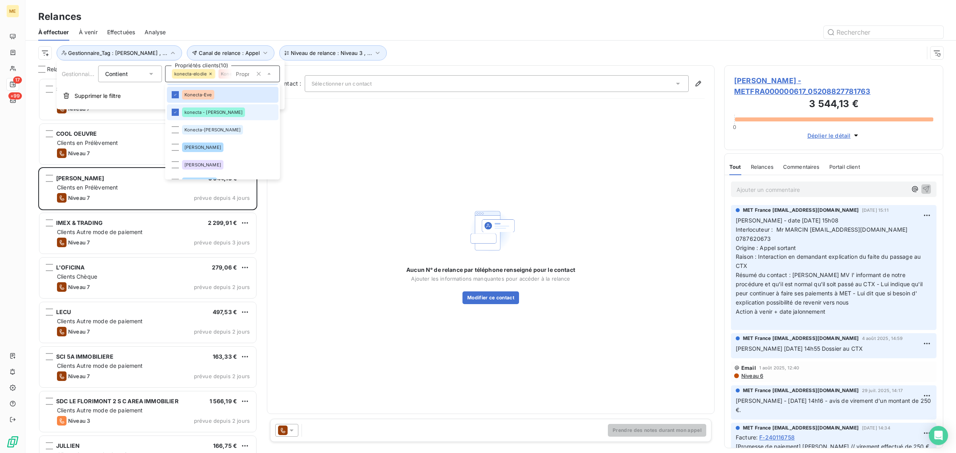
scroll to position [368, 211]
click at [178, 128] on div at bounding box center [175, 130] width 7 height 7
click at [353, 28] on div at bounding box center [559, 32] width 768 height 13
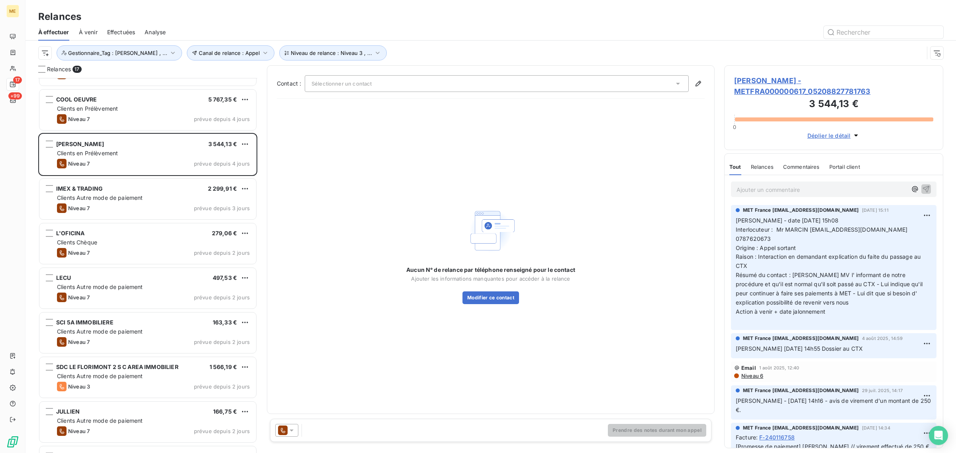
scroll to position [0, 0]
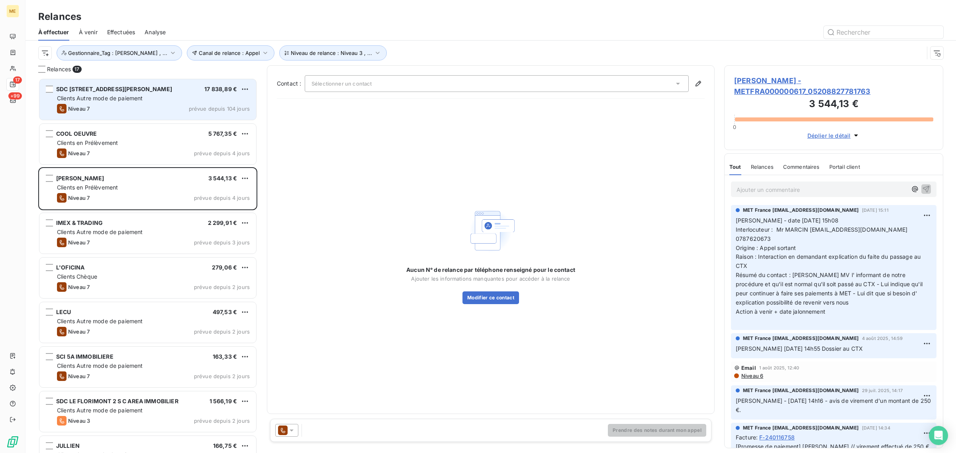
click at [147, 110] on div "Niveau 7 prévue depuis 104 jours" at bounding box center [153, 109] width 193 height 10
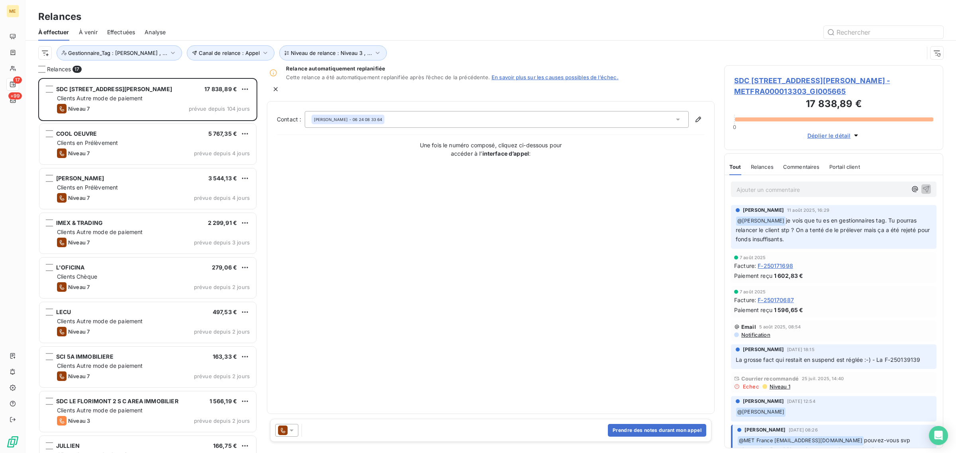
click at [781, 92] on span "SDC [STREET_ADDRESS][PERSON_NAME] - METFRA000013303_GI005665" at bounding box center [833, 86] width 199 height 22
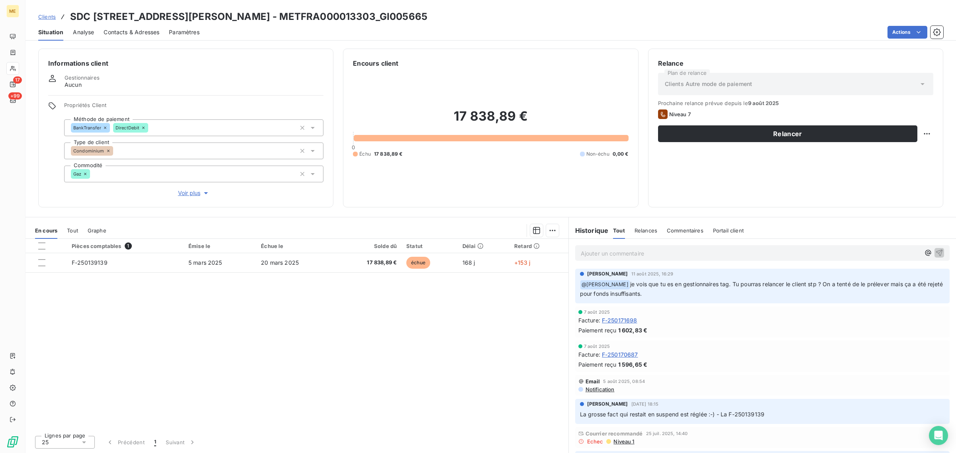
click at [186, 191] on span "Voir plus" at bounding box center [194, 193] width 32 height 8
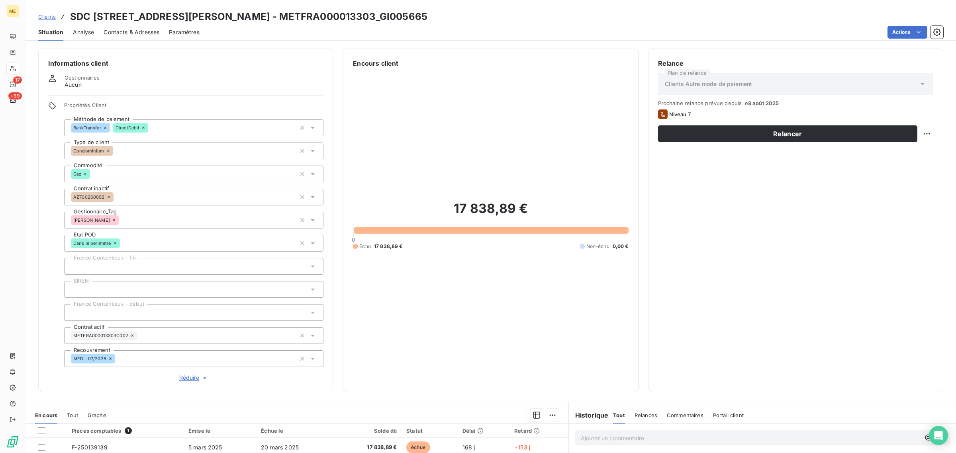
click at [186, 378] on span "Réduire" at bounding box center [193, 378] width 29 height 8
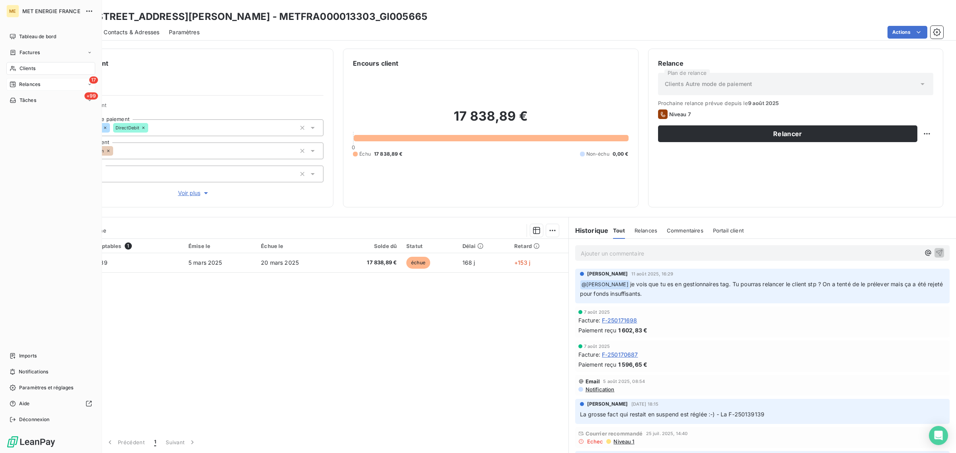
click at [27, 88] on span "Relances" at bounding box center [29, 84] width 21 height 7
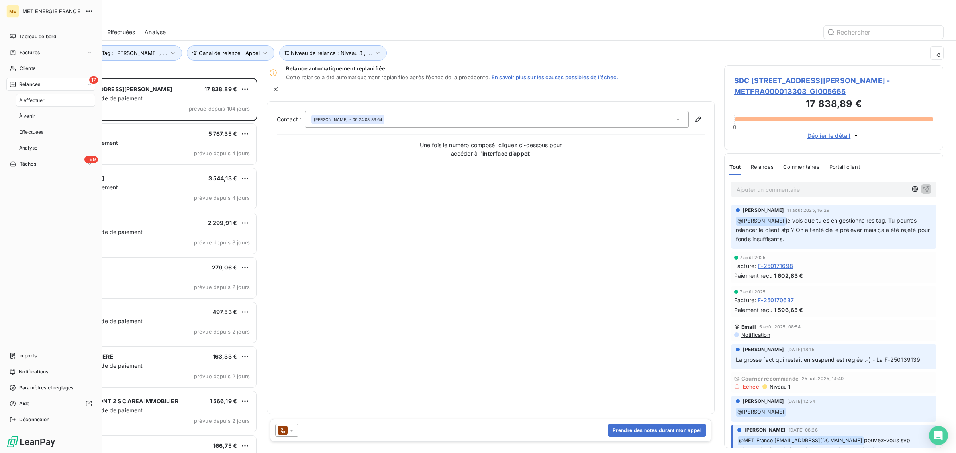
scroll to position [368, 211]
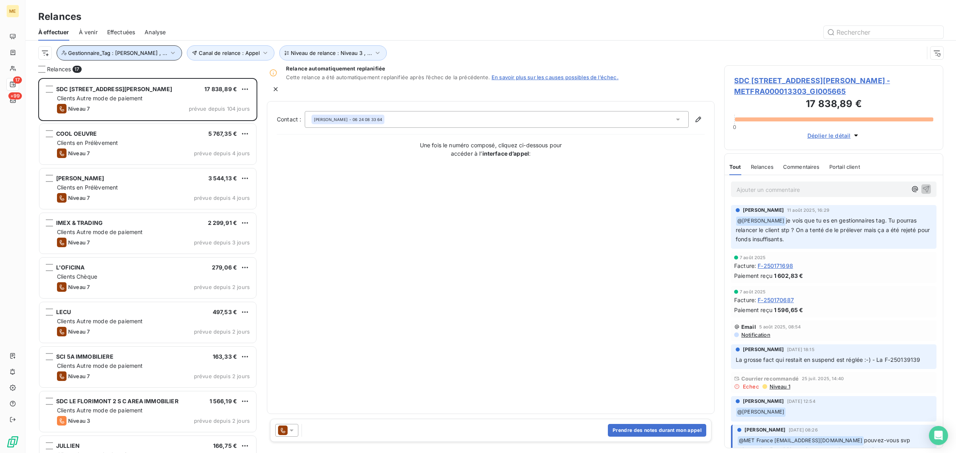
click at [150, 60] on button "Gestionnaire_Tag : [PERSON_NAME] , ..." at bounding box center [119, 52] width 125 height 15
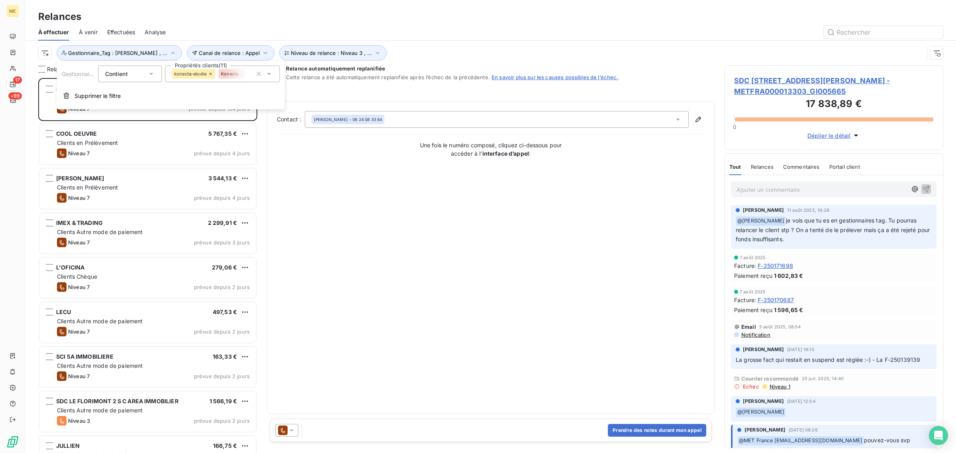
click at [409, 38] on div at bounding box center [559, 32] width 768 height 13
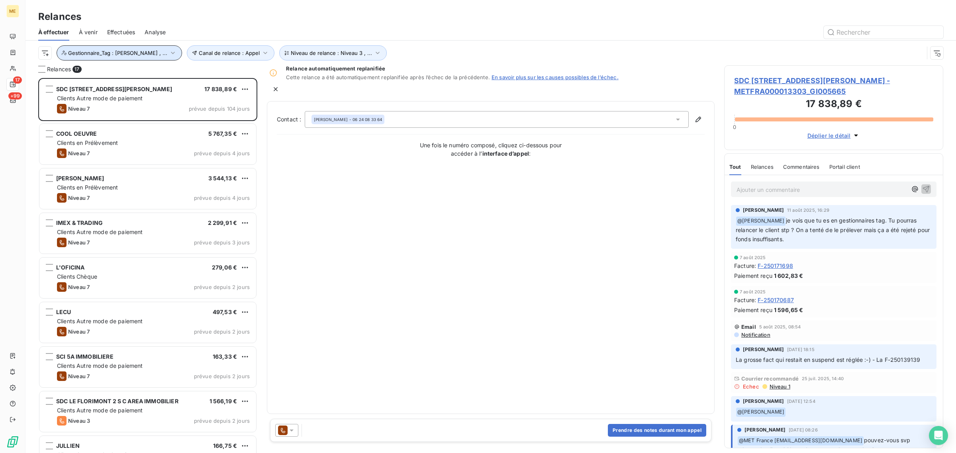
click at [74, 55] on span "Gestionnaire_Tag : [PERSON_NAME] , ..." at bounding box center [117, 53] width 99 height 6
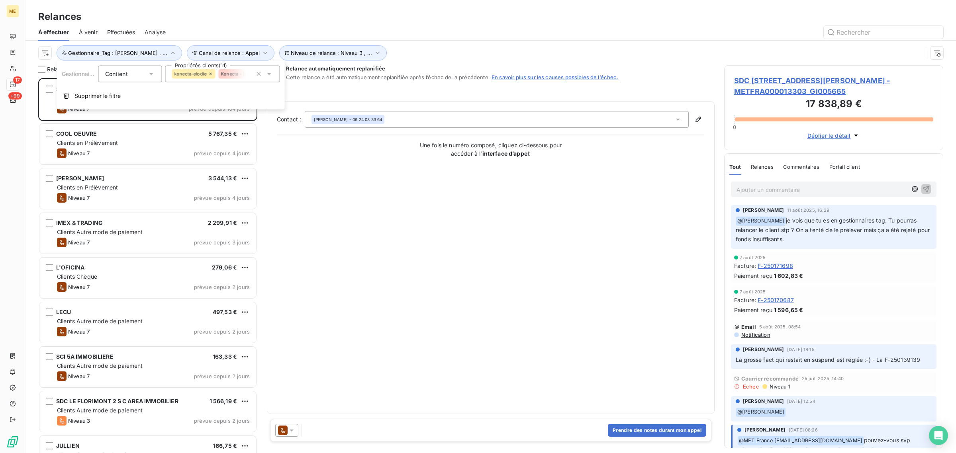
click at [242, 75] on span "Konecta - [PERSON_NAME]" at bounding box center [250, 74] width 59 height 5
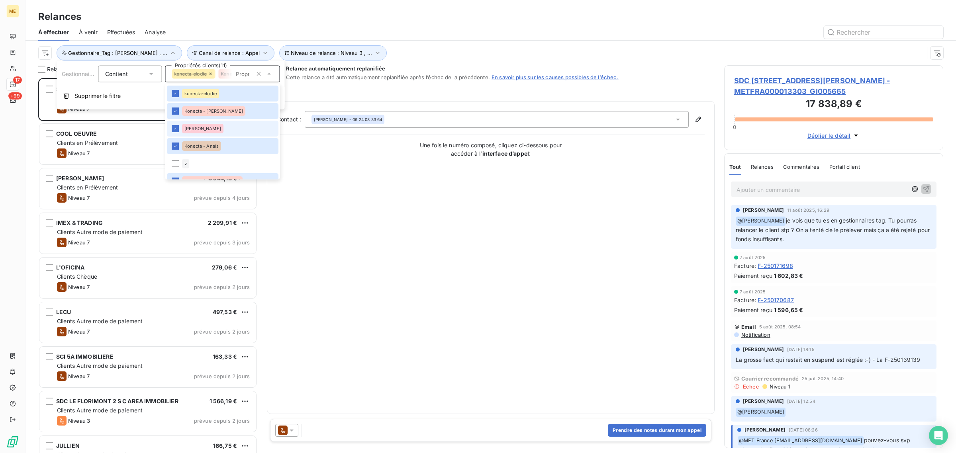
click at [185, 130] on span "[PERSON_NAME]" at bounding box center [202, 128] width 37 height 5
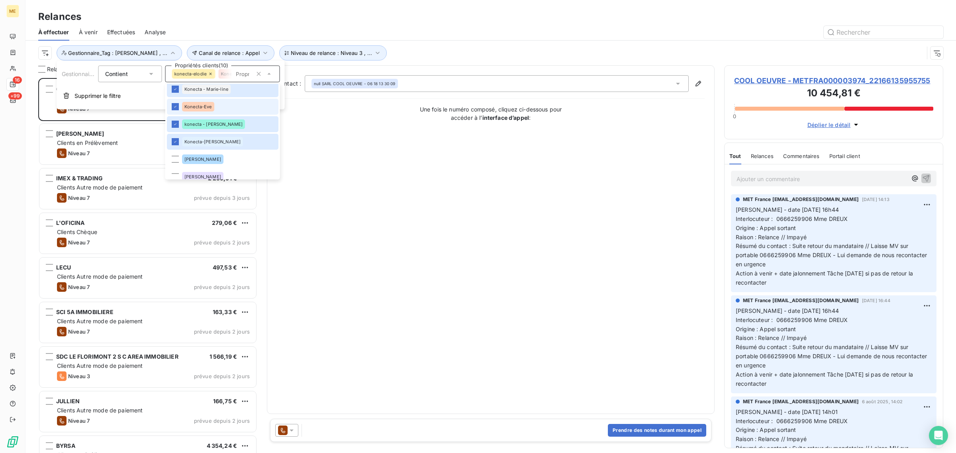
scroll to position [291, 0]
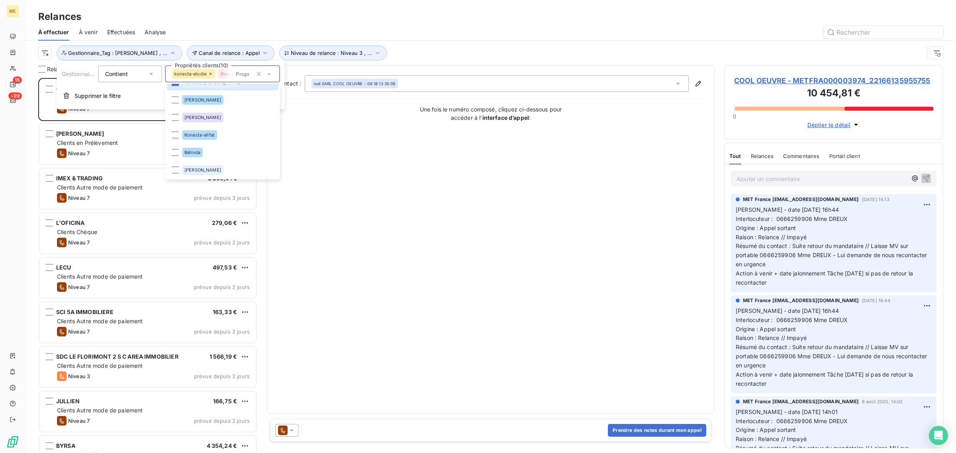
click at [421, 42] on div "Canal de relance : Appel Niveau de relance : Niveau 3 , ... Gestionnaire_Tag : …" at bounding box center [490, 53] width 905 height 25
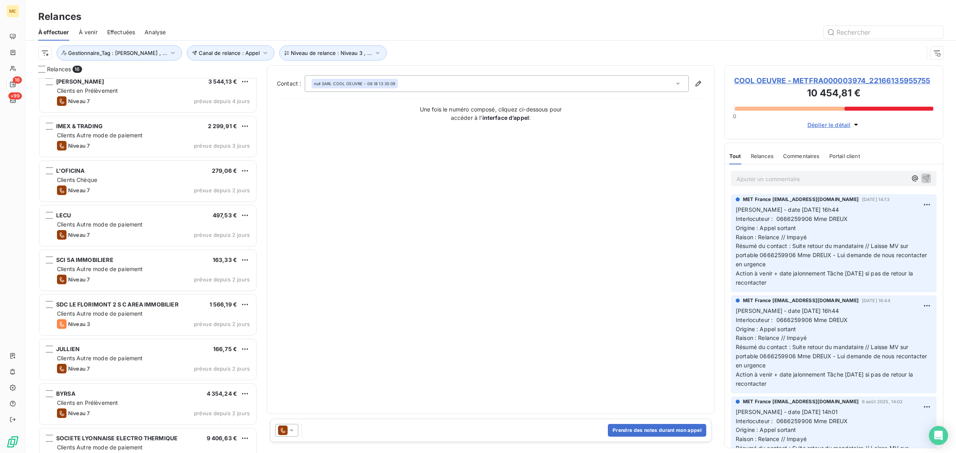
scroll to position [0, 0]
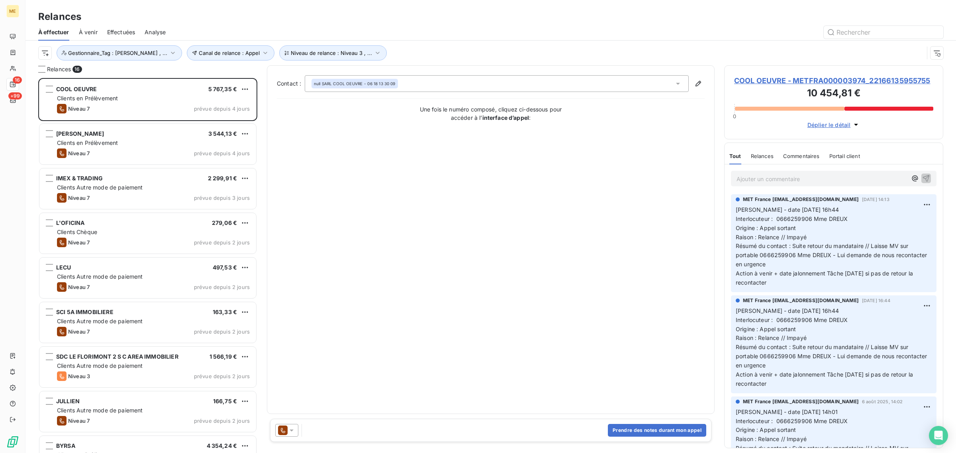
click at [438, 52] on div "Canal de relance : Appel Niveau de relance : Niveau 3 , ... Gestionnaire_Tag : …" at bounding box center [480, 52] width 885 height 15
